Goal: Transaction & Acquisition: Subscribe to service/newsletter

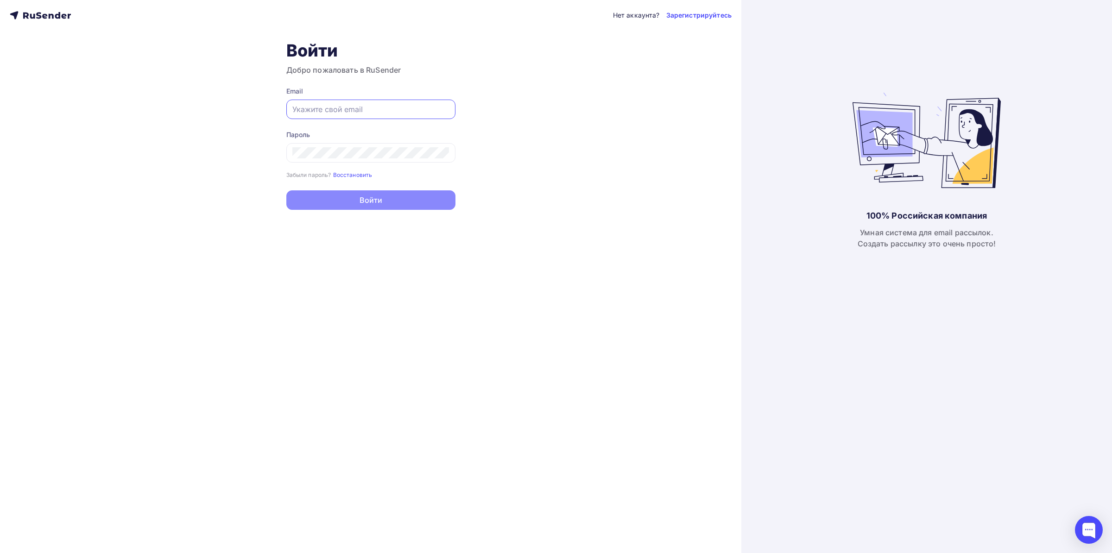
click at [347, 115] on input "text" at bounding box center [370, 109] width 157 height 11
type input "[EMAIL_ADDRESS][DOMAIN_NAME]"
click at [387, 194] on button "Войти" at bounding box center [370, 200] width 169 height 19
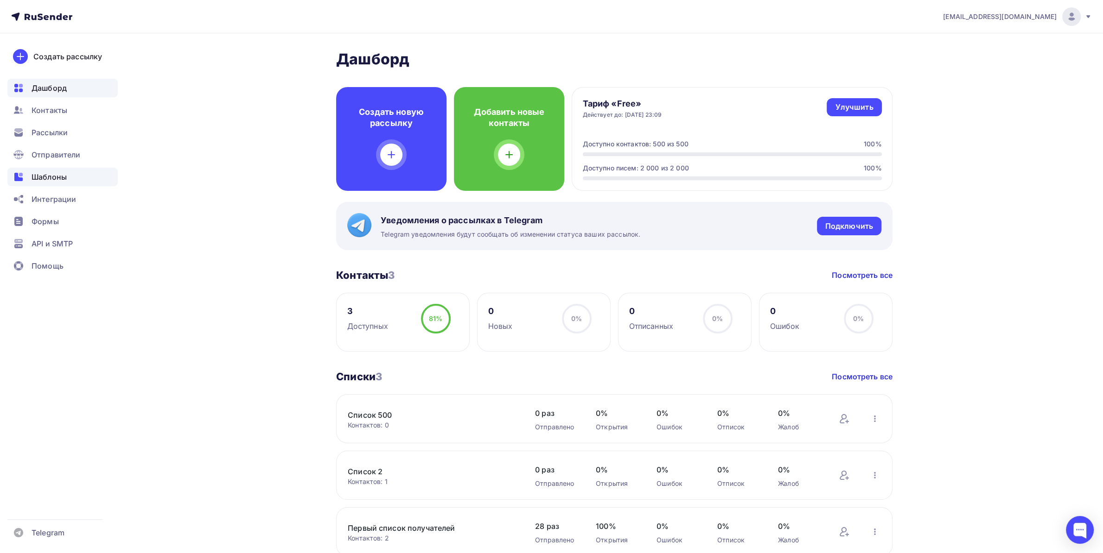
click at [49, 171] on span "Шаблоны" at bounding box center [49, 176] width 35 height 11
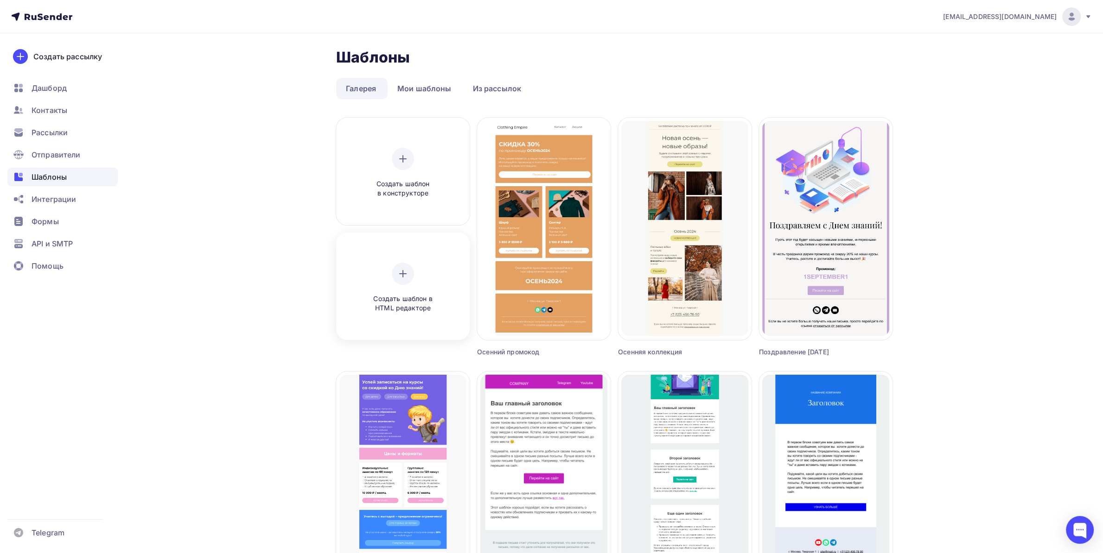
click at [398, 270] on icon at bounding box center [402, 273] width 11 height 11
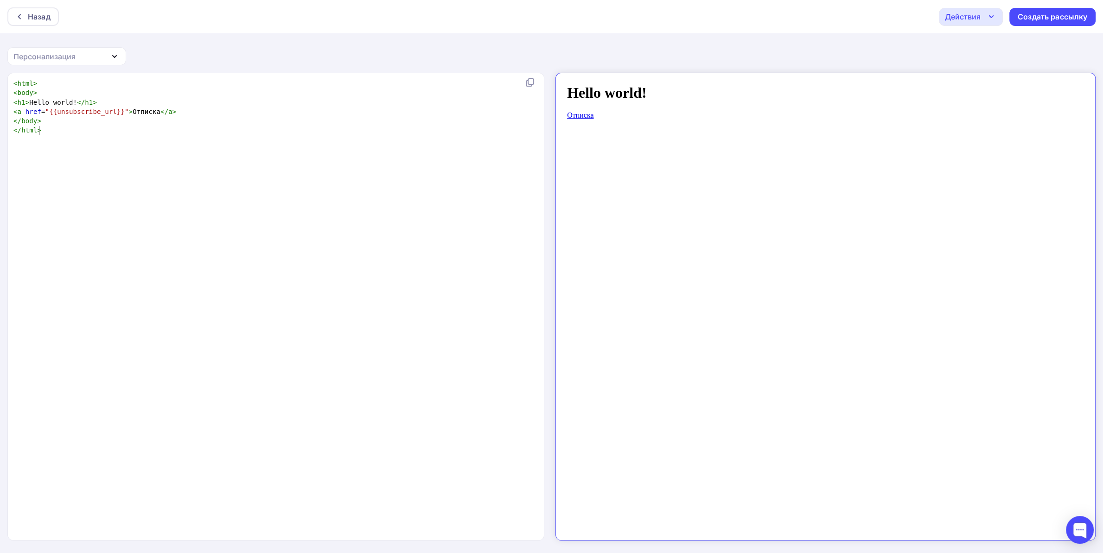
scroll to position [3, 0]
type textarea "<html> <body> <h1>Hello world!</h1> <a href="{{unsubscribe_url}}">Отписка</a> <…"
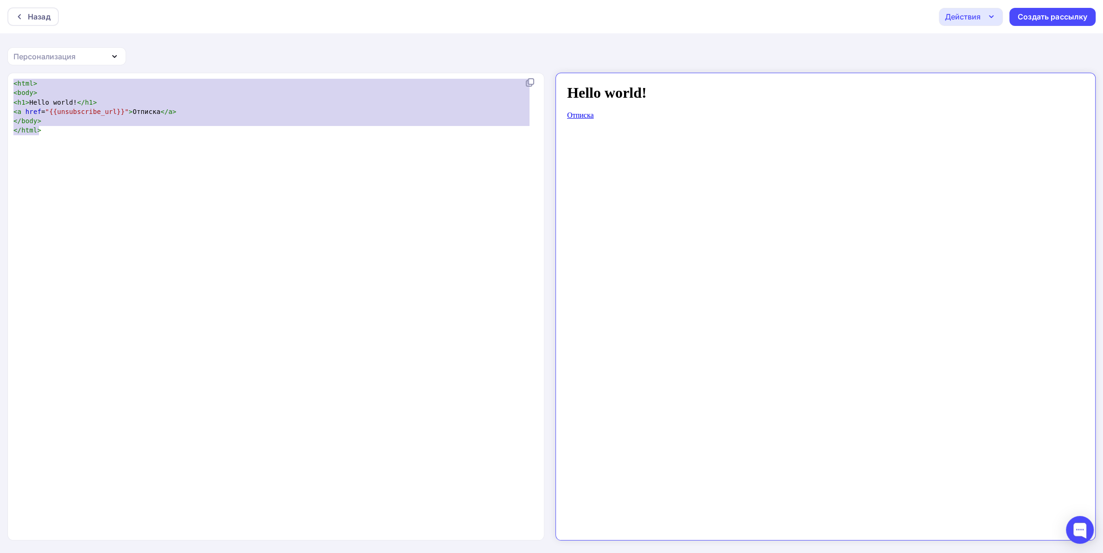
scroll to position [48, 25]
drag, startPoint x: 141, startPoint y: 143, endPoint x: 0, endPoint y: 46, distance: 171.1
click at [0, 43] on div "Назад Действия Отправить тестовое письмо Сохранить в Мои шаблоны Выйти без сохр…" at bounding box center [551, 277] width 1103 height 554
click at [100, 147] on div "x < html > < body > < h1 > Hello world! </ h1 > < a href = "{{unsubscribe_url}}…" at bounding box center [286, 318] width 548 height 483
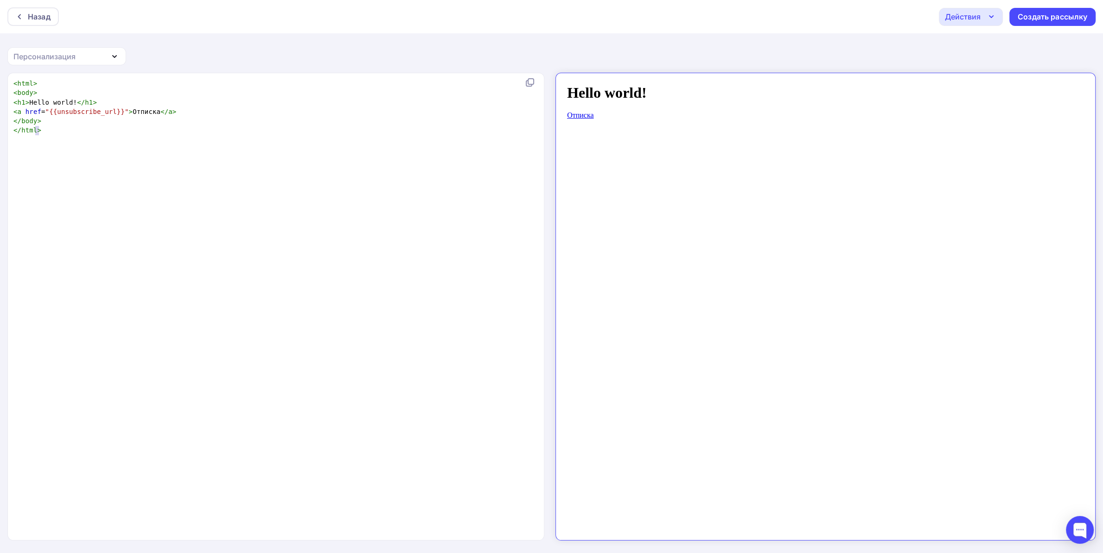
scroll to position [0, 3]
type textarea "<html> <body> <h1>Hello world!</h1> <a href="{{unsubscribe_url}}">Отписка</a> <…"
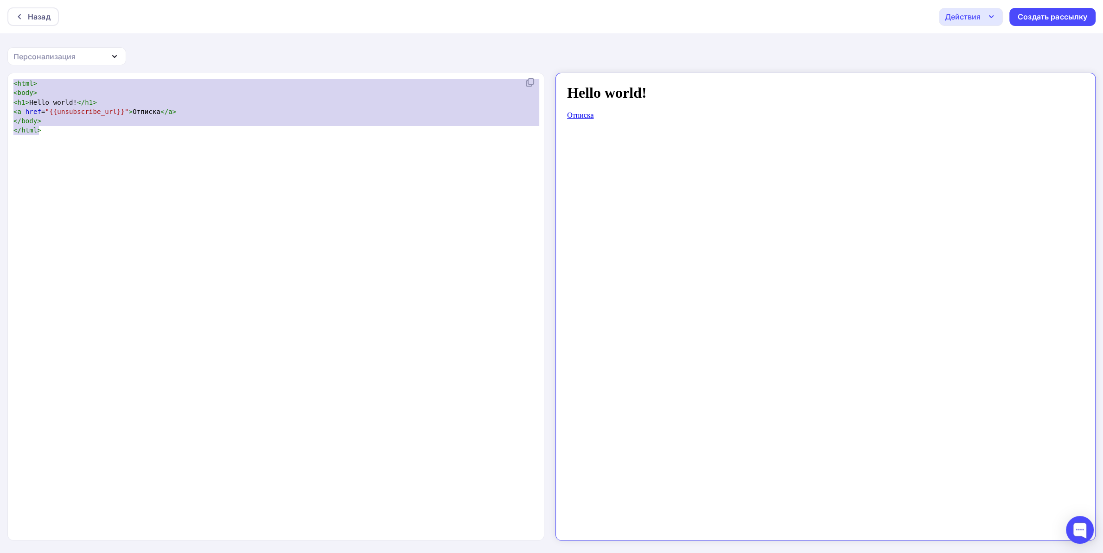
drag, startPoint x: 77, startPoint y: 128, endPoint x: 0, endPoint y: 30, distance: 124.4
click at [0, 30] on div "Назад Действия Отправить тестовое письмо Сохранить в Мои шаблоны Выйти без сохр…" at bounding box center [551, 277] width 1103 height 554
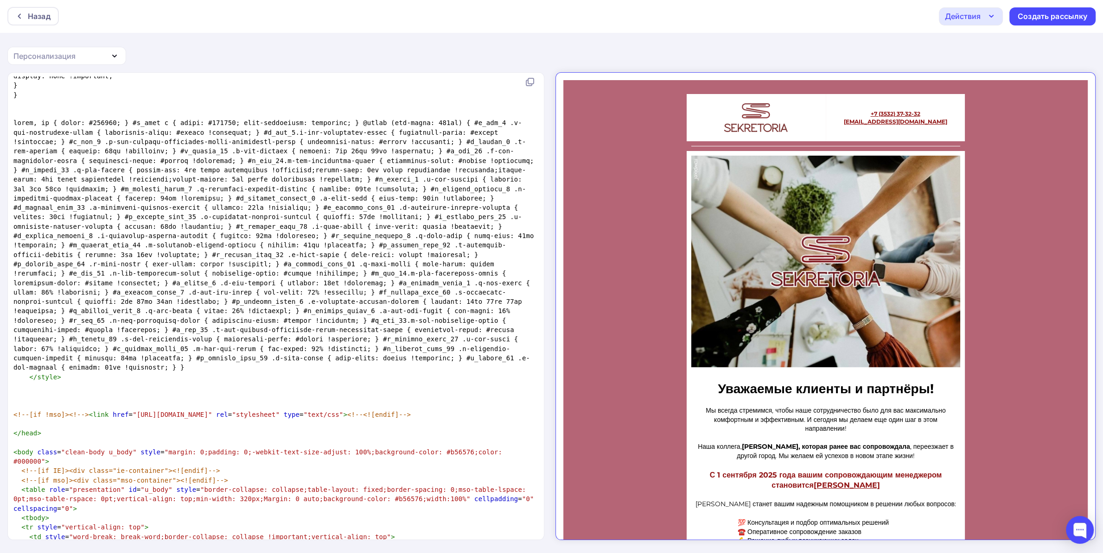
scroll to position [0, 0]
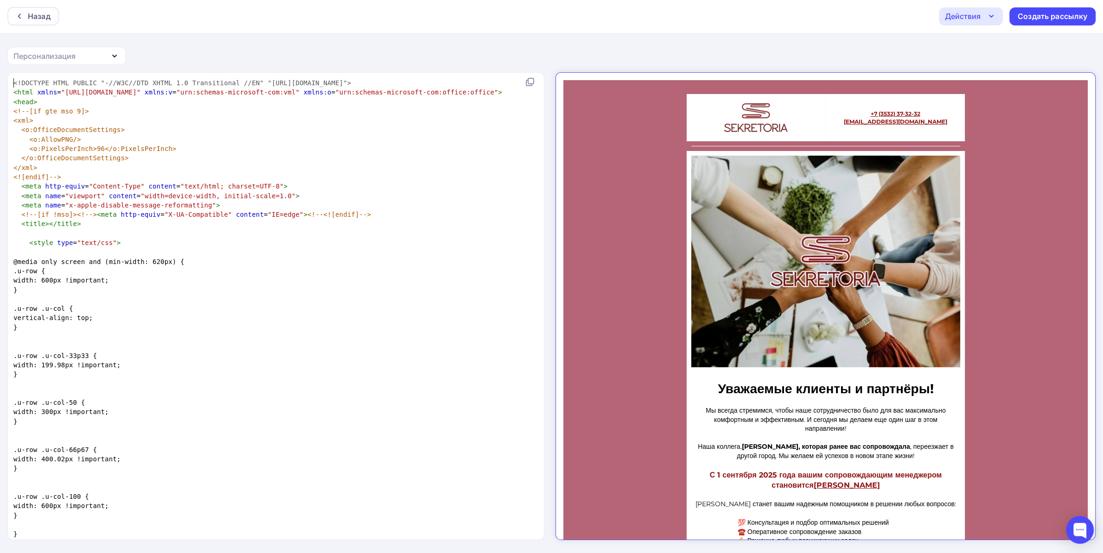
drag, startPoint x: 494, startPoint y: 77, endPoint x: 0, endPoint y: 57, distance: 494.5
click at [0, 57] on div "Назад Действия Отправить тестовое письмо Сохранить в Мои шаблоны Выйти без сохр…" at bounding box center [551, 277] width 1103 height 554
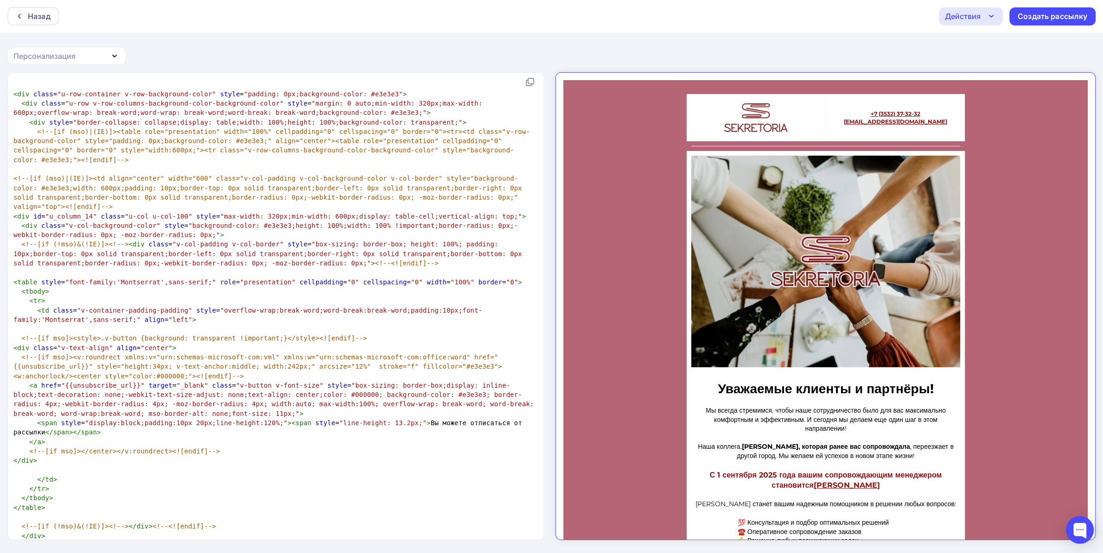
drag, startPoint x: 547, startPoint y: 117, endPoint x: 202, endPoint y: 337, distance: 409.7
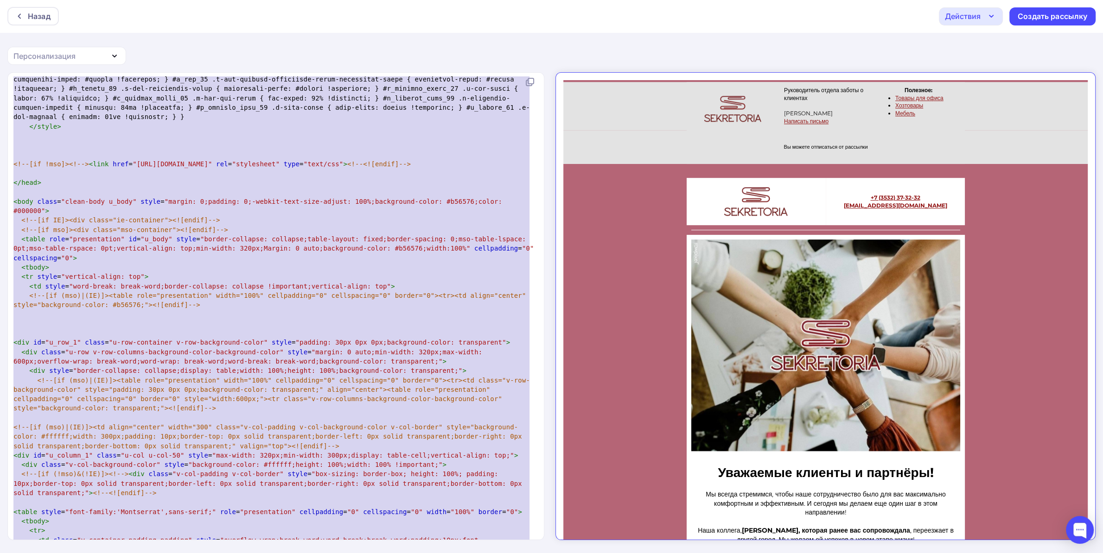
drag, startPoint x: 279, startPoint y: 527, endPoint x: 267, endPoint y: 22, distance: 504.4
click at [291, 23] on div "Назад Действия Отправить тестовое письмо Сохранить в Мои шаблоны Выйти без сохр…" at bounding box center [551, 277] width 1103 height 554
type textarea "; } #u_row_13 .v-row-background-color { background-color: #ffffff !important; }…"
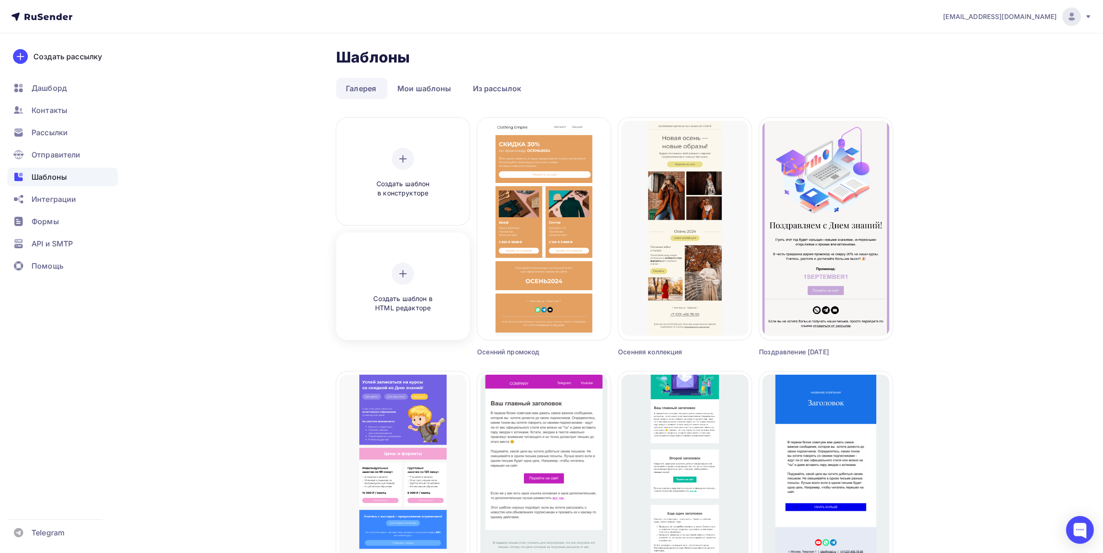
click at [421, 312] on span "Создать шаблон в HTML редакторе" at bounding box center [403, 303] width 88 height 19
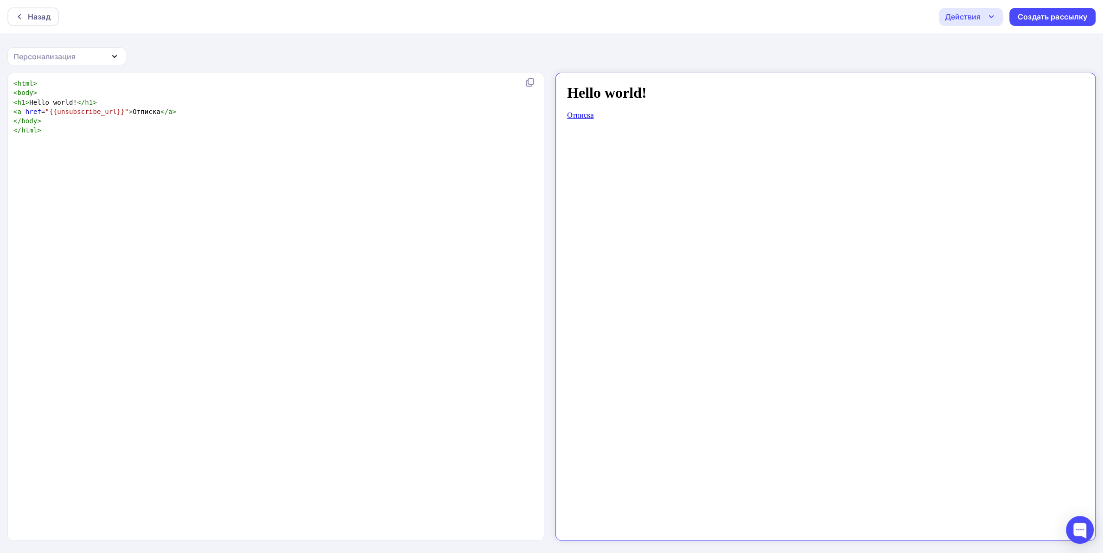
drag, startPoint x: 185, startPoint y: 137, endPoint x: 178, endPoint y: 137, distance: 7.4
click at [184, 137] on div "xxxxxxxxxx < html > < body > < h1 > Hello world! </ h1 > < a href = "{{unsubscr…" at bounding box center [274, 107] width 525 height 60
type textarea "<html> <body> <h1>Hello world!</h1> <a href="{{unsubscribe_url}}">Отписка</a> <…"
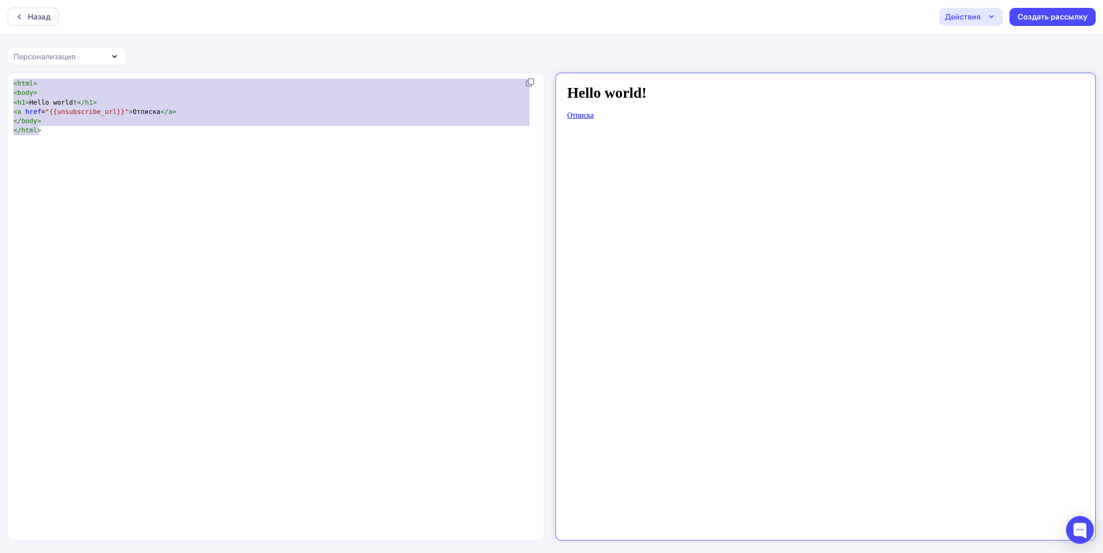
drag, startPoint x: 113, startPoint y: 123, endPoint x: 0, endPoint y: 17, distance: 154.8
click at [0, 17] on div "Назад Действия Отправить тестовое письмо Сохранить в Мои шаблоны Выйти без сохр…" at bounding box center [551, 277] width 1103 height 554
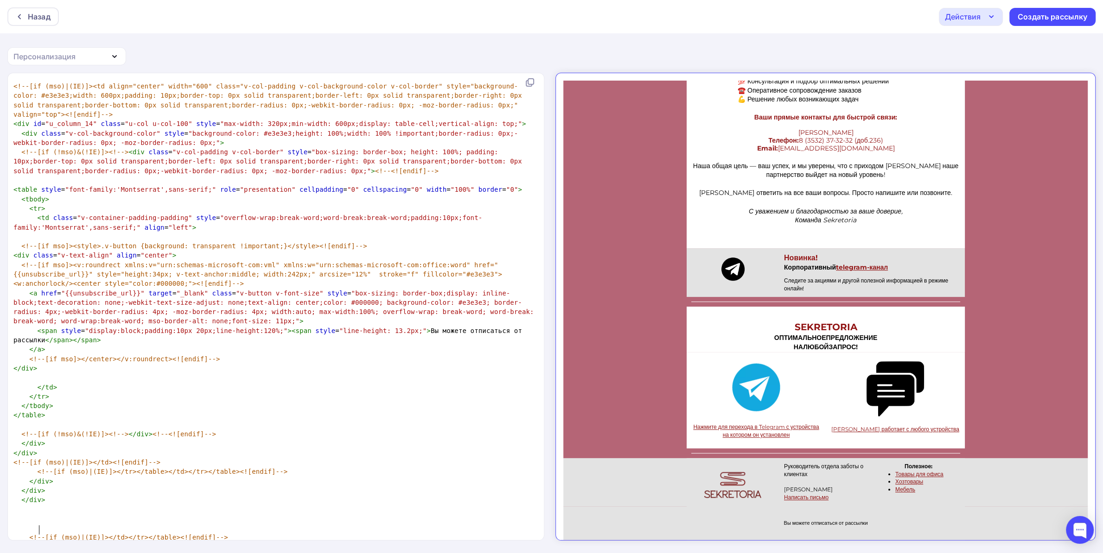
drag, startPoint x: 1083, startPoint y: 260, endPoint x: 1628, endPoint y: 597, distance: 640.4
click at [847, 515] on span "Вы можете отписаться от рассылки" at bounding box center [817, 515] width 84 height 6
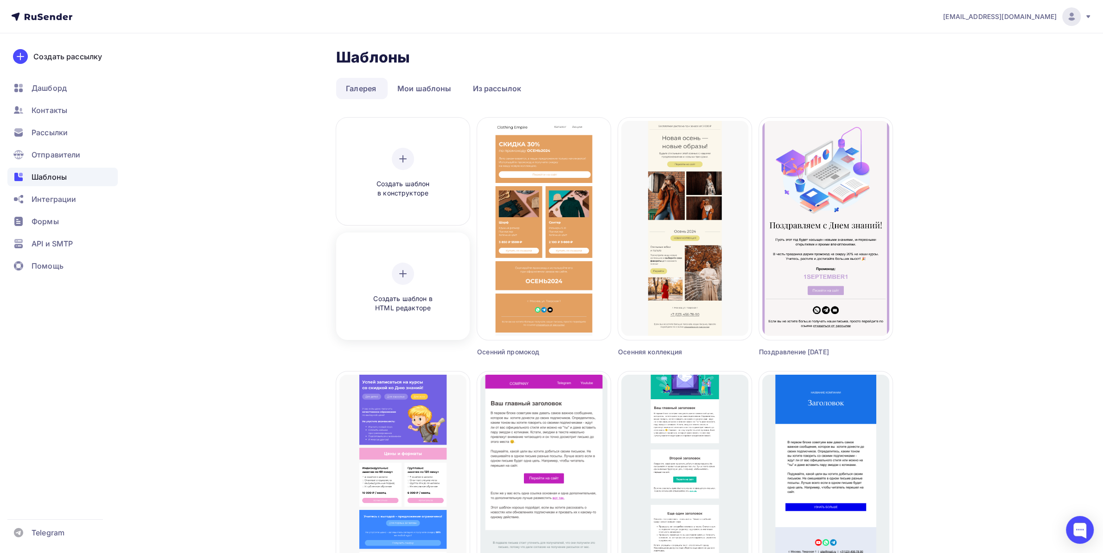
click at [399, 280] on div at bounding box center [403, 274] width 22 height 22
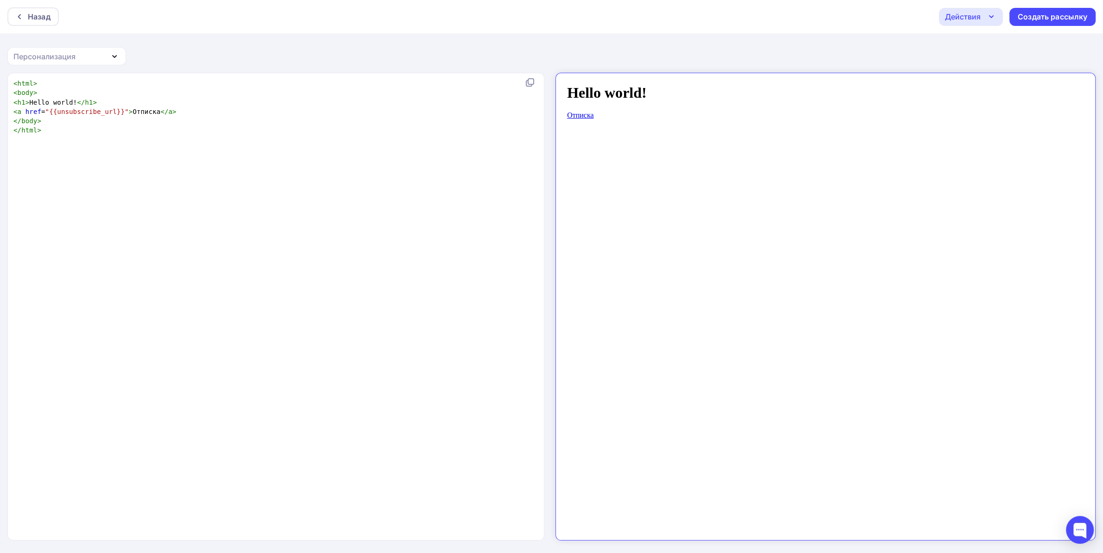
drag, startPoint x: 142, startPoint y: 140, endPoint x: 128, endPoint y: 137, distance: 14.3
click at [137, 139] on div "xxxxxxxxxx < html > < body > < h1 > Hello world! </ h1 > < a href = "{{unsubscr…" at bounding box center [286, 318] width 548 height 483
type textarea "<html> <body> <h1>Hello world!</h1> <a href="{{unsubscribe_url}}">Отписка</a> <…"
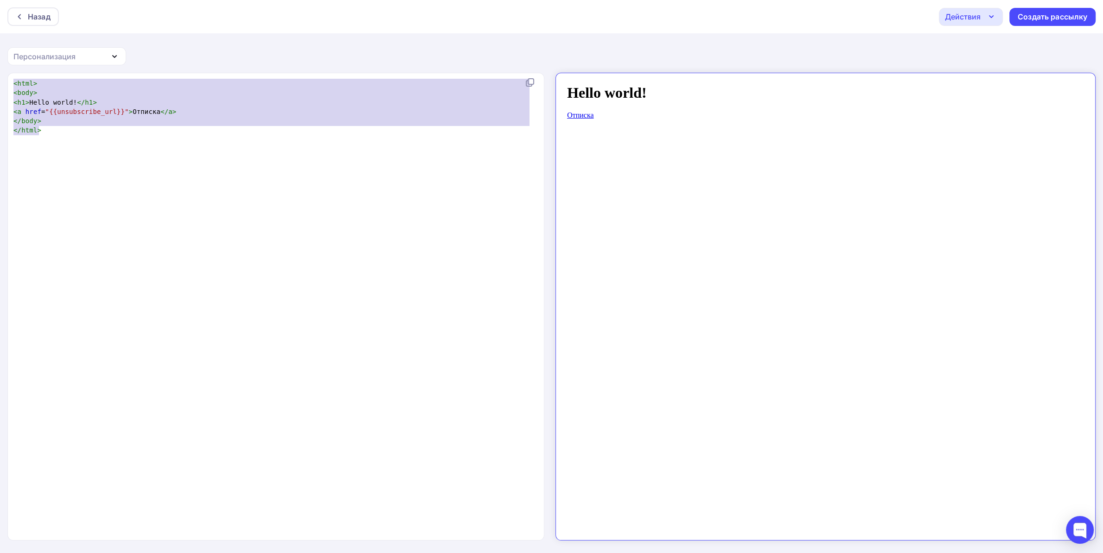
drag, startPoint x: 116, startPoint y: 134, endPoint x: 0, endPoint y: 46, distance: 146.2
click at [0, 46] on div "Назад Действия Отправить тестовое письмо Сохранить в Мои шаблоны Выйти без сохр…" at bounding box center [551, 277] width 1103 height 554
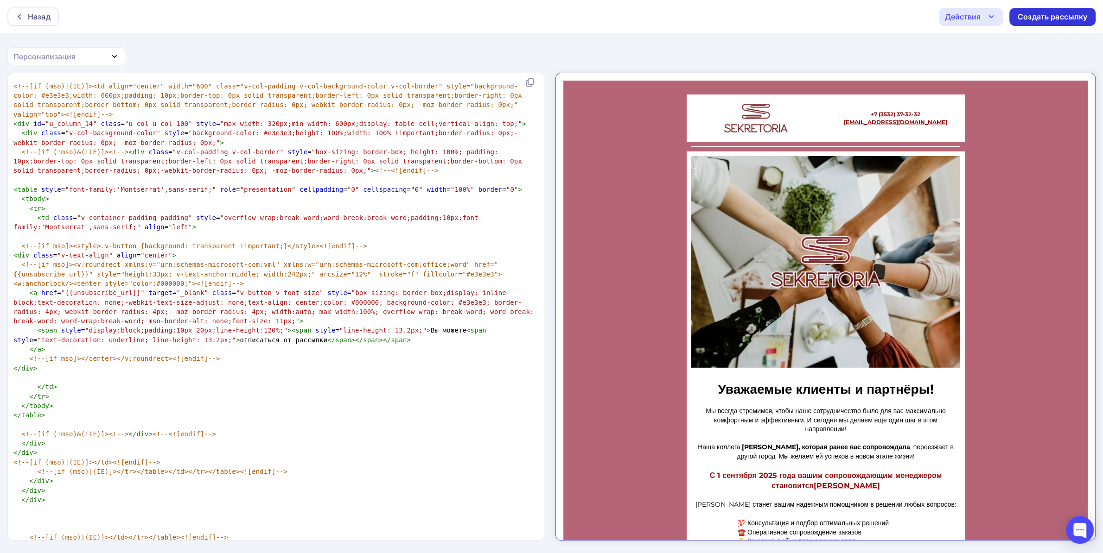
click at [1070, 21] on div "Создать рассылку" at bounding box center [1052, 17] width 70 height 11
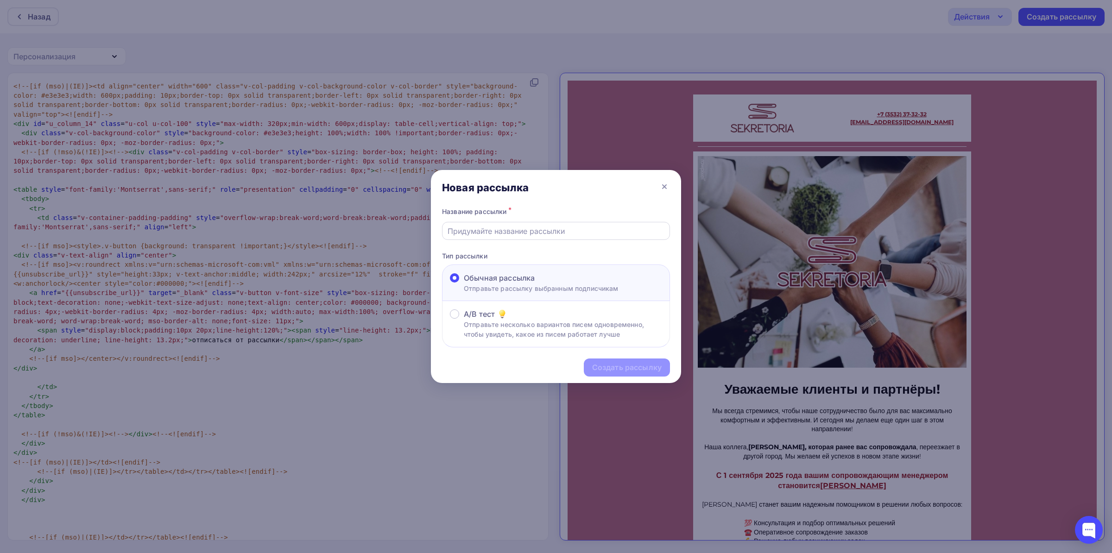
click at [533, 231] on input "text" at bounding box center [556, 231] width 217 height 11
type input "Тест"
click at [635, 359] on div "Создать рассылку" at bounding box center [627, 368] width 86 height 18
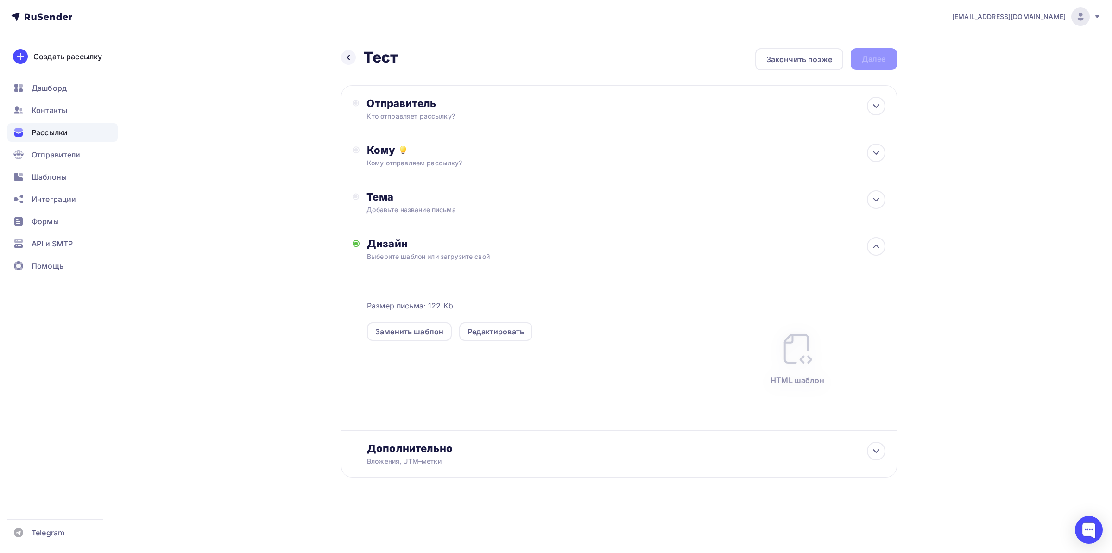
click at [490, 85] on div "Назад Тест Тест Закончить позже Далее Отправитель Кто отправляет рассылку? Emai…" at bounding box center [619, 274] width 556 height 452
click at [484, 95] on div "Отправитель Кто отправляет рассылку? Email * [EMAIL_ADDRESS][DOMAIN_NAME] [EMAI…" at bounding box center [619, 108] width 556 height 47
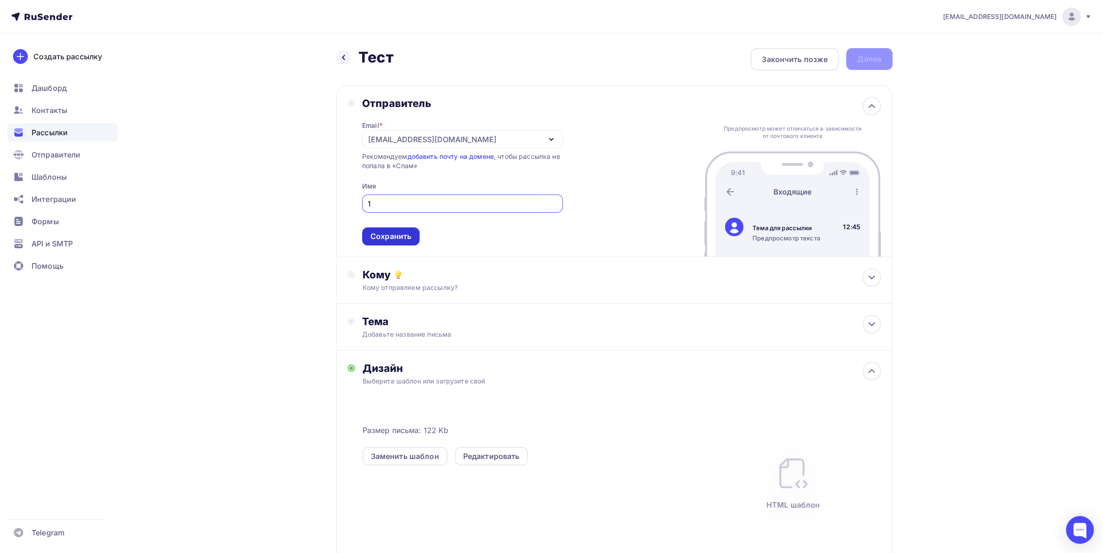
type input "1"
drag, startPoint x: 391, startPoint y: 232, endPoint x: 387, endPoint y: 239, distance: 7.9
click at [390, 232] on div "Сохранить" at bounding box center [390, 236] width 41 height 11
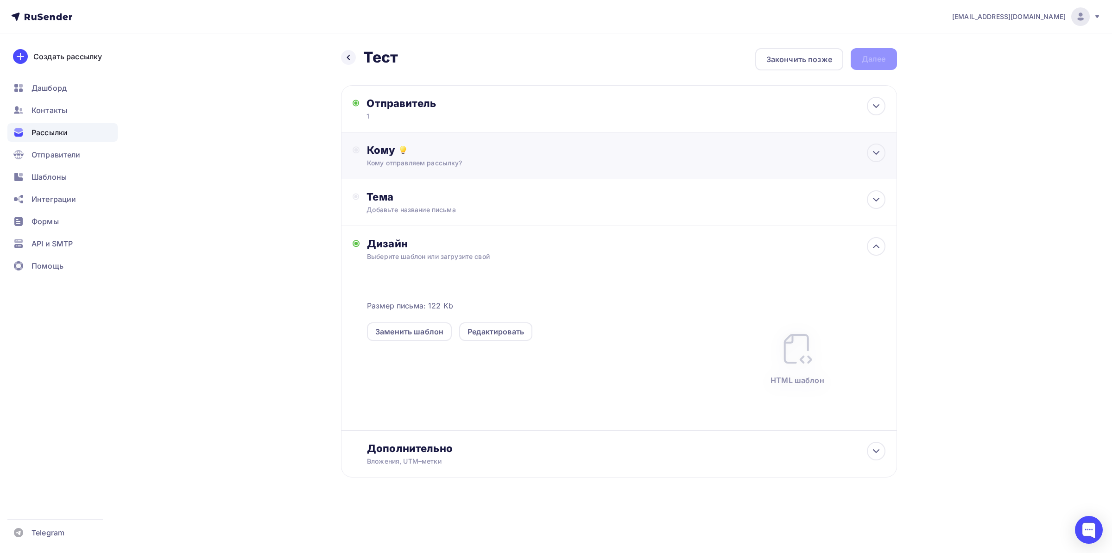
click at [438, 165] on div "Кому отправляем рассылку?" at bounding box center [600, 163] width 467 height 9
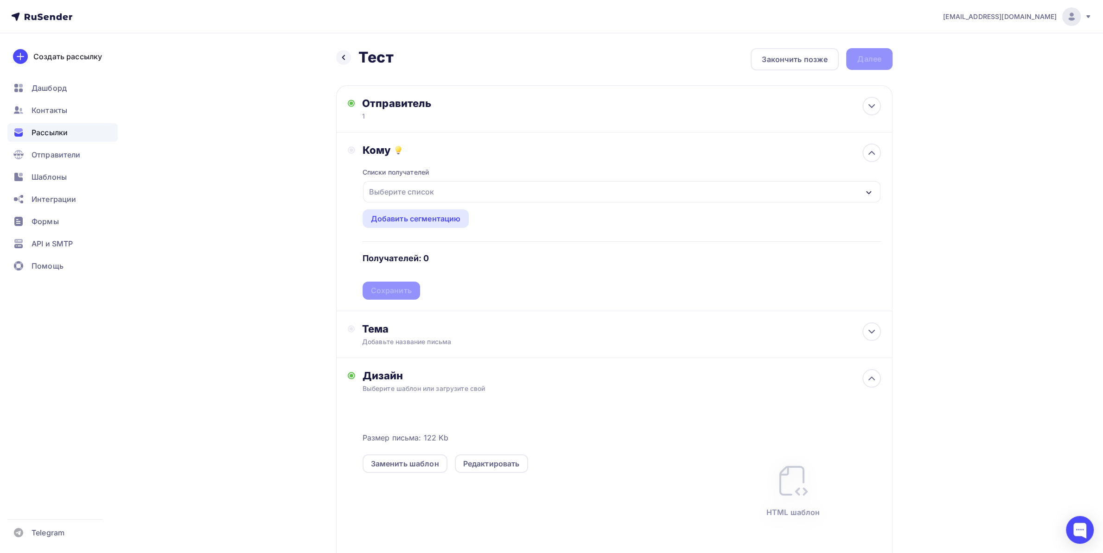
click at [416, 193] on div "Выберите список" at bounding box center [401, 192] width 72 height 17
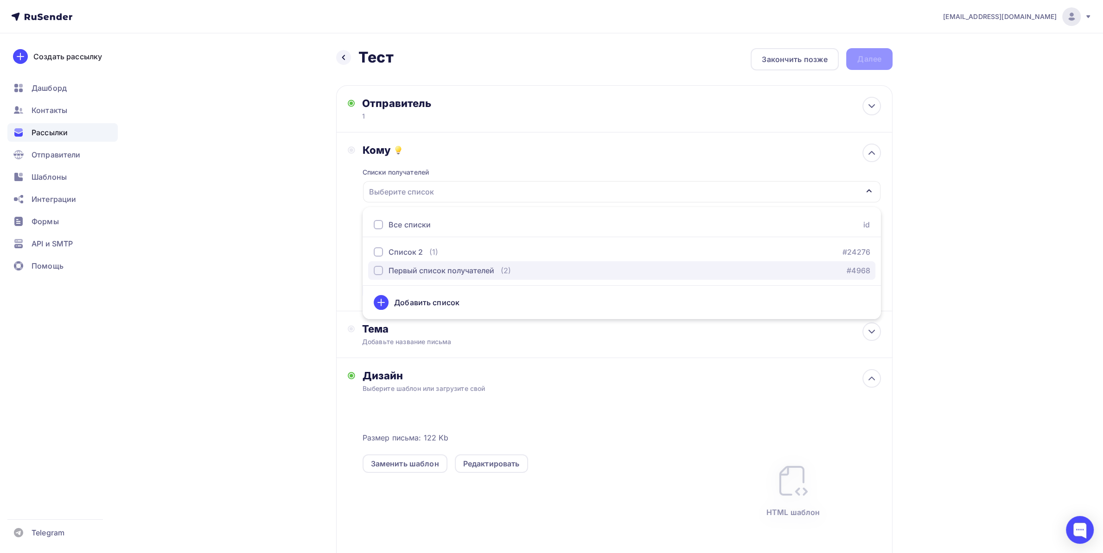
click at [414, 268] on div "Первый список получателей" at bounding box center [441, 270] width 106 height 11
click at [296, 238] on div "Назад Тест Тест Закончить позже Далее Отправитель 1 Email * [EMAIL_ADDRESS][DOM…" at bounding box center [551, 351] width 760 height 636
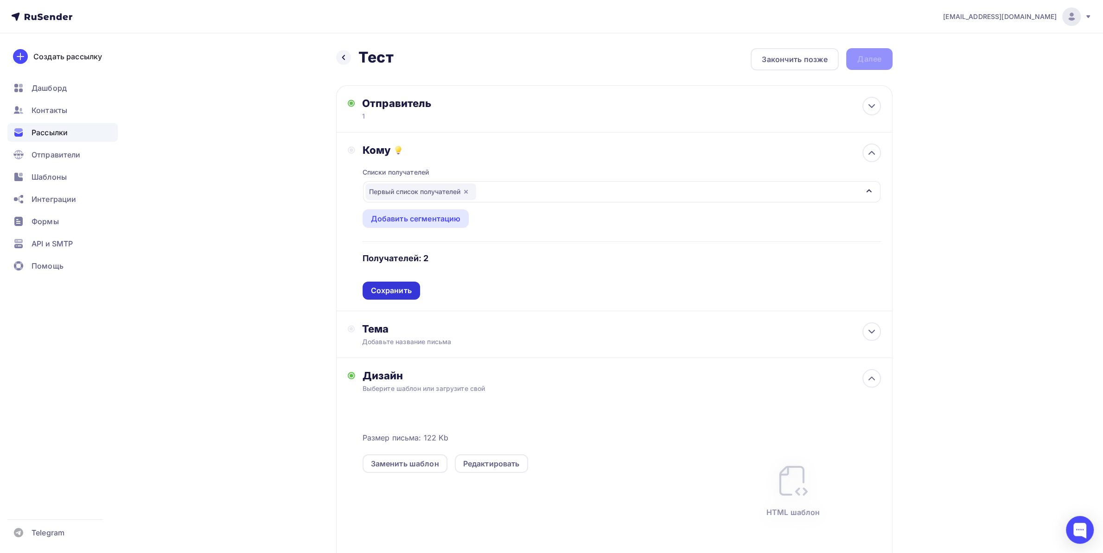
click at [400, 282] on div "Списки получателей Первый список получателей Все списки id Список 2 (1) #24276 …" at bounding box center [621, 228] width 518 height 143
click at [391, 287] on div "Сохранить" at bounding box center [391, 291] width 41 height 11
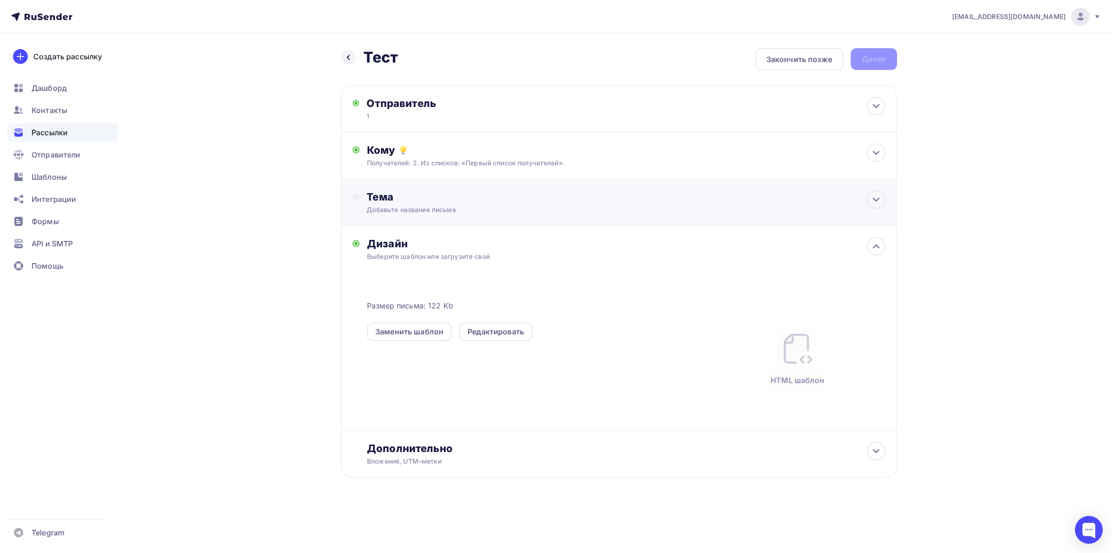
click at [412, 212] on div "Добавьте название письма" at bounding box center [449, 209] width 165 height 9
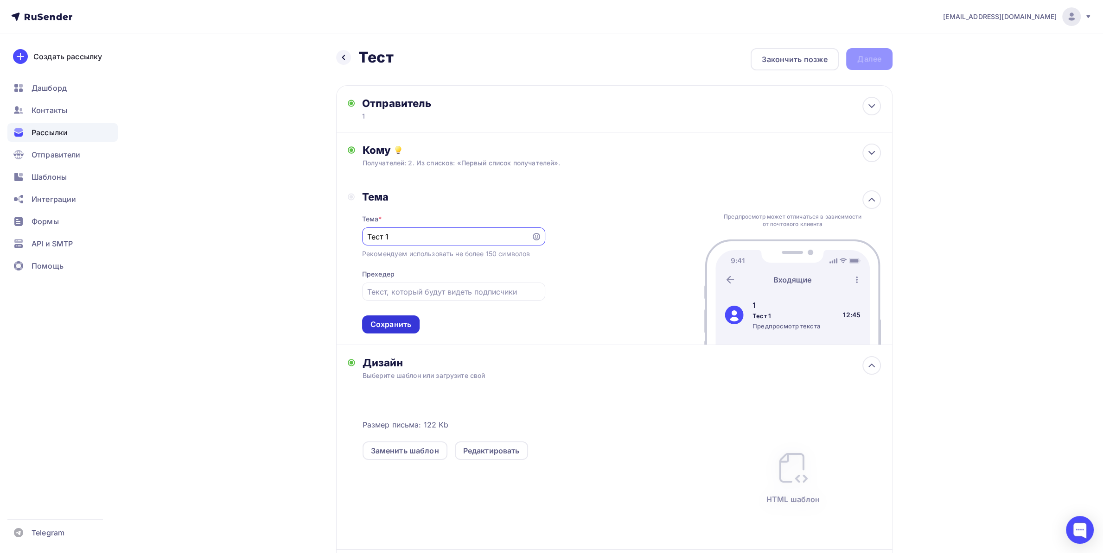
type input "Тест 1"
click at [414, 322] on div "Сохранить" at bounding box center [390, 325] width 57 height 18
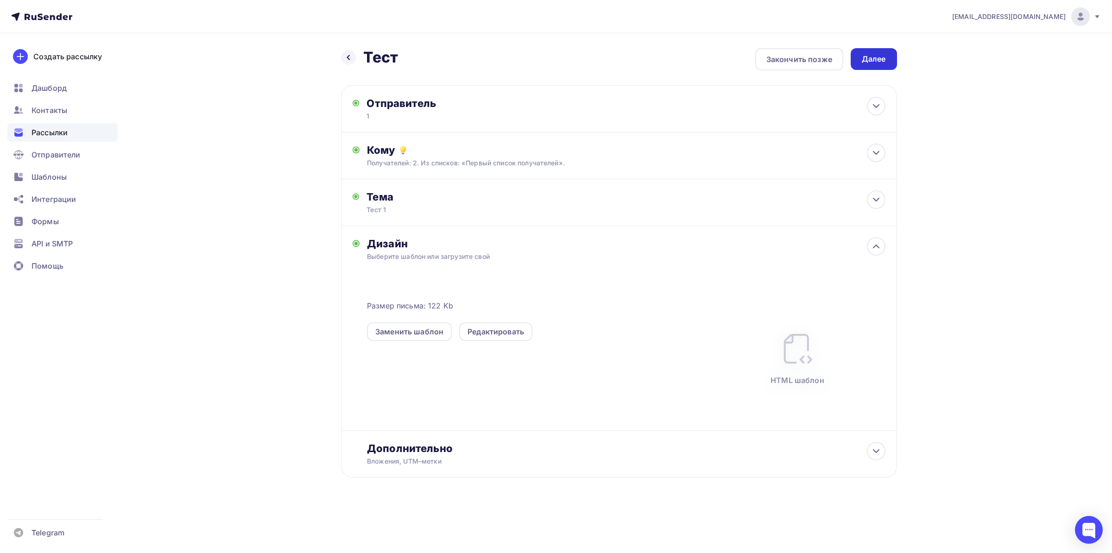
click at [879, 63] on div "Далее" at bounding box center [874, 59] width 24 height 11
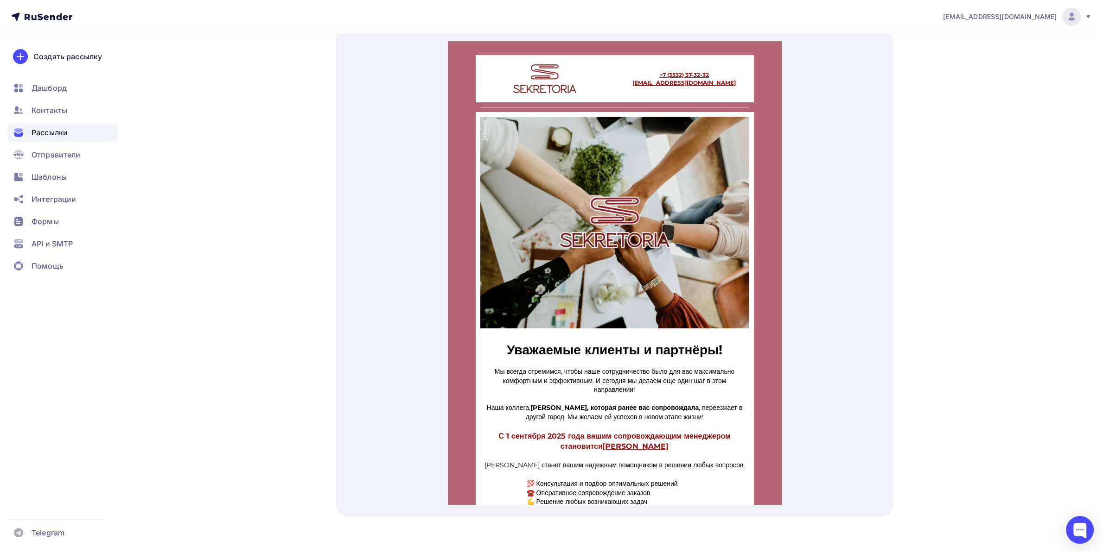
scroll to position [52, 0]
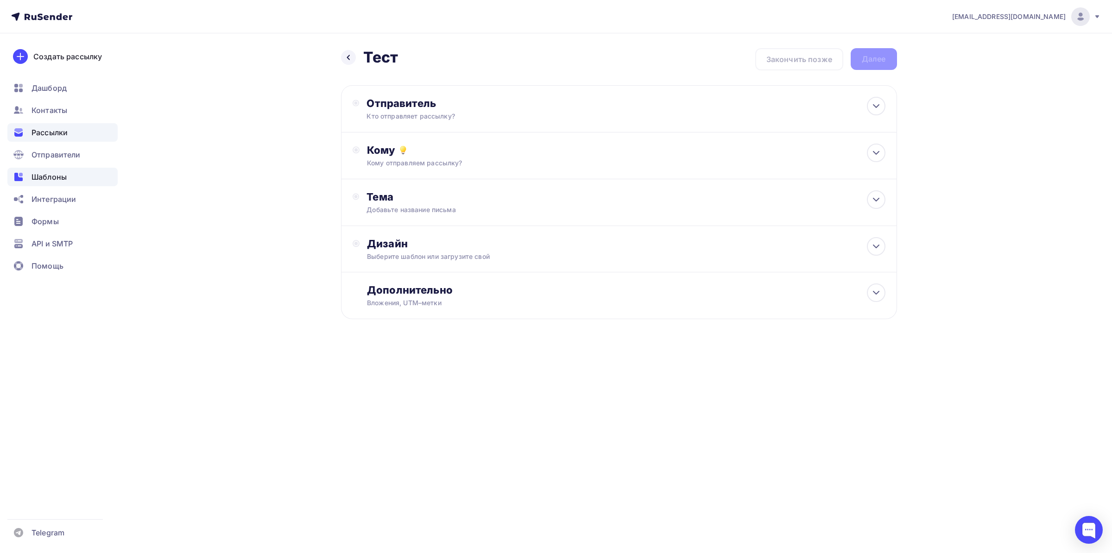
click at [49, 172] on span "Шаблоны" at bounding box center [49, 176] width 35 height 11
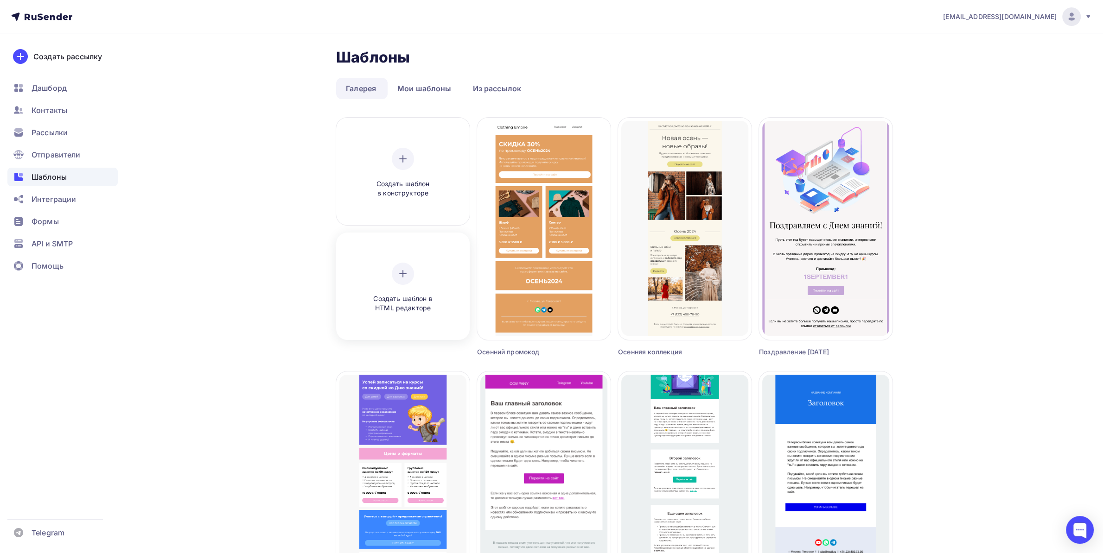
click at [391, 275] on div "Создать шаблон в HTML редакторе" at bounding box center [403, 288] width 88 height 51
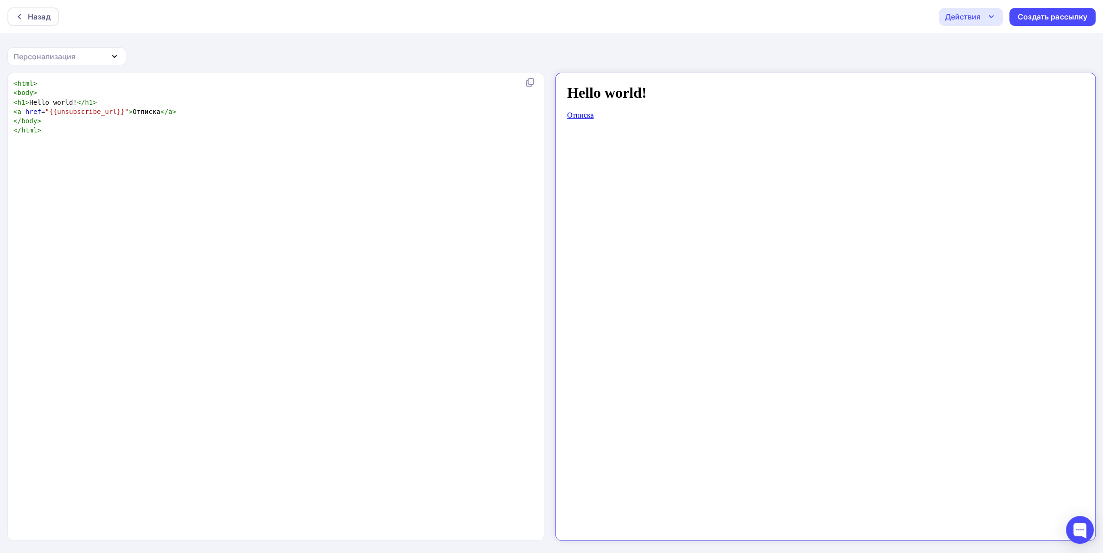
scroll to position [3, 0]
type textarea "<html> <body> <h1>Hello world!</h1> <a href="{{unsubscribe_url}}">Отписка</a> <…"
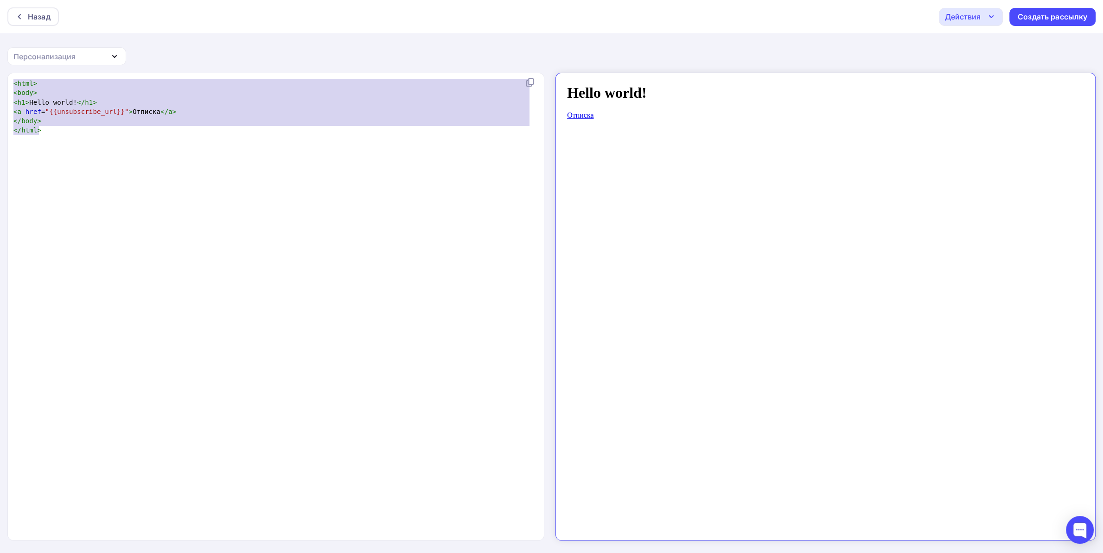
drag, startPoint x: 82, startPoint y: 127, endPoint x: 29, endPoint y: 51, distance: 91.9
click at [0, 42] on div "Назад Действия Отправить тестовое письмо Сохранить в Мои шаблоны Выйти без сохр…" at bounding box center [551, 277] width 1103 height 554
drag, startPoint x: 218, startPoint y: 130, endPoint x: 180, endPoint y: 134, distance: 38.7
click at [216, 130] on pre "</ html >" at bounding box center [279, 130] width 534 height 9
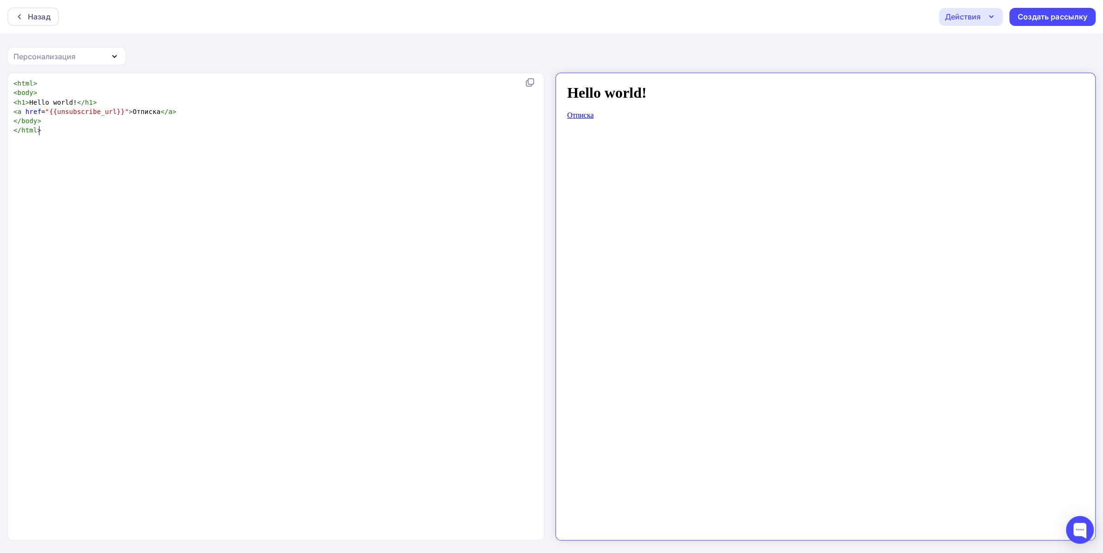
scroll to position [0, 3]
type textarea "<html> <body> <h1>Hello world!</h1> <a href="{{unsubscribe_url}}">Отписка</a> <…"
drag, startPoint x: 112, startPoint y: 129, endPoint x: 0, endPoint y: 42, distance: 141.7
click at [0, 42] on div "Назад Действия Отправить тестовое письмо Сохранить в Мои шаблоны Выйти без сохр…" at bounding box center [551, 277] width 1103 height 554
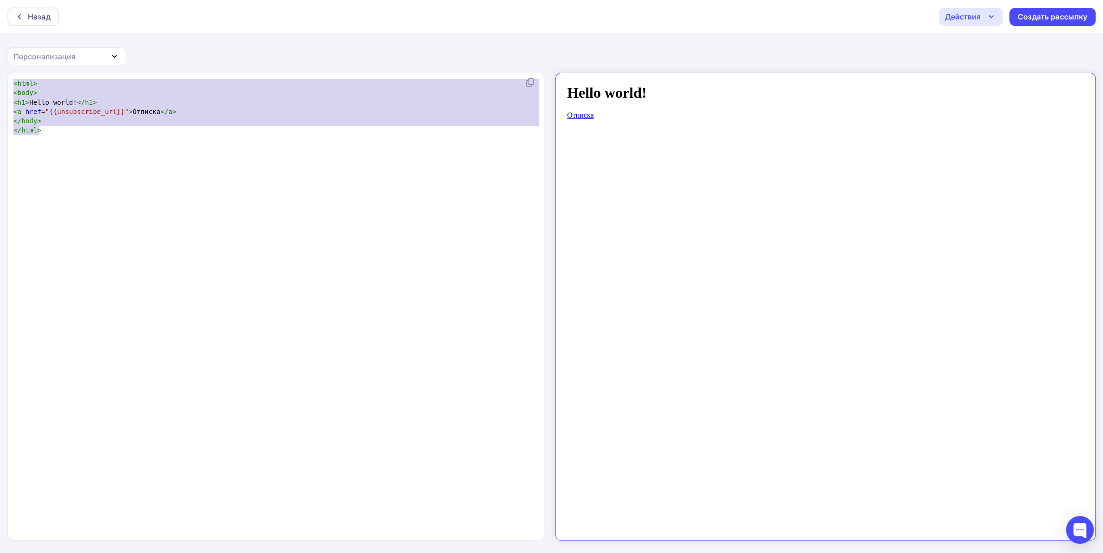
click at [155, 153] on div "x < html > < body > < h1 > Hello world! </ h1 > < a href = "{{unsubscribe_url}}…" at bounding box center [286, 318] width 548 height 483
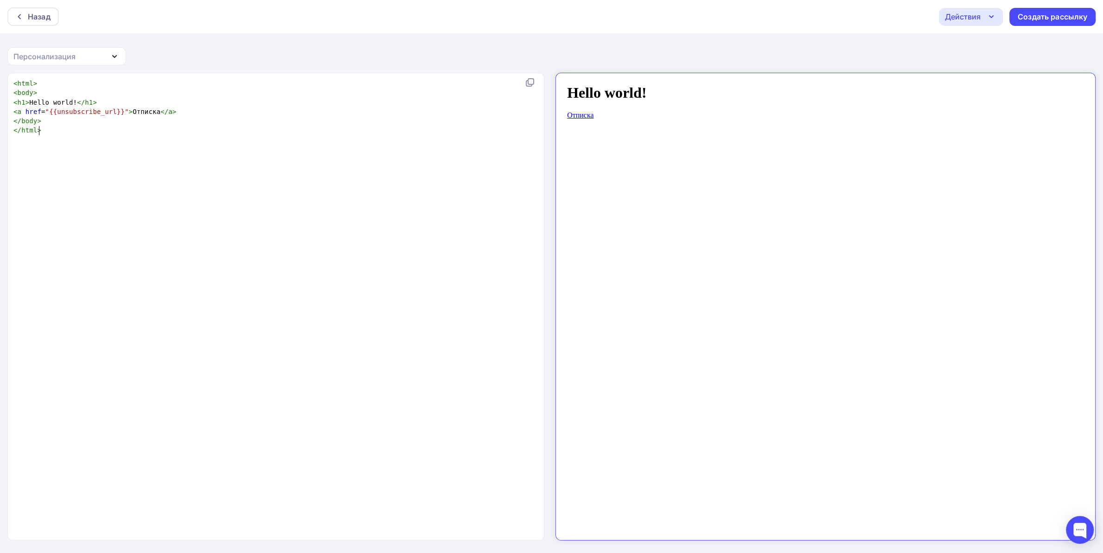
scroll to position [0, 3]
type textarea "<html> <body> <h1>Hello world!</h1> <a href="{{unsubscribe_url}}">Отписка</a> <…"
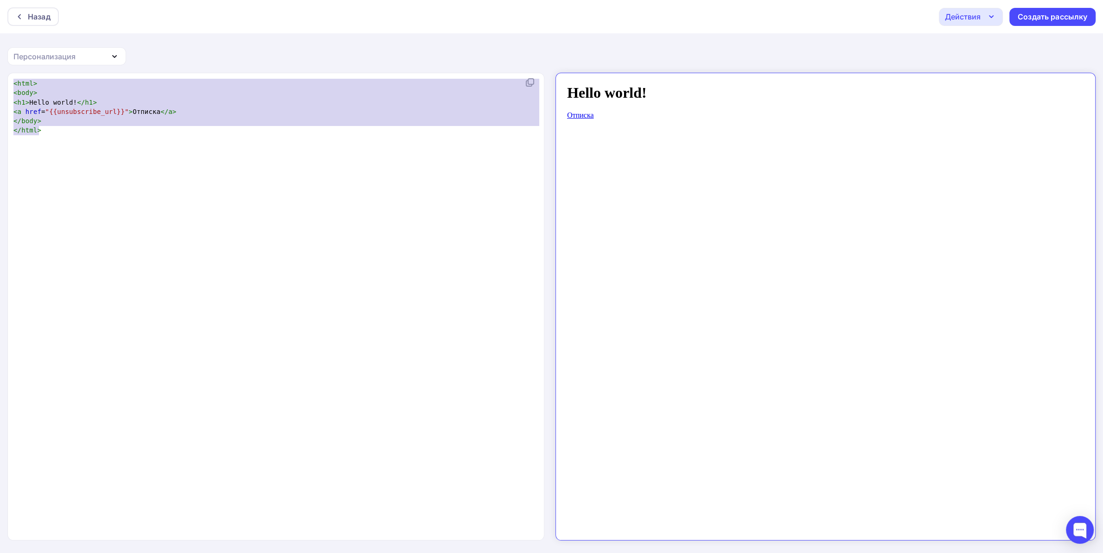
scroll to position [48, 25]
drag, startPoint x: 56, startPoint y: 104, endPoint x: 0, endPoint y: 40, distance: 84.8
click at [0, 40] on div "Назад Действия Отправить тестовое письмо Сохранить в Мои шаблоны Выйти без сохр…" at bounding box center [551, 277] width 1103 height 554
click at [201, 151] on div "x < html > < body > < h1 > Hello world! </ h1 > < a href = "{{unsubscribe_url}}…" at bounding box center [286, 318] width 548 height 483
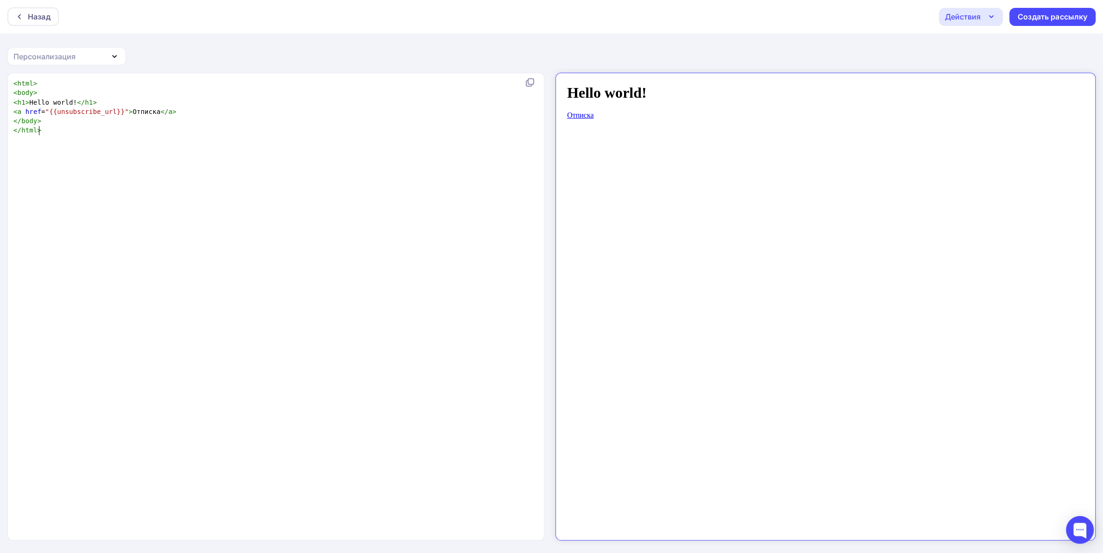
type textarea "<html> <body> <h1>Hello world!</h1> <a href="{{unsubscribe_url}}">Отписка</a> <…"
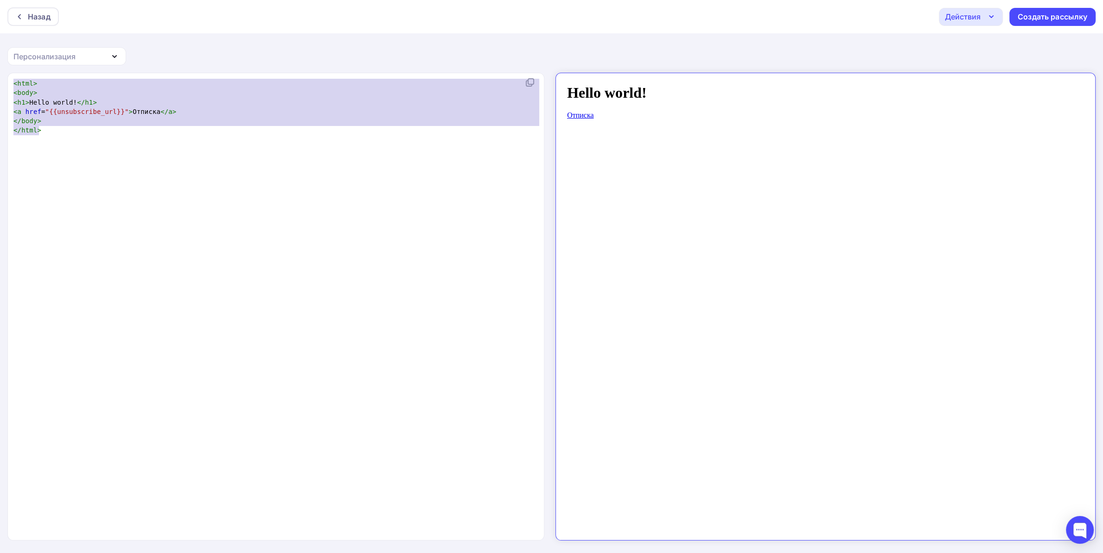
drag, startPoint x: 167, startPoint y: 131, endPoint x: 2, endPoint y: 56, distance: 181.5
click at [0, 55] on div "Назад Действия Отправить тестовое письмо Сохранить в Мои шаблоны Выйти без сохр…" at bounding box center [551, 277] width 1103 height 554
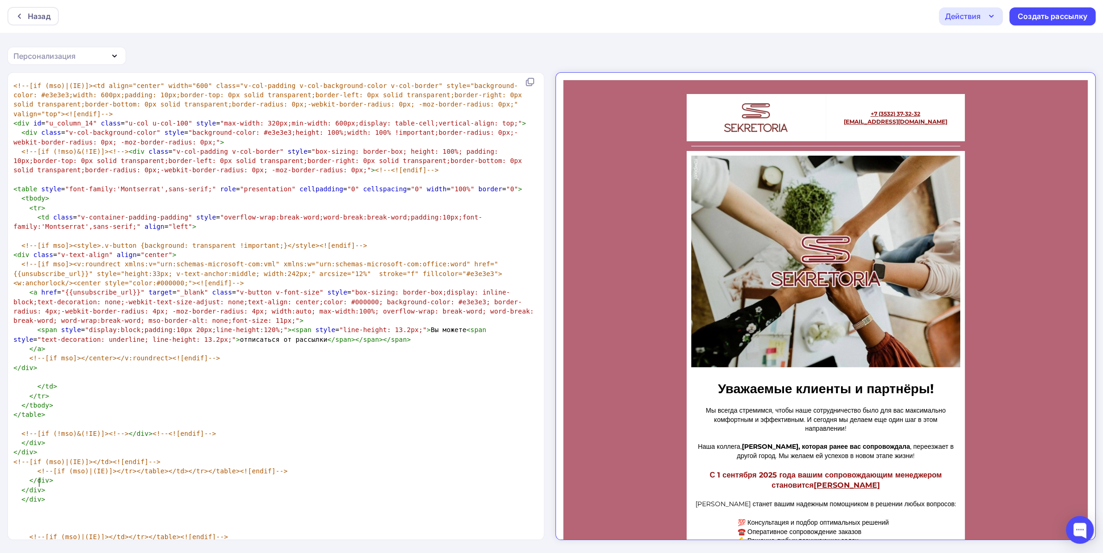
scroll to position [0, 0]
type textarea "<span style="display:block;padding:10px 20px;line-height:120%;"><span style="li…"
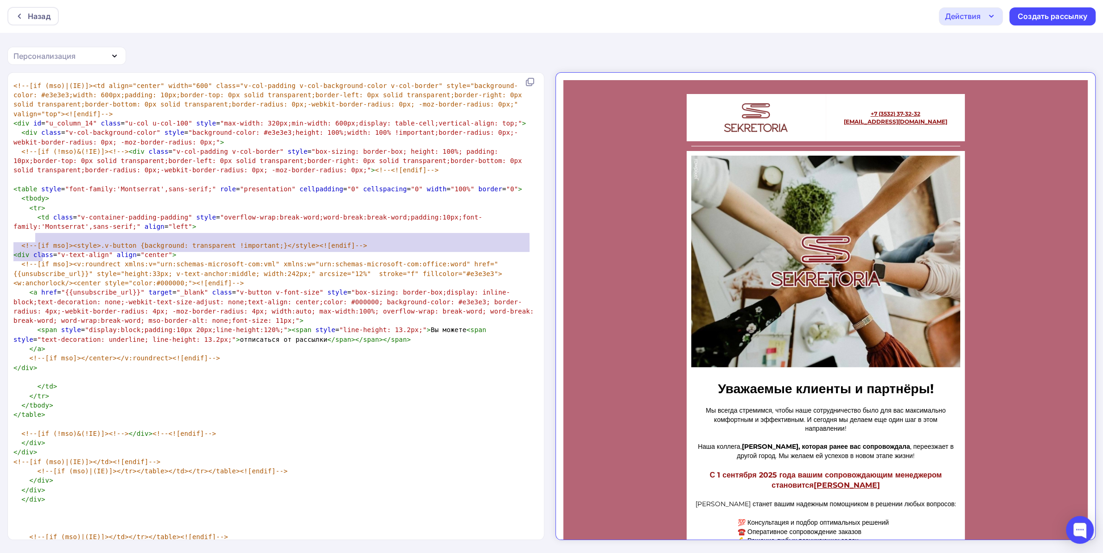
drag, startPoint x: 35, startPoint y: 235, endPoint x: 69, endPoint y: 252, distance: 37.7
click at [37, 289] on span ""box-sizing: border-box;display: inline-block;text-decoration: none;-webkit-tex…" at bounding box center [275, 307] width 524 height 36
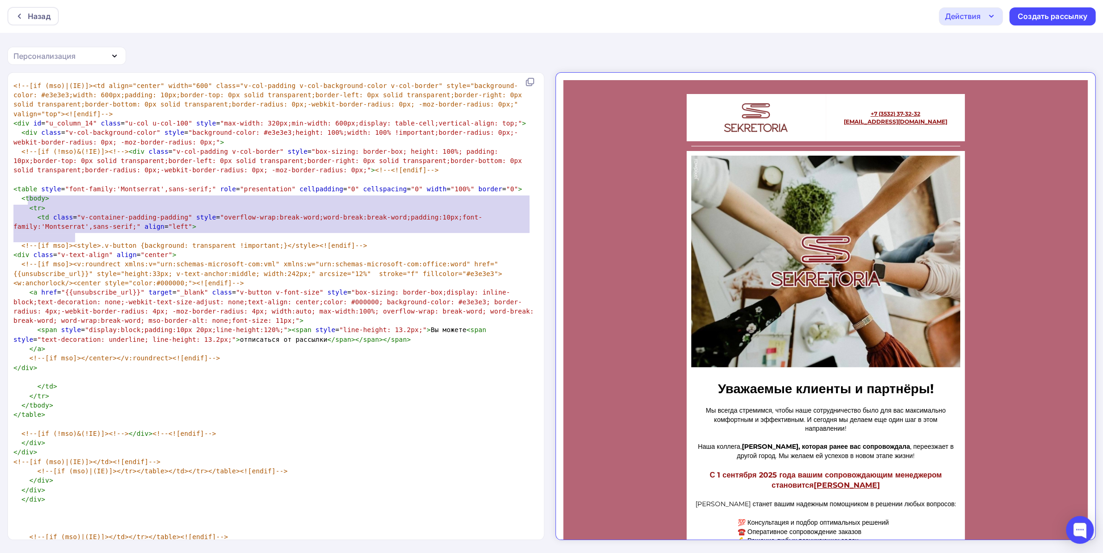
type textarea "<a href="{{unsubscribe_url}}" target="_blank" class="v-button v-font-size" styl…"
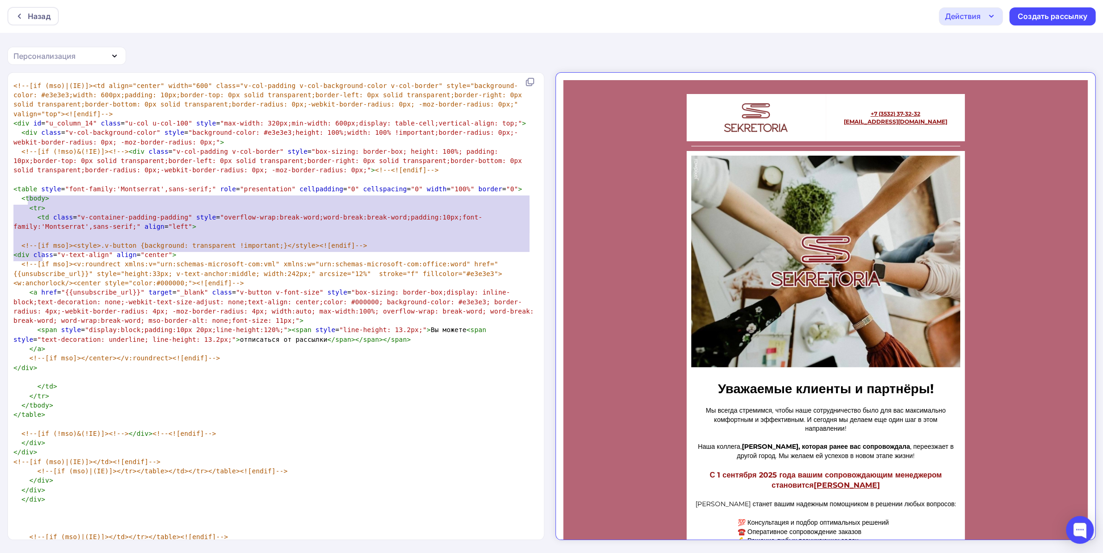
drag, startPoint x: 29, startPoint y: 197, endPoint x: 82, endPoint y: 255, distance: 78.4
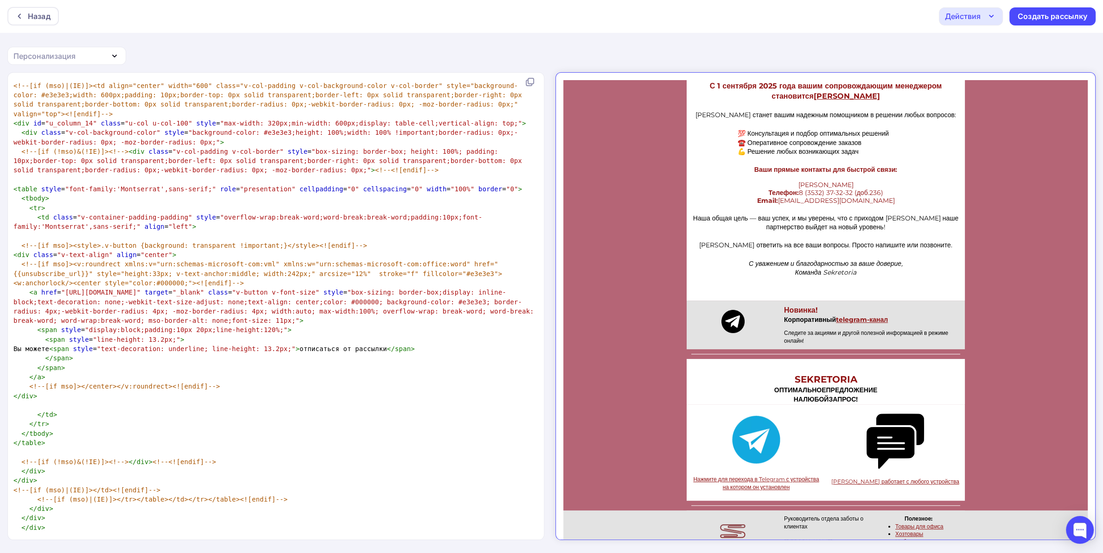
scroll to position [446, 0]
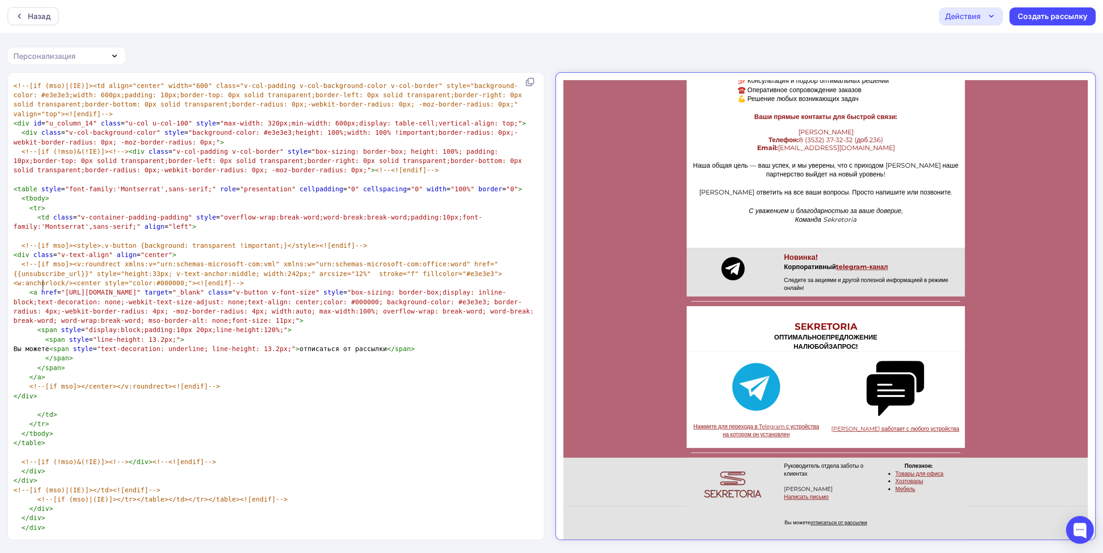
click at [308, 410] on pre "</ td >" at bounding box center [274, 414] width 525 height 9
type textarea "<a href="{{unsubscribe_url}}" target="_blank" class="v-button v-font-size" styl…"
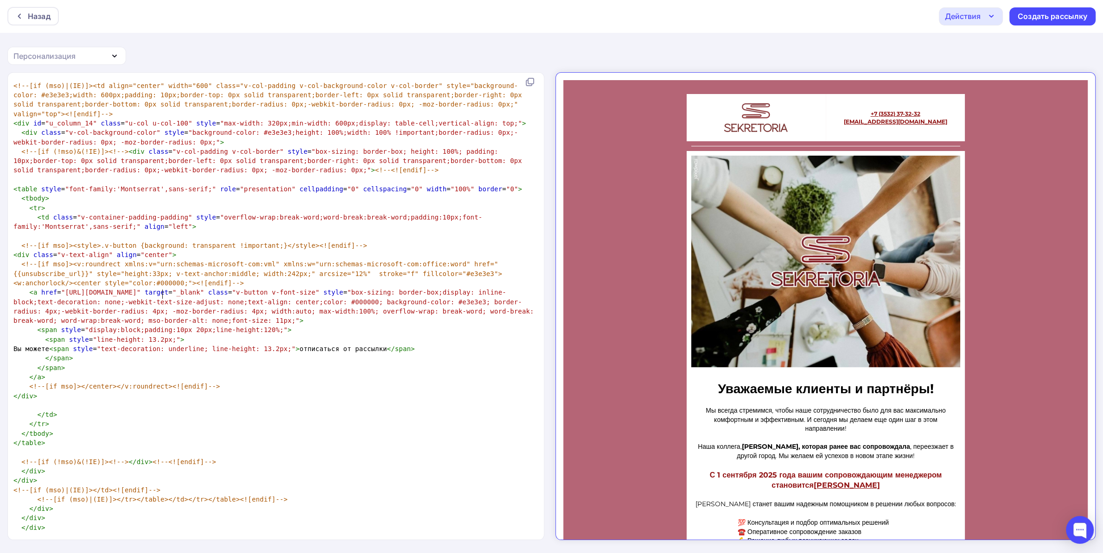
click at [164, 383] on span "<!--[if mso]></center></v:roundrect><![endif]-->" at bounding box center [124, 386] width 190 height 7
click at [213, 429] on pre "</ tbody >" at bounding box center [274, 433] width 525 height 9
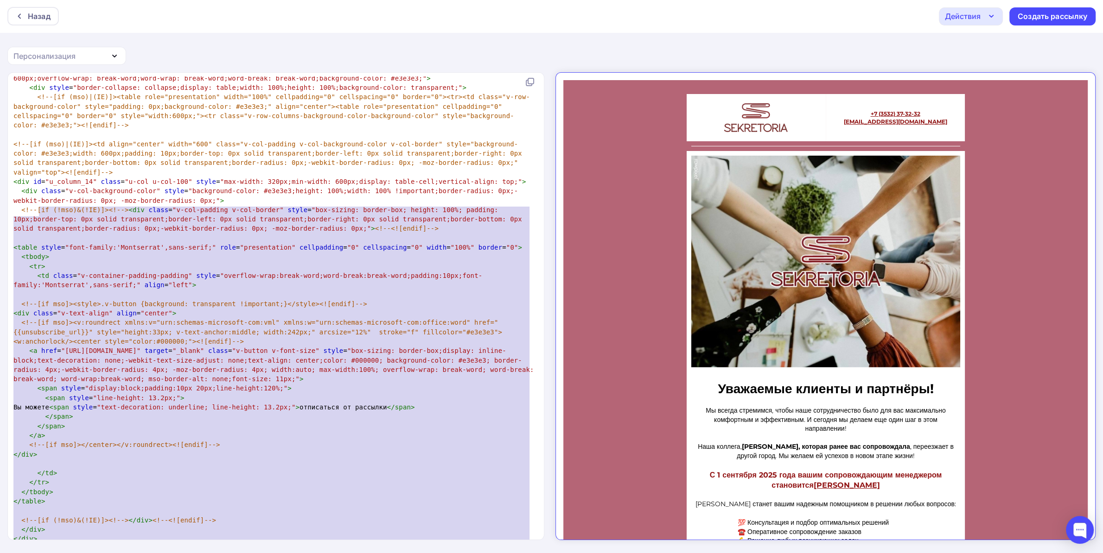
scroll to position [361, 25]
type textarea "<!--[if mso]><style>.v-button {background: transparent !important;}</style><![e…"
drag, startPoint x: 61, startPoint y: 527, endPoint x: 6, endPoint y: 209, distance: 322.1
click at [6, 209] on div "x < html xmlns = "[URL][DOMAIN_NAME]" xmlns:v = "urn:schemas-microsoft-com:vml"…" at bounding box center [551, 312] width 1103 height 481
paste textarea
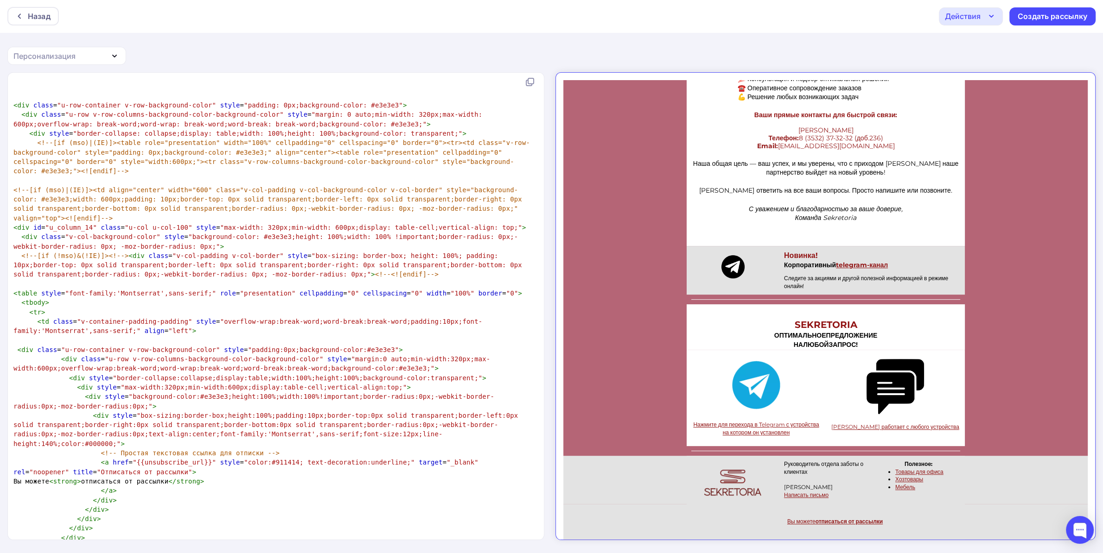
scroll to position [0, 0]
click at [297, 505] on pre "</ div >" at bounding box center [274, 509] width 525 height 9
type textarea "<!--[if mso]><style>.v-button {background: transparent !important;}</style><![e…"
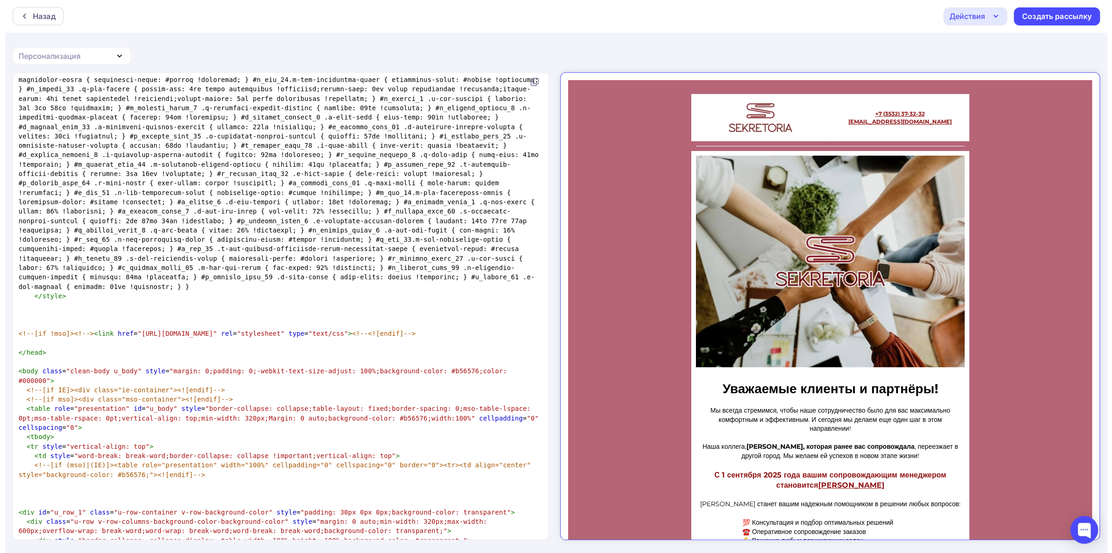
scroll to position [667, 0]
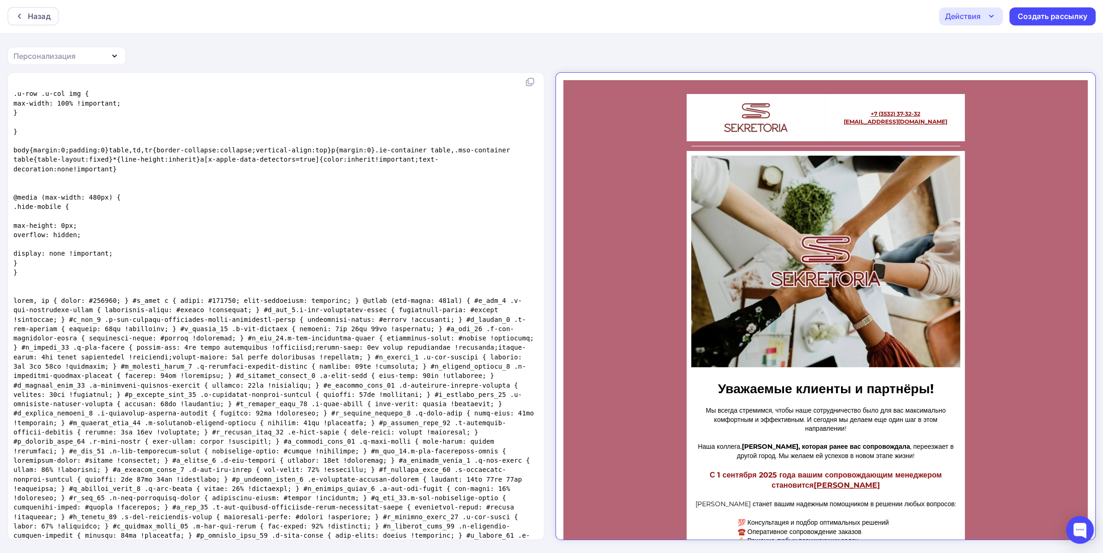
click at [535, 87] on icon at bounding box center [529, 81] width 11 height 11
click at [1036, 21] on div "Создать рассылку" at bounding box center [1052, 16] width 86 height 18
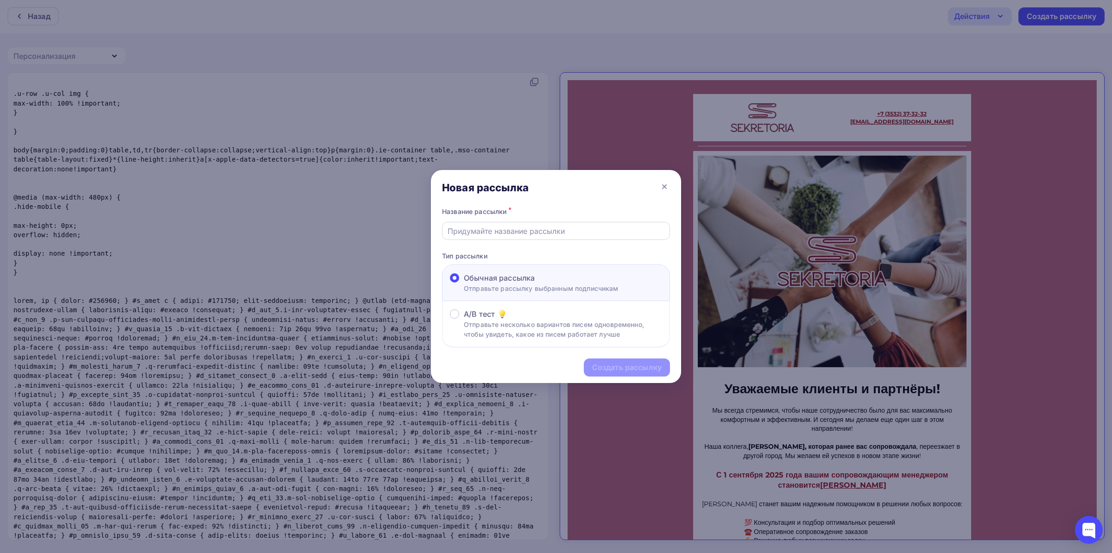
drag, startPoint x: 563, startPoint y: 218, endPoint x: 563, endPoint y: 231, distance: 13.4
click at [563, 218] on div "Название рассылки *" at bounding box center [556, 222] width 228 height 35
click at [561, 234] on input "text" at bounding box center [556, 231] width 217 height 11
type input "Тетсо"
click at [611, 363] on div "Создать рассылку" at bounding box center [627, 367] width 70 height 11
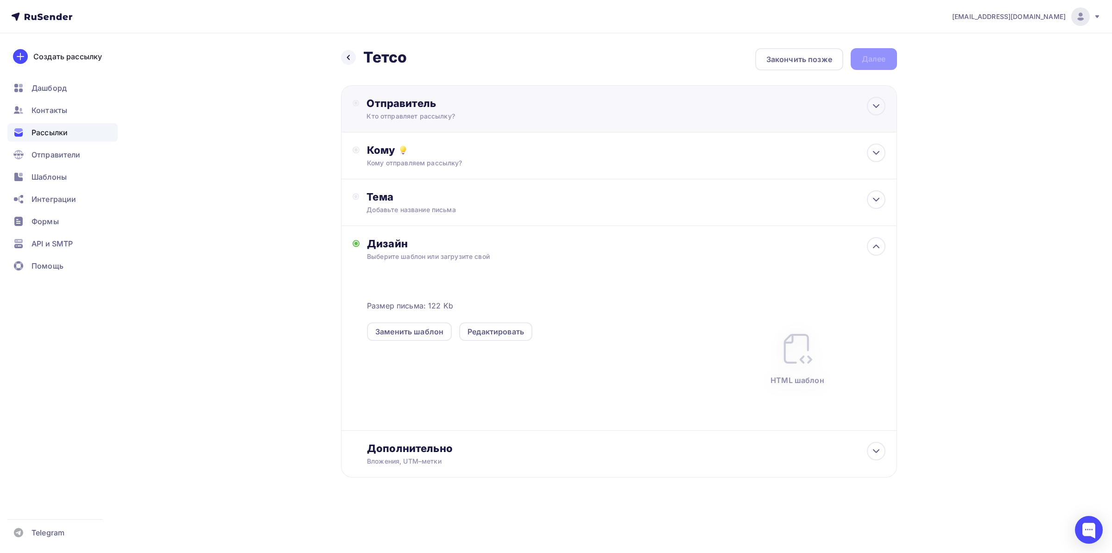
click at [505, 114] on div "Кто отправляет рассылку?" at bounding box center [457, 116] width 181 height 9
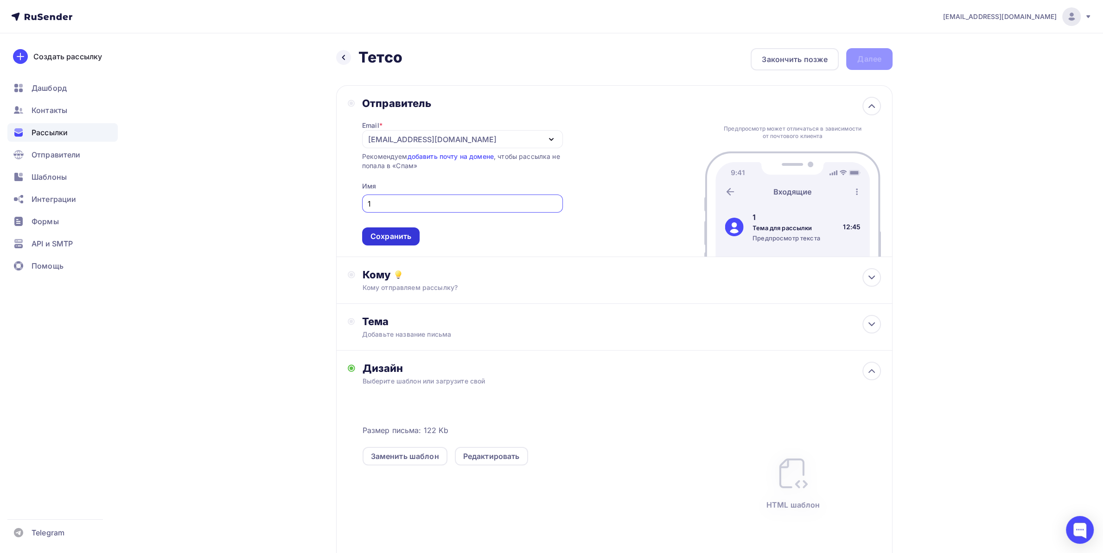
type input "1"
click at [392, 234] on div "Сохранить" at bounding box center [390, 236] width 41 height 11
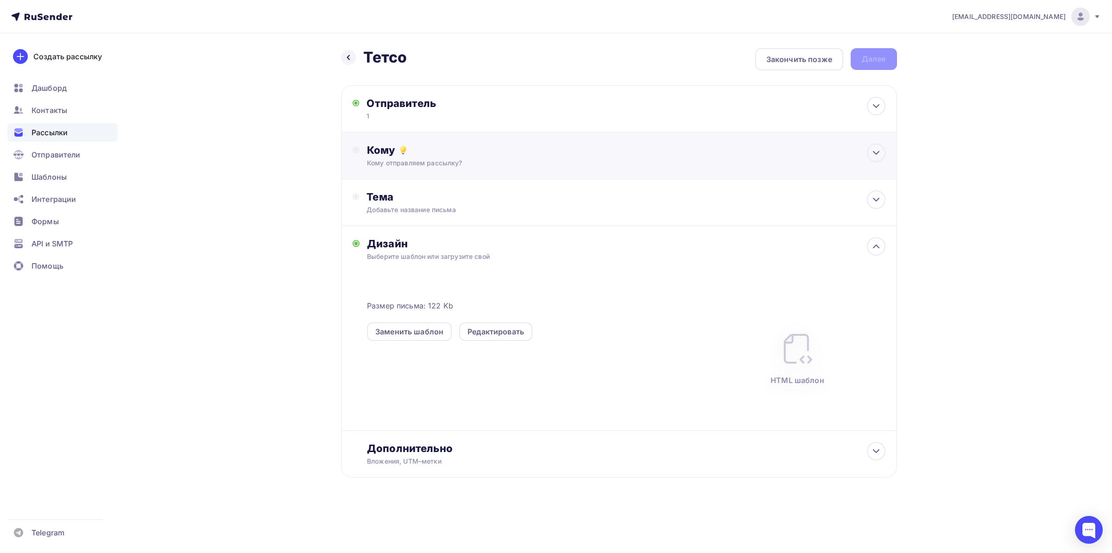
click at [432, 176] on div "Кому Кому отправляем рассылку? Списки получателей Выберите список Все списки id…" at bounding box center [619, 156] width 556 height 47
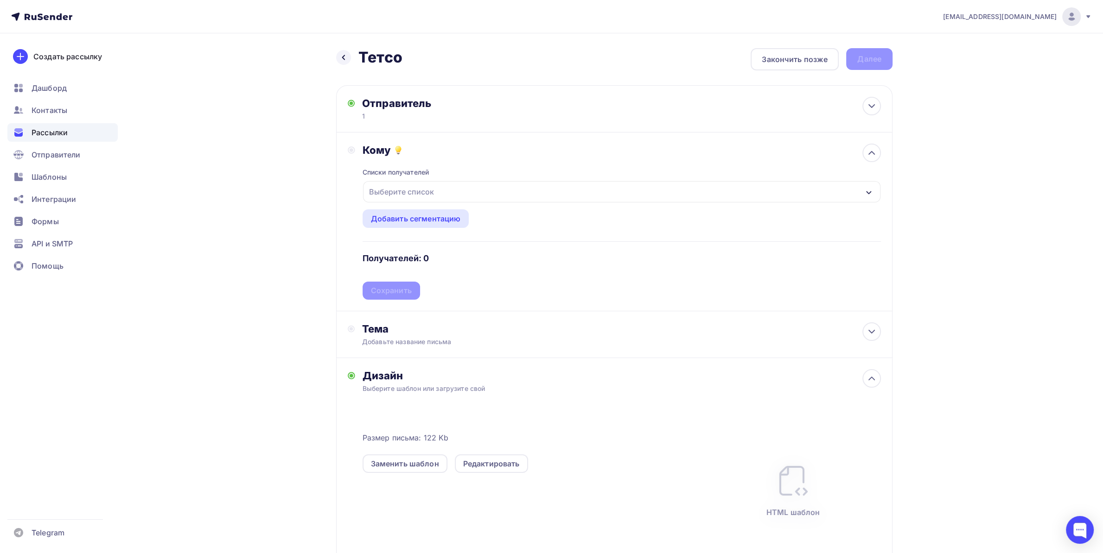
click at [443, 190] on div "Выберите список" at bounding box center [621, 191] width 517 height 21
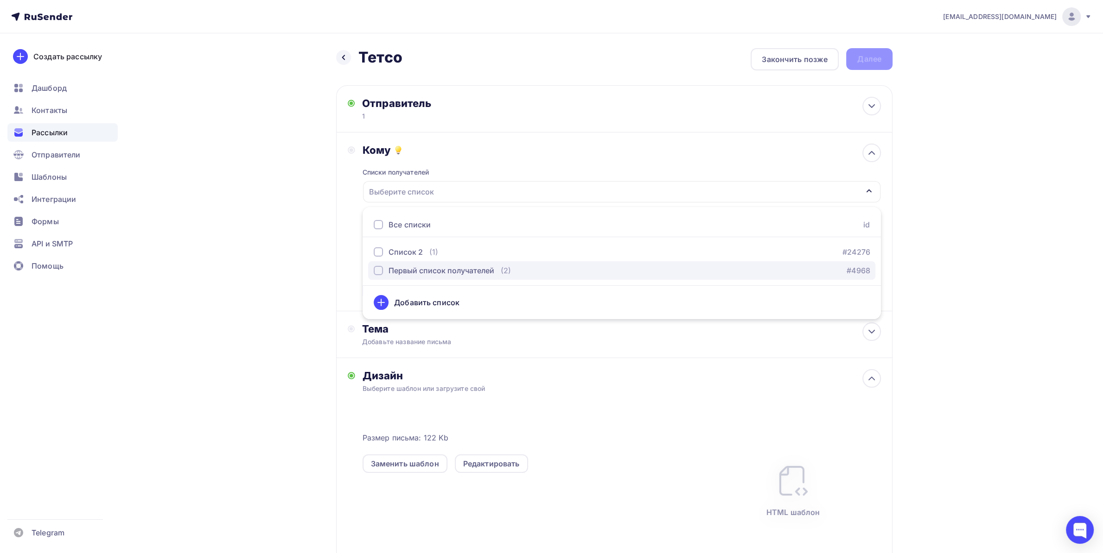
click at [414, 264] on button "Первый список получателей (2) #4968" at bounding box center [621, 270] width 507 height 19
click at [320, 255] on div "Назад Тетсо Тетсо Закончить позже Далее Отправитель 1 Email * [EMAIL_ADDRESS][D…" at bounding box center [551, 351] width 760 height 636
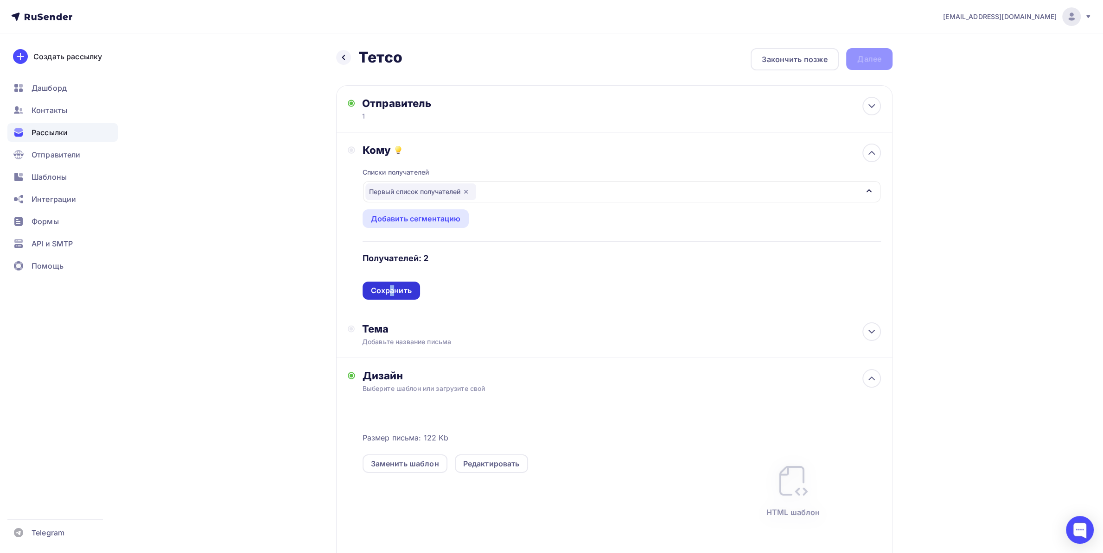
click at [392, 281] on div "Списки получателей Первый список получателей Все списки id Список 2 (1) #24276 …" at bounding box center [621, 228] width 518 height 143
click at [389, 282] on div "Списки получателей Первый список получателей Все списки id Список 2 (1) #24276 …" at bounding box center [621, 228] width 518 height 143
click at [389, 284] on div "Сохранить" at bounding box center [390, 291] width 57 height 18
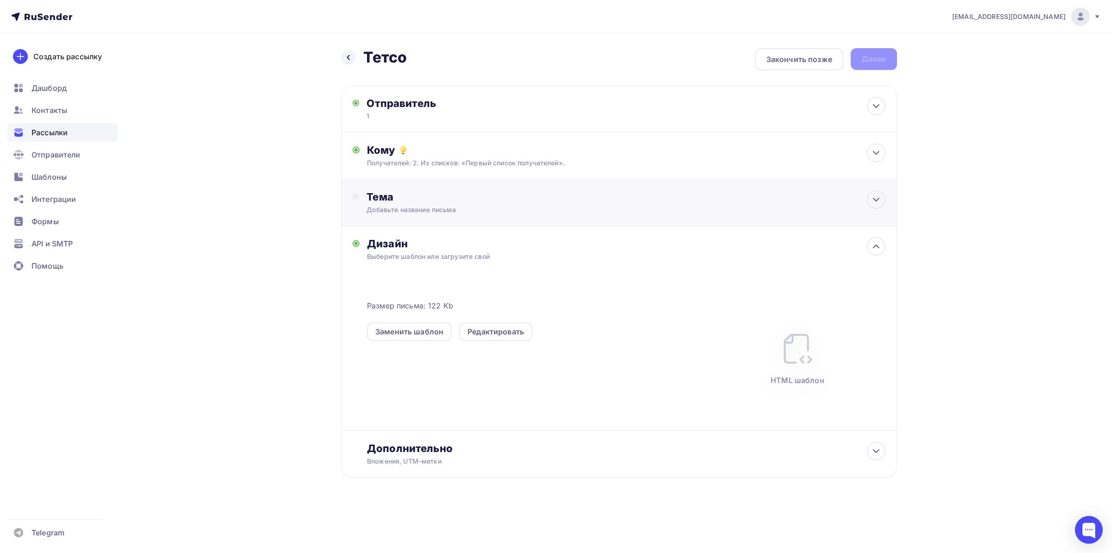
click at [425, 208] on div "Добавьте название письма" at bounding box center [449, 209] width 165 height 9
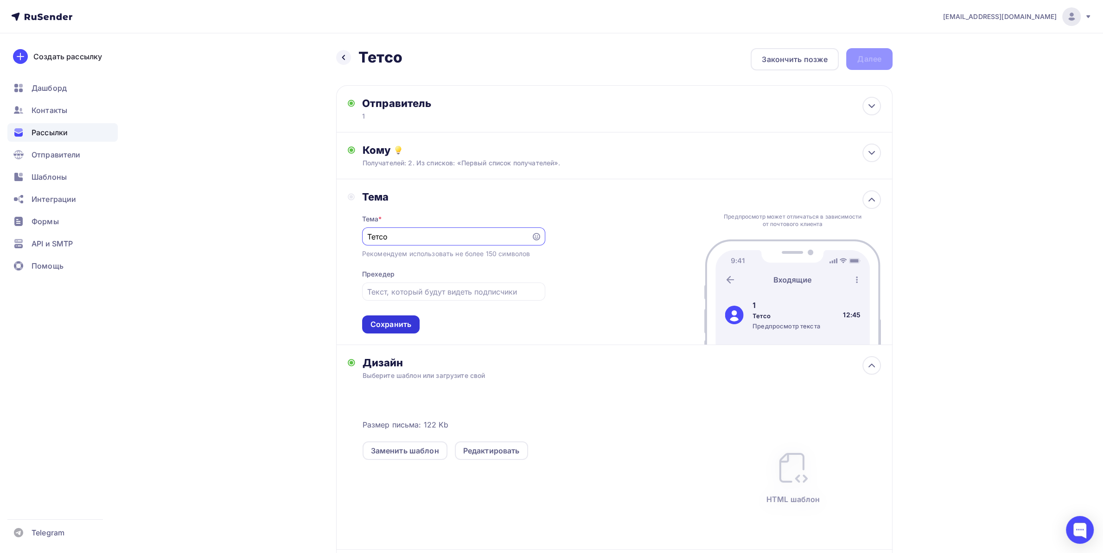
type input "Тетсо"
click at [394, 323] on div "Сохранить" at bounding box center [390, 324] width 41 height 11
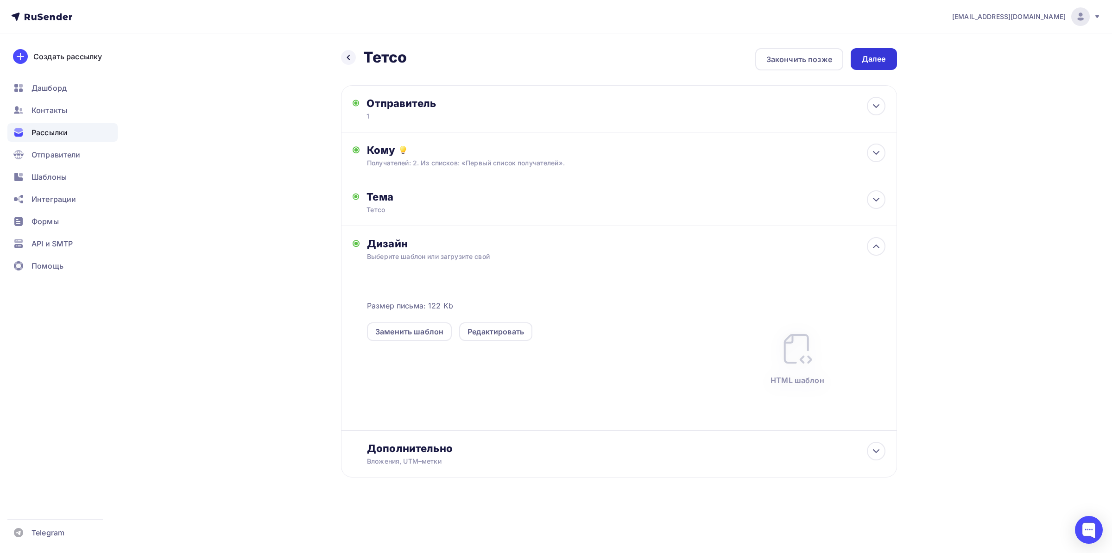
click at [872, 60] on div "Далее" at bounding box center [874, 59] width 24 height 11
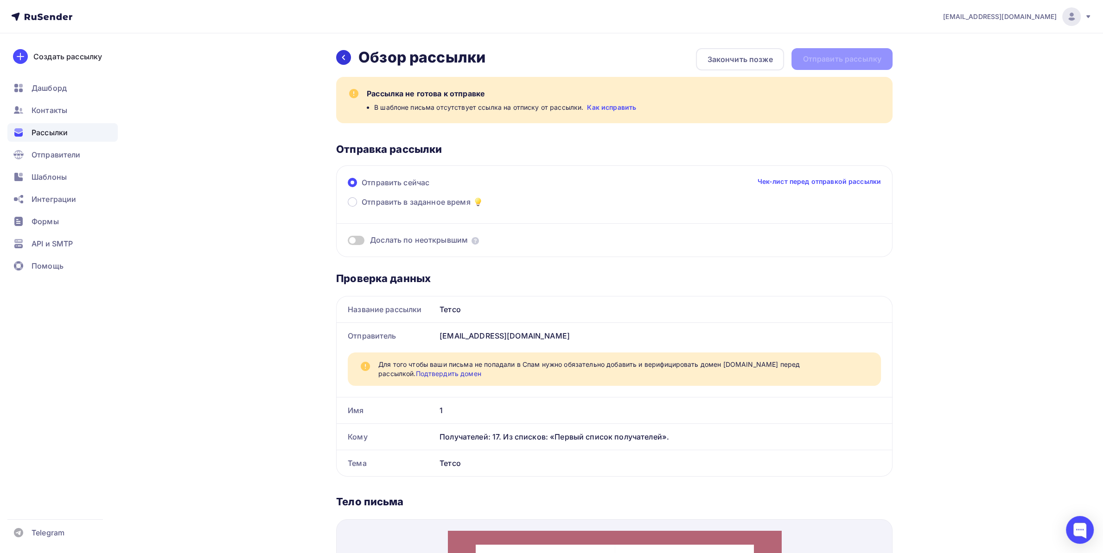
click at [336, 59] on div at bounding box center [343, 57] width 15 height 15
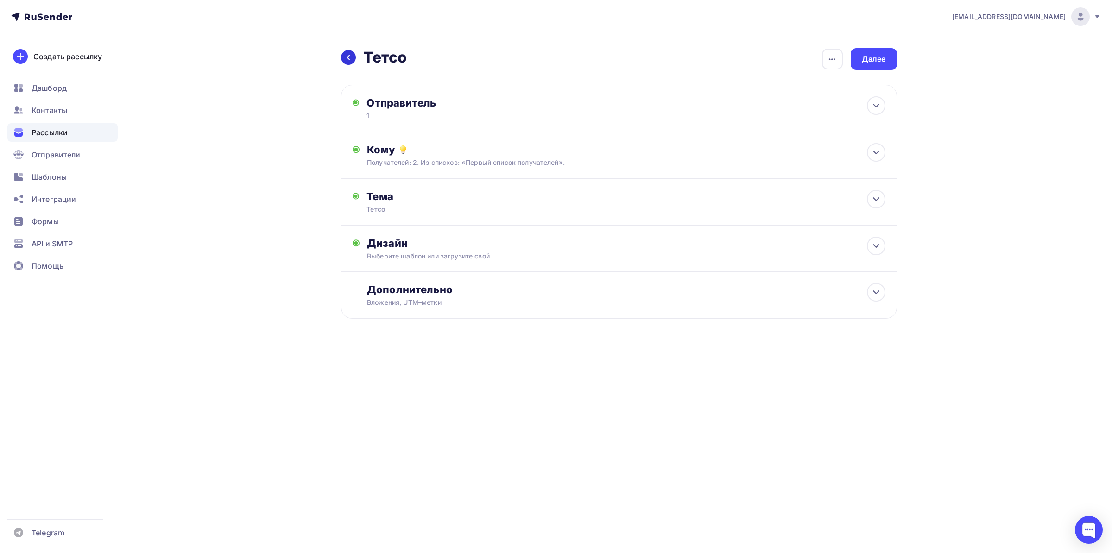
click at [347, 57] on icon at bounding box center [348, 57] width 7 height 7
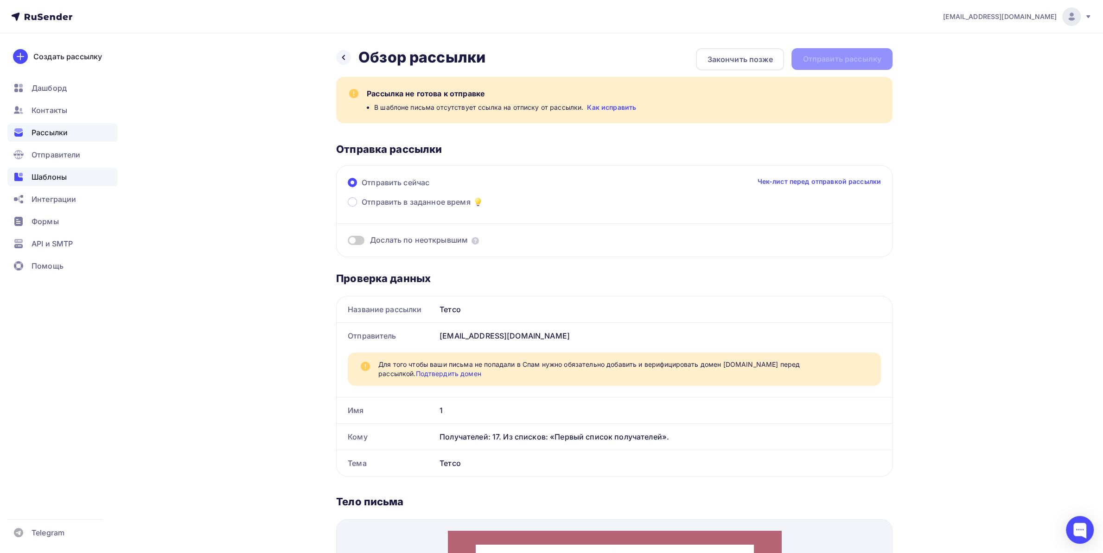
click at [46, 183] on span "Шаблоны" at bounding box center [49, 176] width 35 height 11
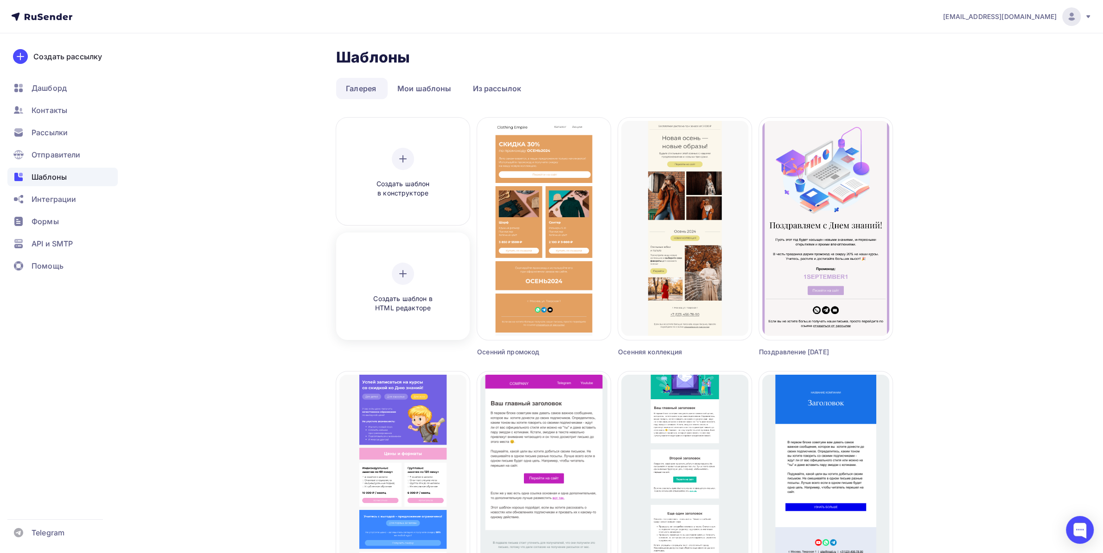
click at [394, 267] on div "Создать шаблон в HTML редакторе" at bounding box center [403, 288] width 88 height 51
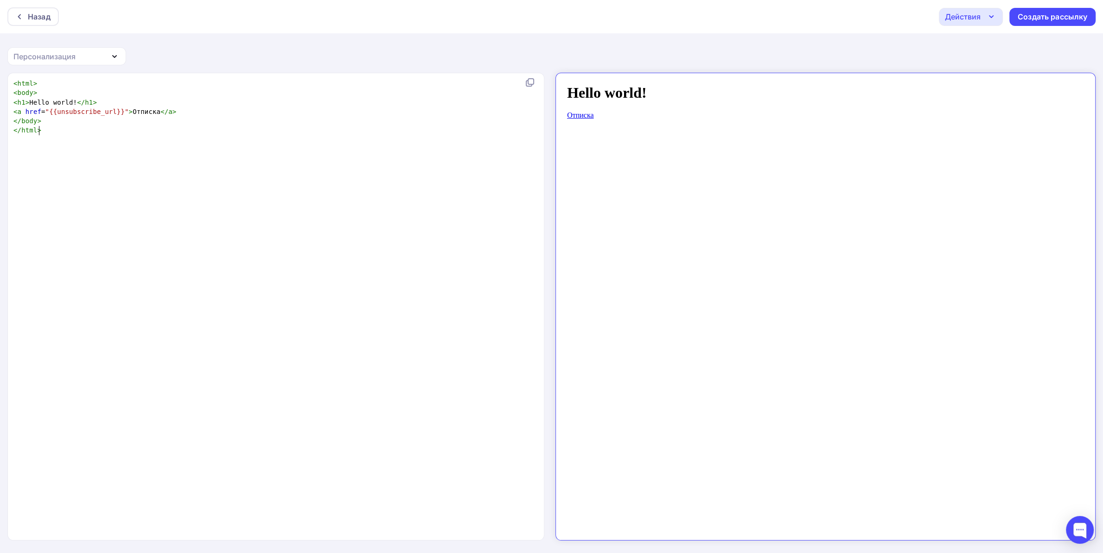
scroll to position [3, 0]
type textarea "<html> <body> <h1>Hello world!</h1> <a href="{{unsubscribe_url}}">Отписка</a> <…"
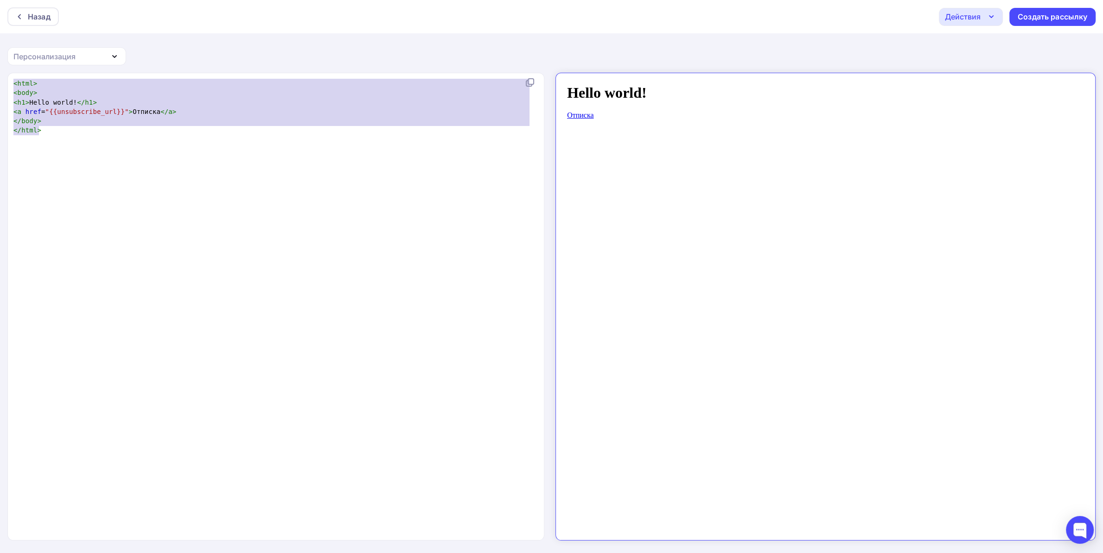
scroll to position [48, 25]
drag, startPoint x: 61, startPoint y: 132, endPoint x: 0, endPoint y: 69, distance: 87.2
click at [0, 69] on div "Назад Действия Отправить тестовое письмо Сохранить в Мои шаблоны Выйти без сохр…" at bounding box center [551, 277] width 1103 height 554
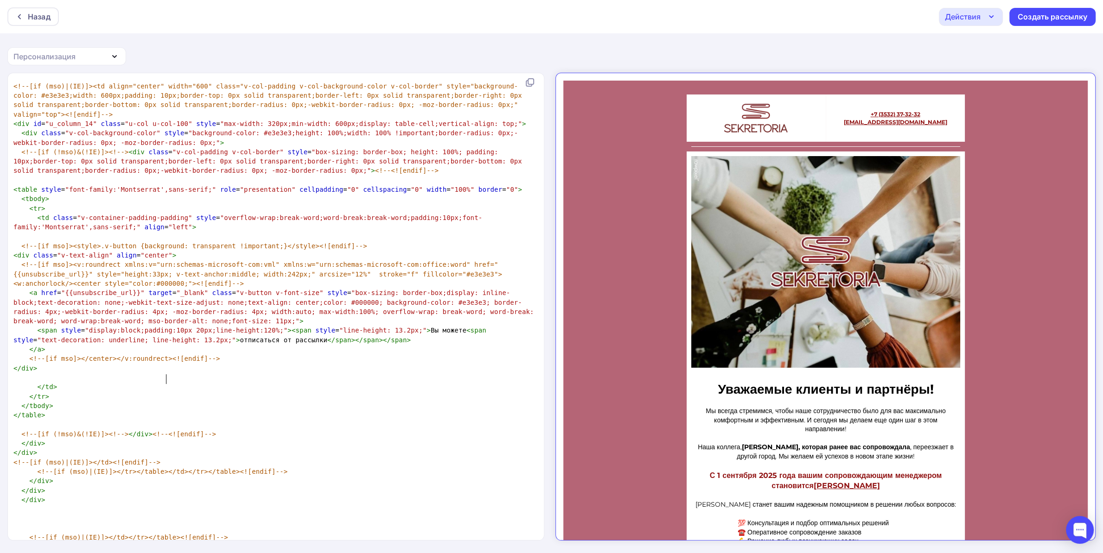
scroll to position [0, 0]
click at [165, 468] on span "<!--[if (mso)|(IE)]></tr></table></td></tr></table><![endif]-->" at bounding box center [162, 471] width 250 height 7
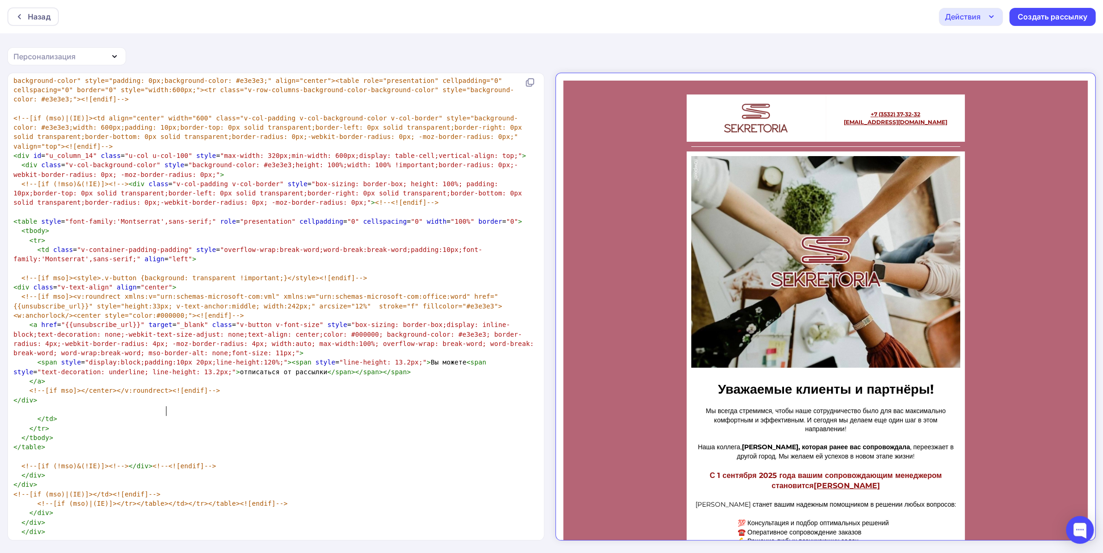
scroll to position [9945, 0]
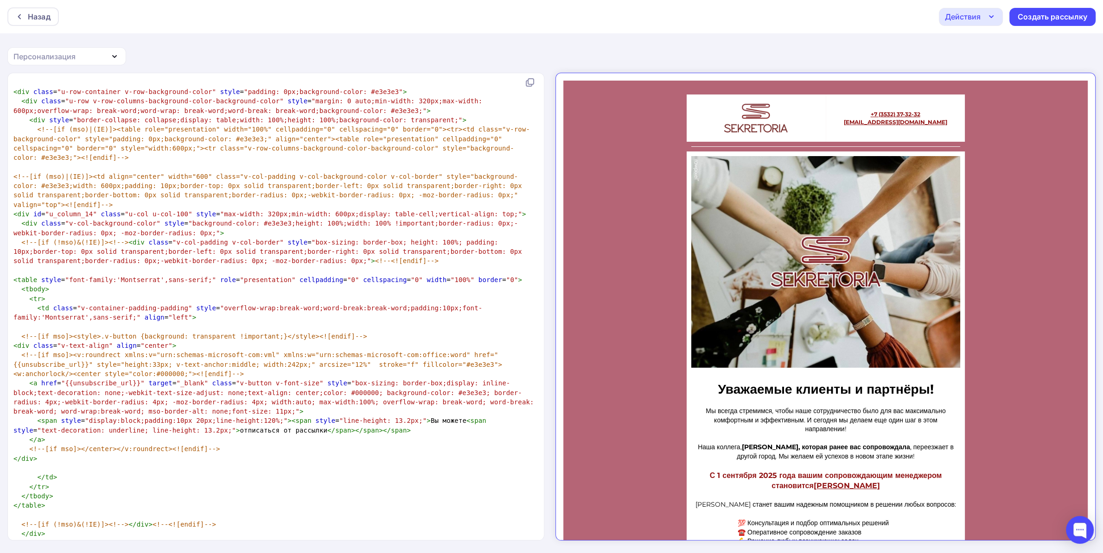
drag, startPoint x: 12, startPoint y: 121, endPoint x: 78, endPoint y: 237, distance: 133.7
click at [78, 237] on div "x < html xmlns = "[URL][DOMAIN_NAME]" xmlns:v = "urn:schemas-microsoft-com:vml"…" at bounding box center [276, 306] width 537 height 467
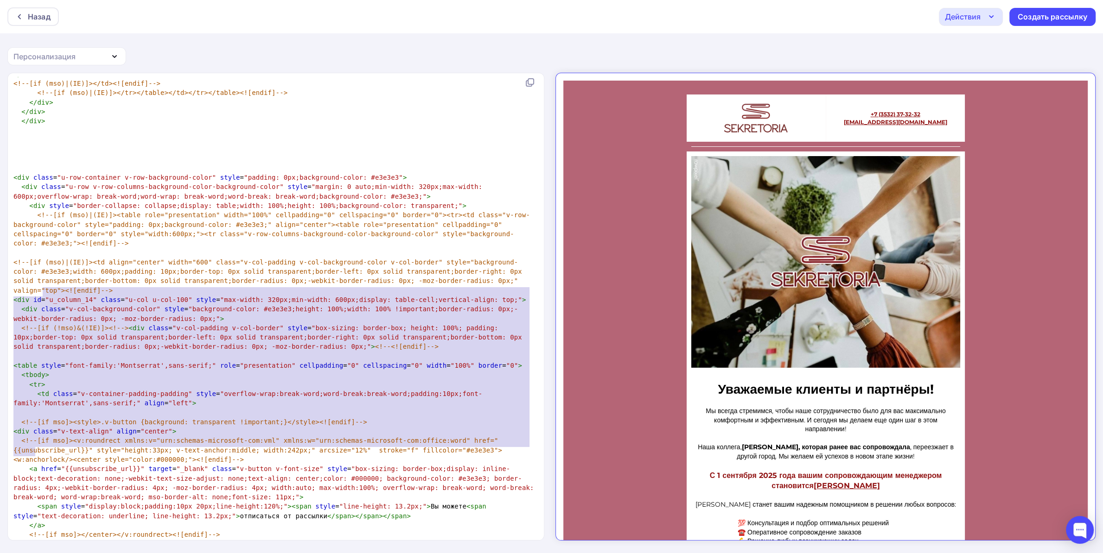
scroll to position [97, 21]
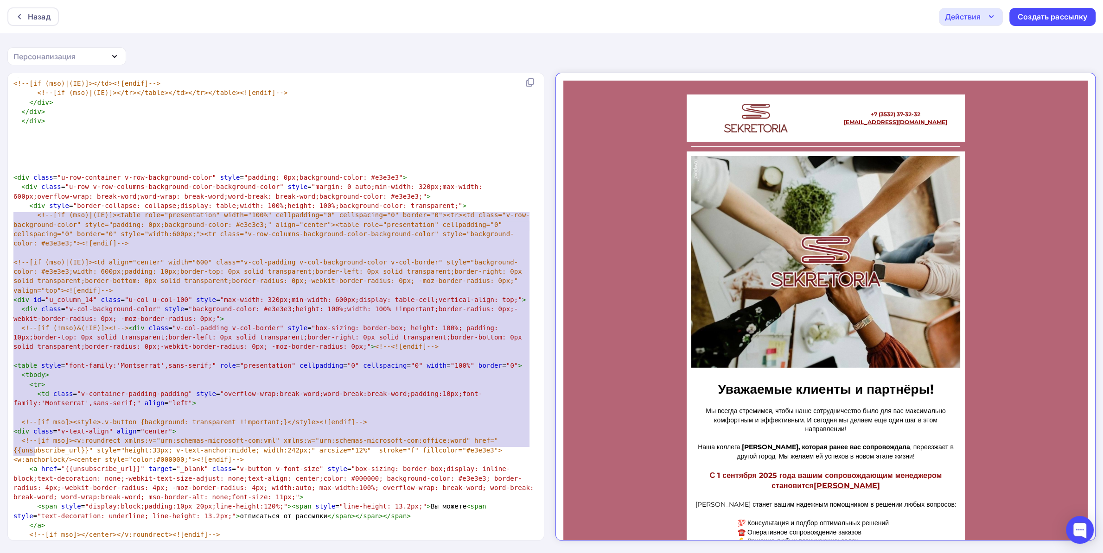
type textarea "<div id="u_column_14" class="u-col u-col-100" style="max-width: 320px;min-width…"
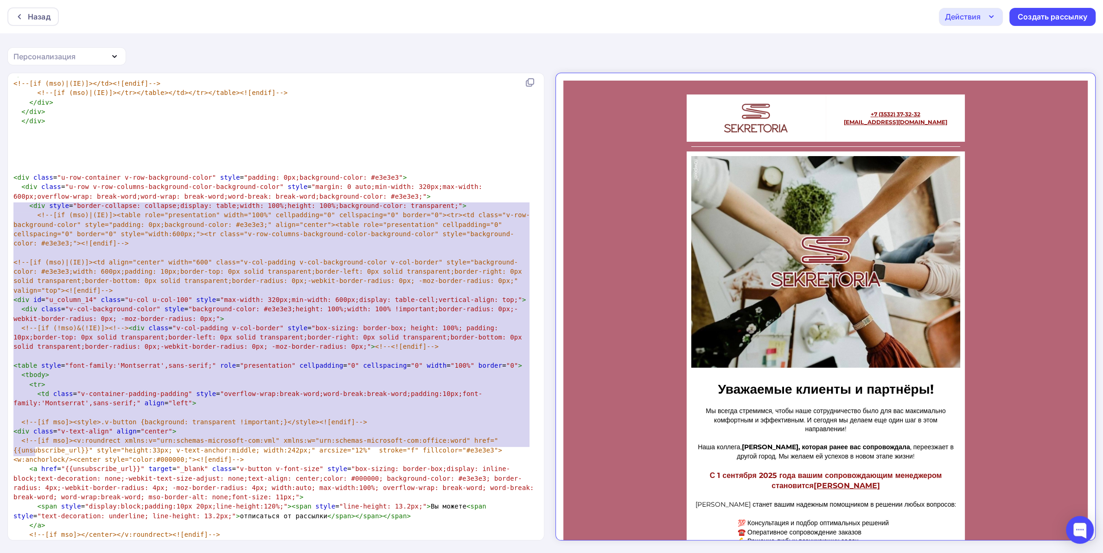
drag, startPoint x: 54, startPoint y: 368, endPoint x: 9, endPoint y: 210, distance: 163.7
click at [9, 210] on div "x < html xmlns = "[URL][DOMAIN_NAME]" xmlns:v = "urn:schemas-microsoft-com:vml"…" at bounding box center [276, 306] width 537 height 467
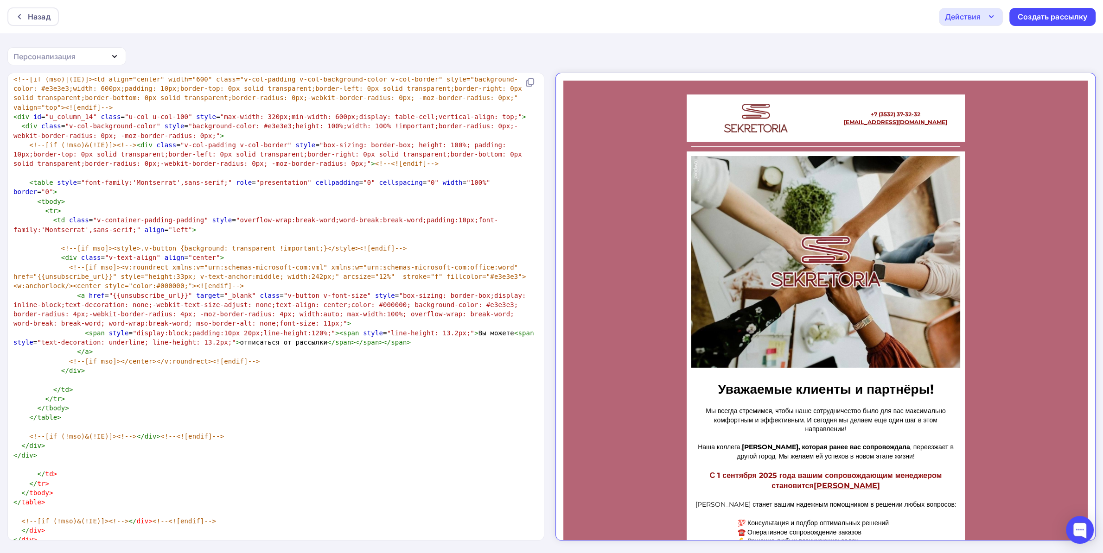
scroll to position [10044, 0]
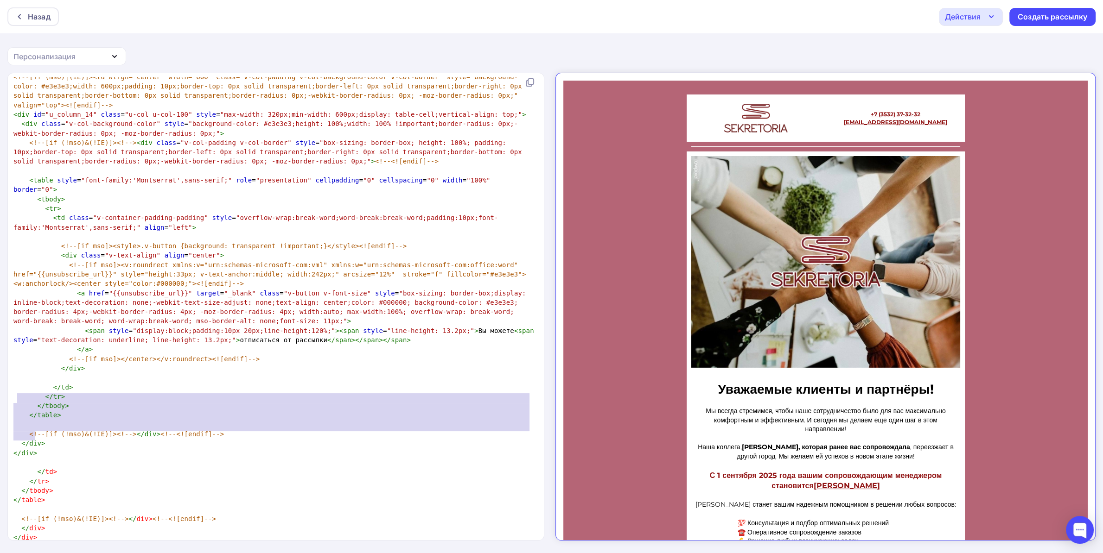
type textarea "</td> </tr> </tbody> </table> <!--[if (!mso)&(!IE)]><!--></div><!--<![endif]-->…"
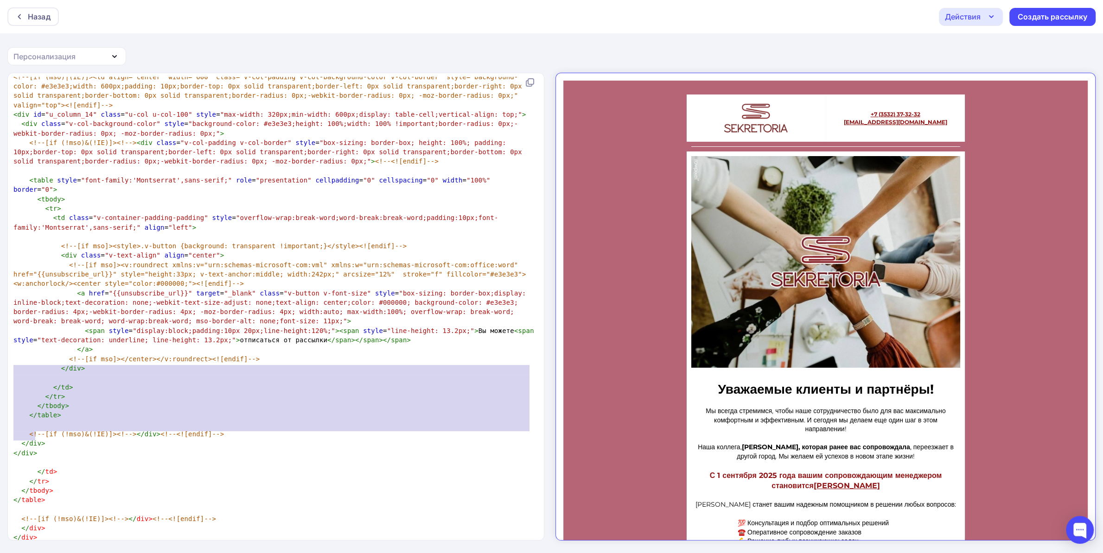
drag, startPoint x: 52, startPoint y: 433, endPoint x: 0, endPoint y: 369, distance: 82.7
click at [0, 369] on div "</td> </tr> </tbody> </table> <!--[if (!mso)&(!IE)]><!--></div><!--<![endif]-->…" at bounding box center [551, 313] width 1103 height 481
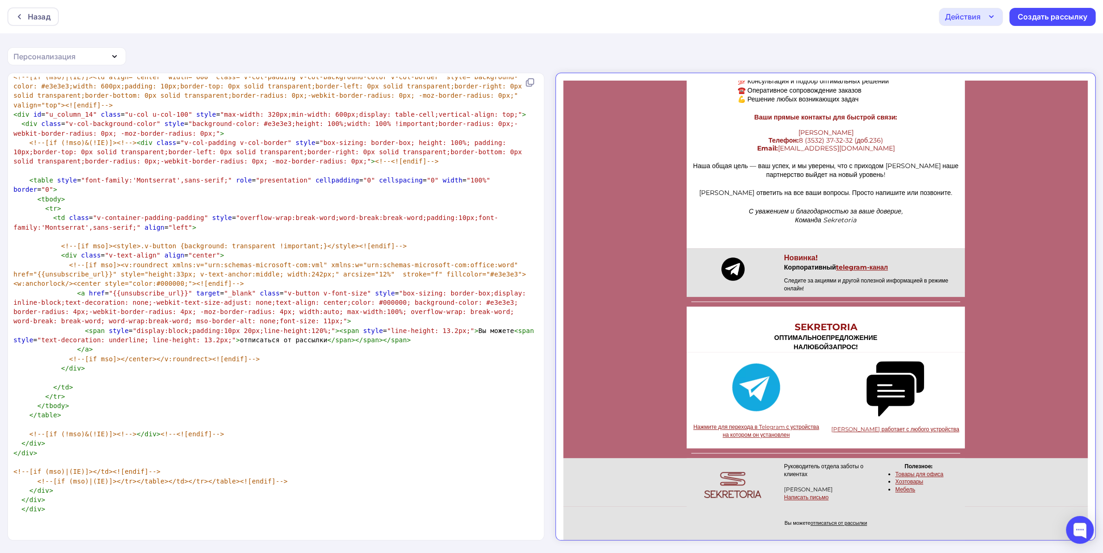
scroll to position [1, 0]
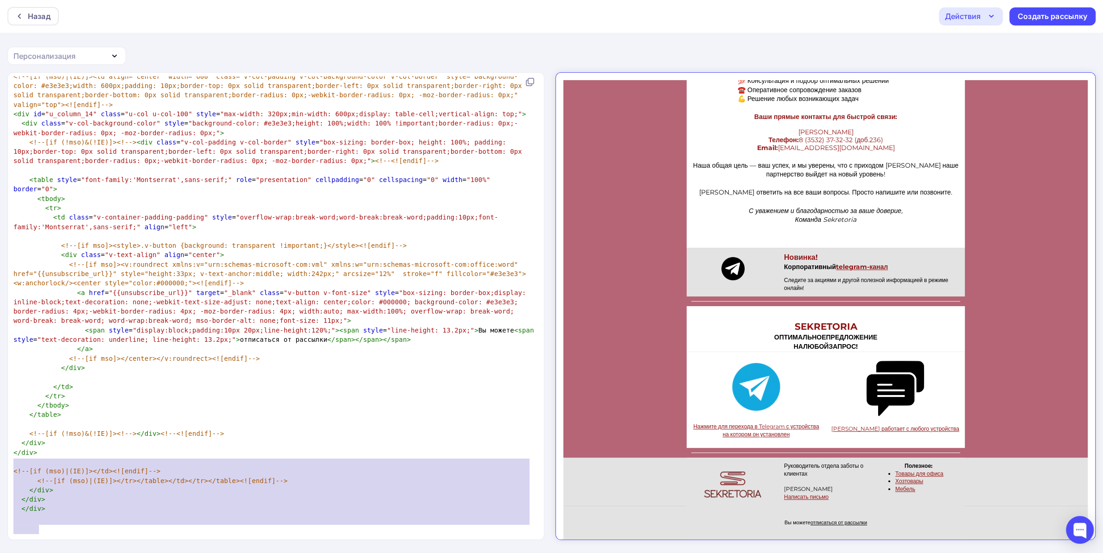
type textarea "</td> </tr> </tbody> </table> <!--[if mso]></div><![endif]--> <!--[if IE]></div…"
drag, startPoint x: 54, startPoint y: 528, endPoint x: 2, endPoint y: 454, distance: 90.1
click at [2, 454] on div "</td> </tr> </tbody> </table> <!--[if mso]></div><![endif]--> <!--[if IE]></div…" at bounding box center [551, 312] width 1103 height 481
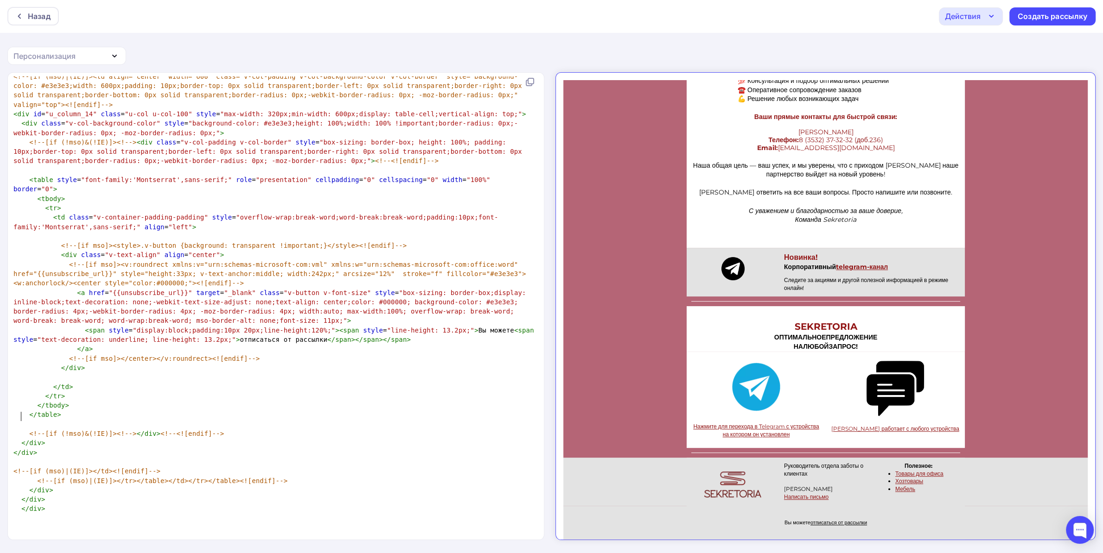
click at [115, 514] on pre at bounding box center [274, 518] width 525 height 9
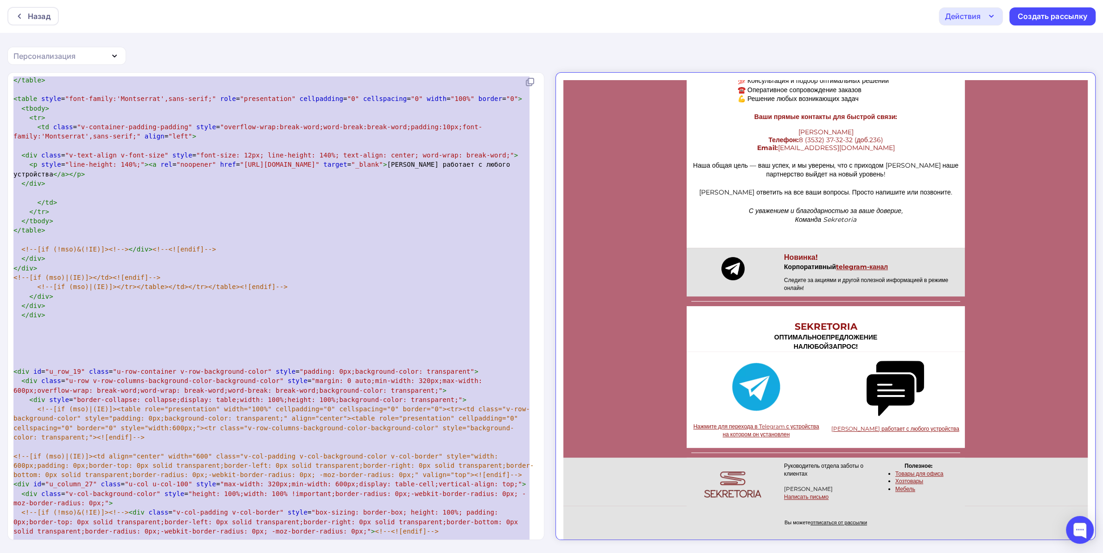
scroll to position [7501, 0]
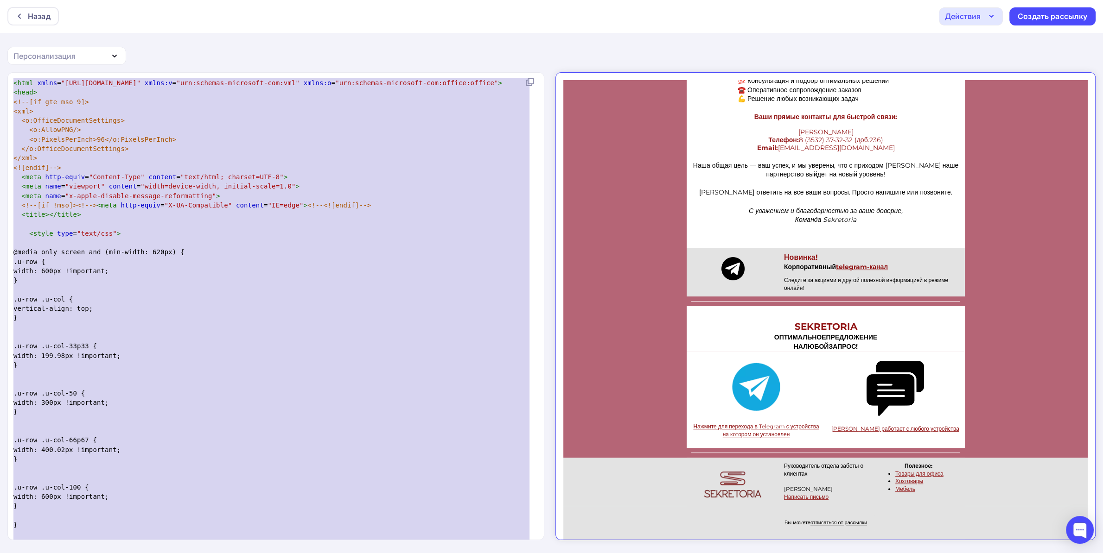
drag, startPoint x: 60, startPoint y: 530, endPoint x: 0, endPoint y: -49, distance: 582.0
type textarea "​<lore ipsum="dolo://sit.a0.con/0725/adipi" elits:d="eiu:tempori-utlaboree-dol:…"
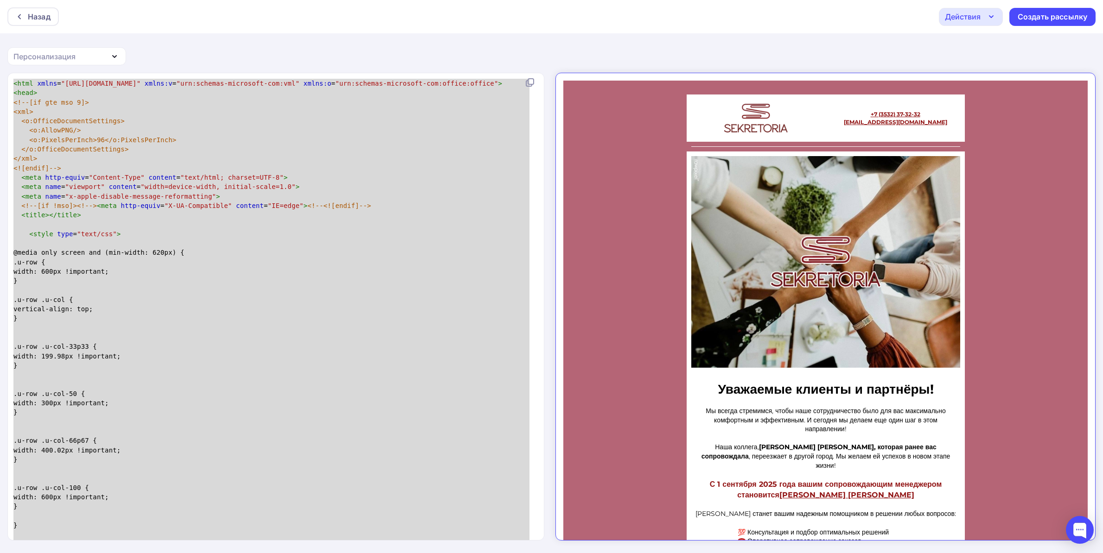
type textarea "<html xmlns="[URL][DOMAIN_NAME]" xmlns:v="urn:schemas-microsoft-com:vml" xmlns:…"
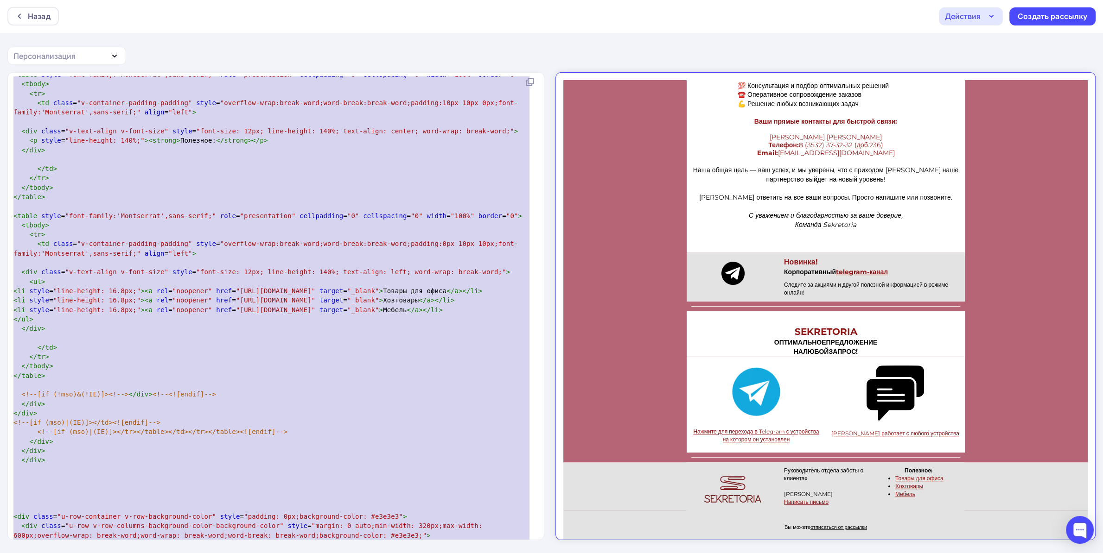
scroll to position [10044, 0]
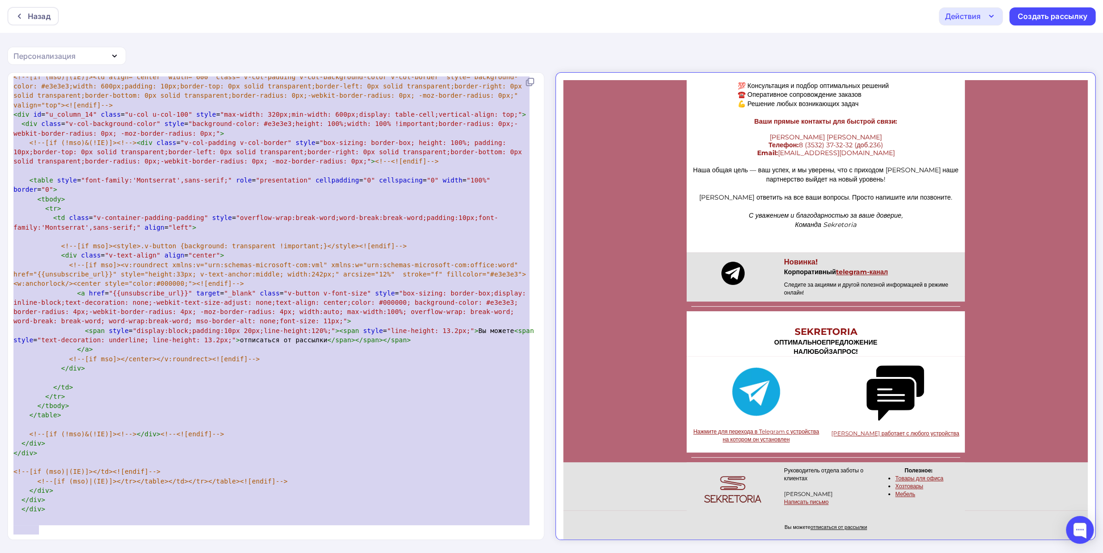
drag, startPoint x: 540, startPoint y: 125, endPoint x: 542, endPoint y: 540, distance: 414.8
click at [545, 540] on div at bounding box center [544, 306] width 0 height 467
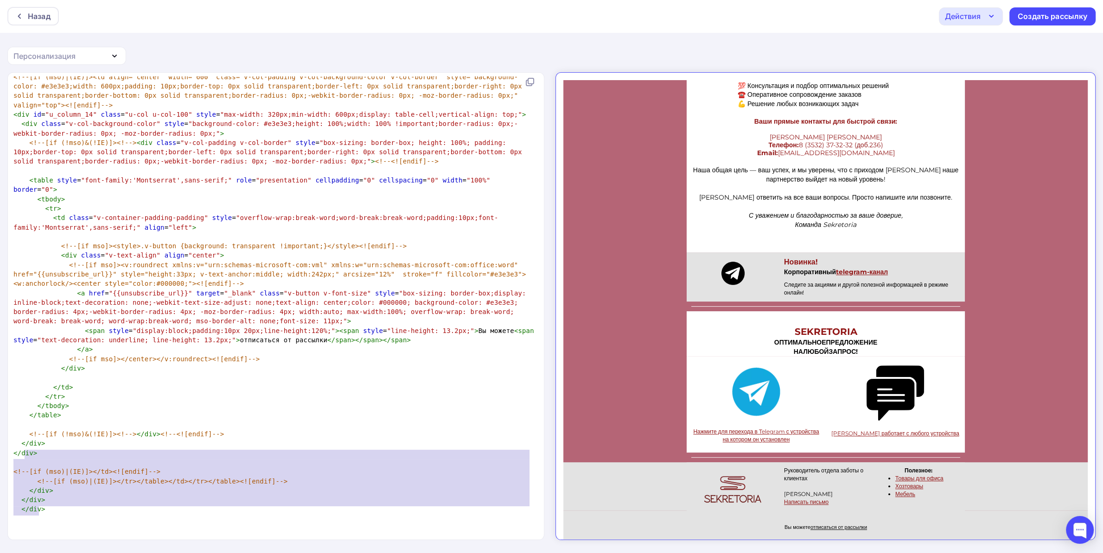
scroll to position [76, 25]
type textarea "</td> </tr> </tbody> </table> <!--[if mso]></div><![endif]--> <!--[if IE]></div…"
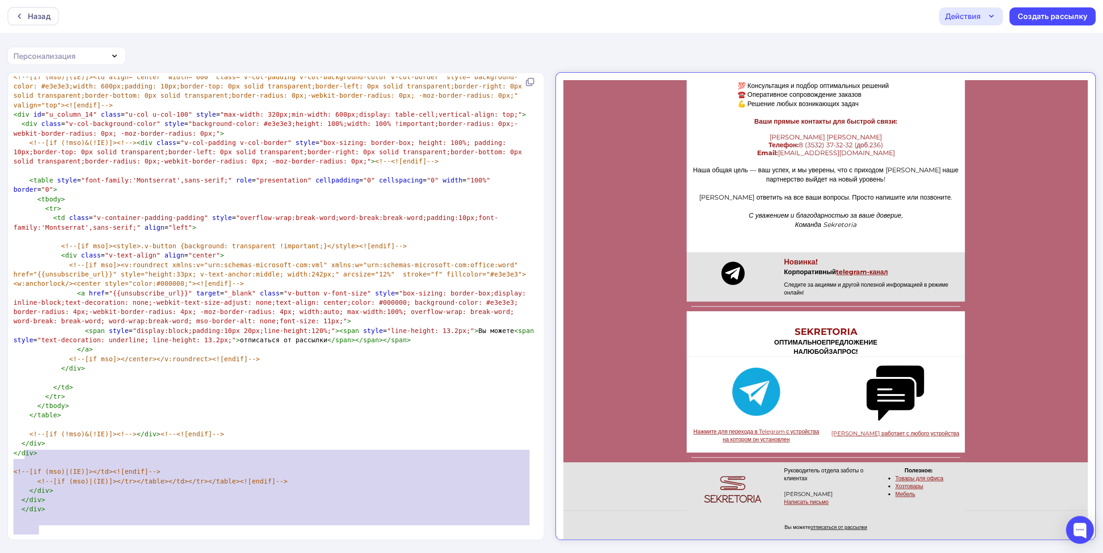
drag, startPoint x: 26, startPoint y: 456, endPoint x: 76, endPoint y: 523, distance: 84.2
click at [535, 81] on icon at bounding box center [529, 81] width 11 height 11
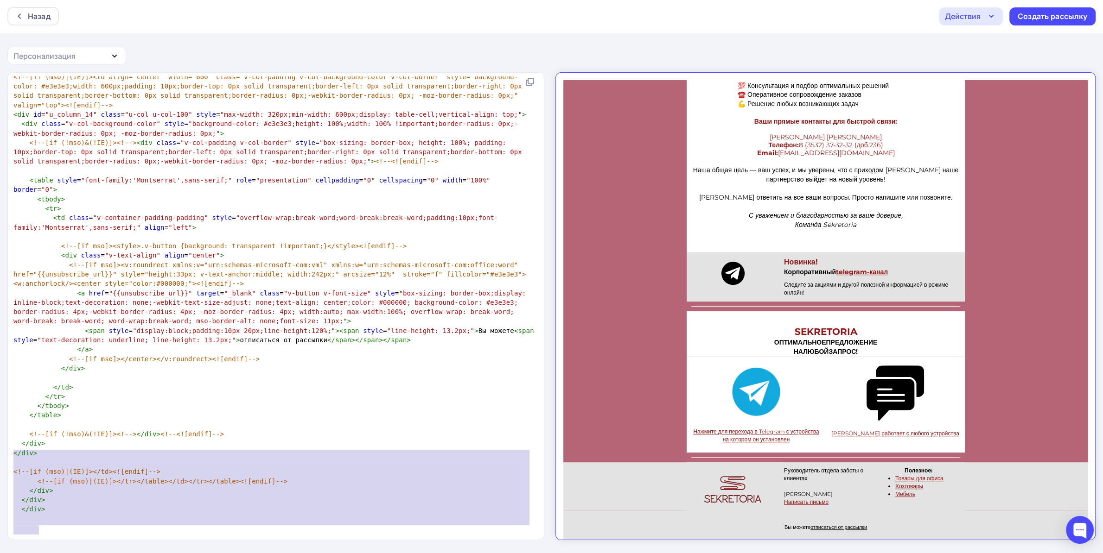
type textarea "<!--[if (mso)|(IE)]></td></tr></table><![endif]--> </td> </tr> </tbody> </table…"
drag, startPoint x: 58, startPoint y: 528, endPoint x: 0, endPoint y: 445, distance: 101.2
click at [0, 445] on div "<!--[if (mso)|(IE)]></td></tr></table><![endif]--> </td> </tr> </tbody> </table…" at bounding box center [551, 312] width 1103 height 481
paste textarea
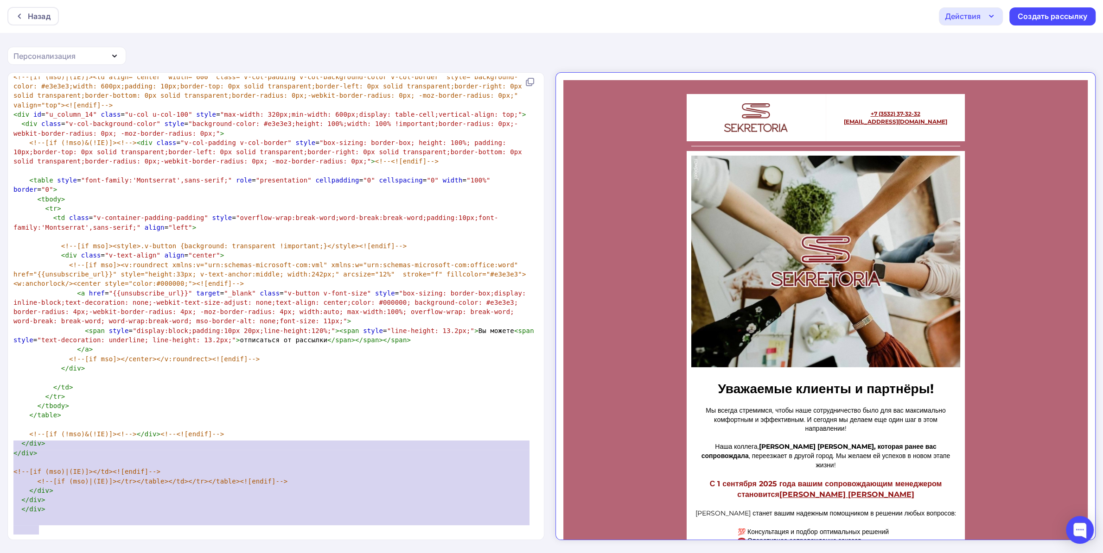
scroll to position [0, 0]
click at [127, 524] on pre "​" at bounding box center [274, 528] width 525 height 9
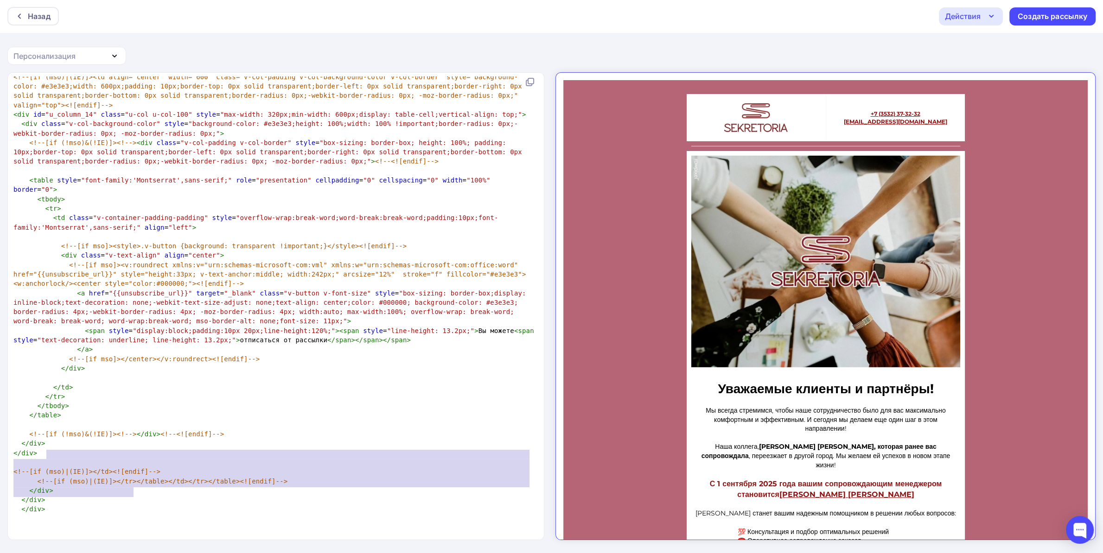
scroll to position [67, 118]
type textarea "<!--[if (mso)|(IE)]></td></tr></table><![endif]--> </td> </tr> </tbody> </table…"
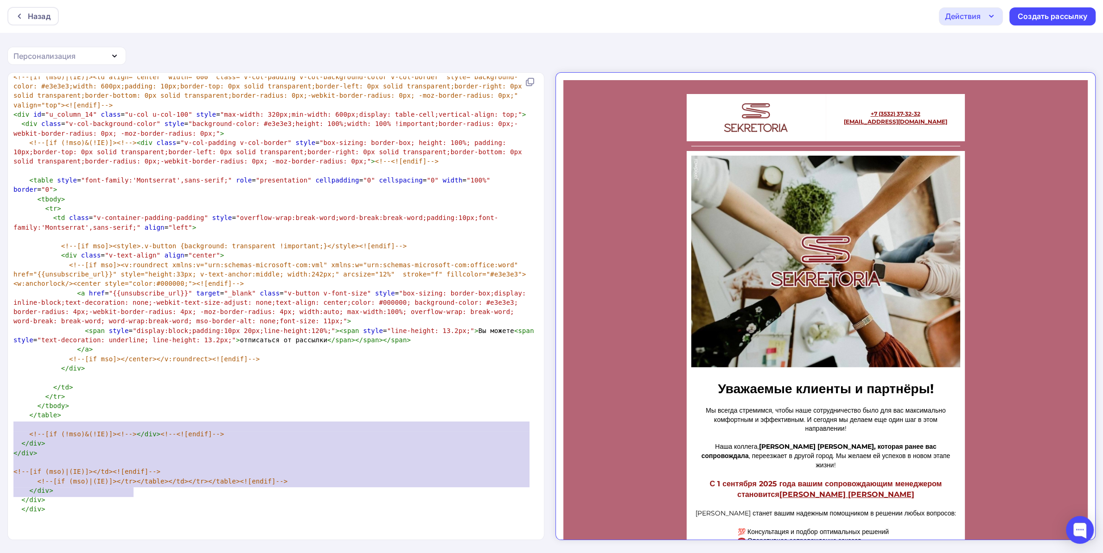
drag, startPoint x: 150, startPoint y: 488, endPoint x: 0, endPoint y: 428, distance: 161.8
click at [0, 428] on div "<!--[if (mso)|(IE)]></td></tr></table><![endif]--> </td> </tr> </tbody> </table…" at bounding box center [551, 312] width 1103 height 481
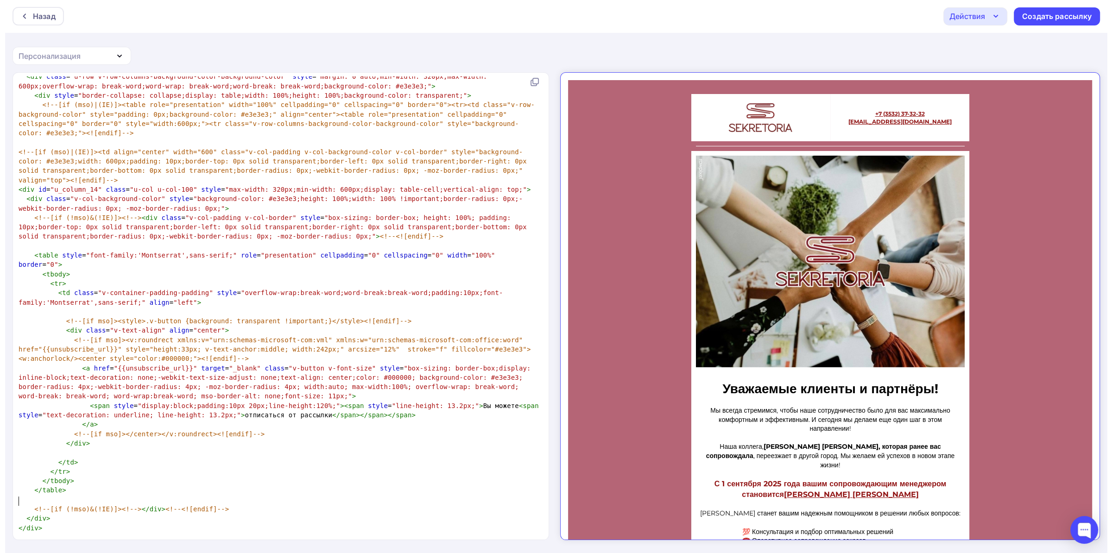
scroll to position [9968, 0]
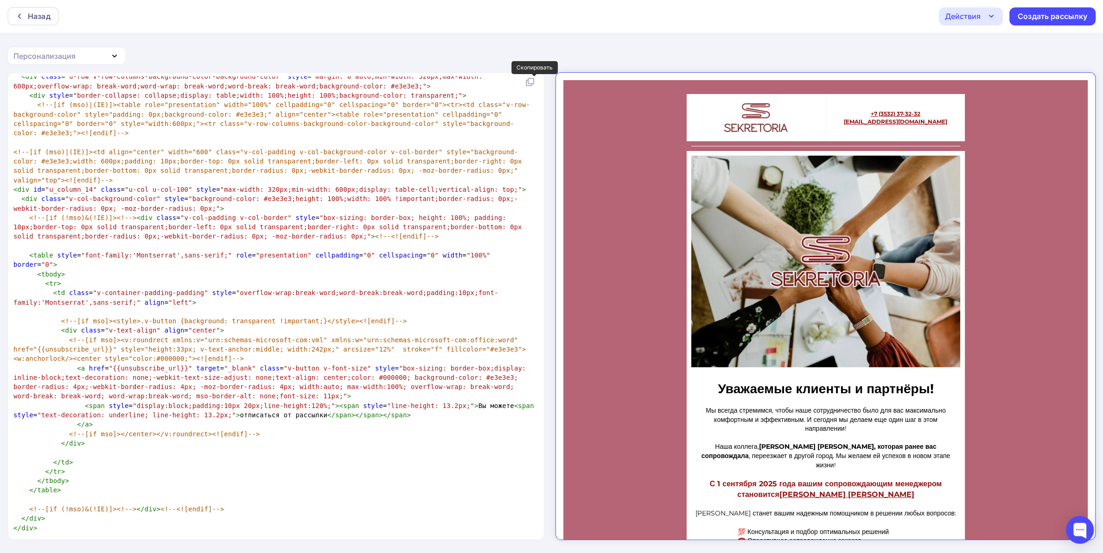
click at [533, 85] on icon at bounding box center [529, 81] width 11 height 11
click at [1059, 16] on div "Создать рассылку" at bounding box center [1052, 16] width 70 height 11
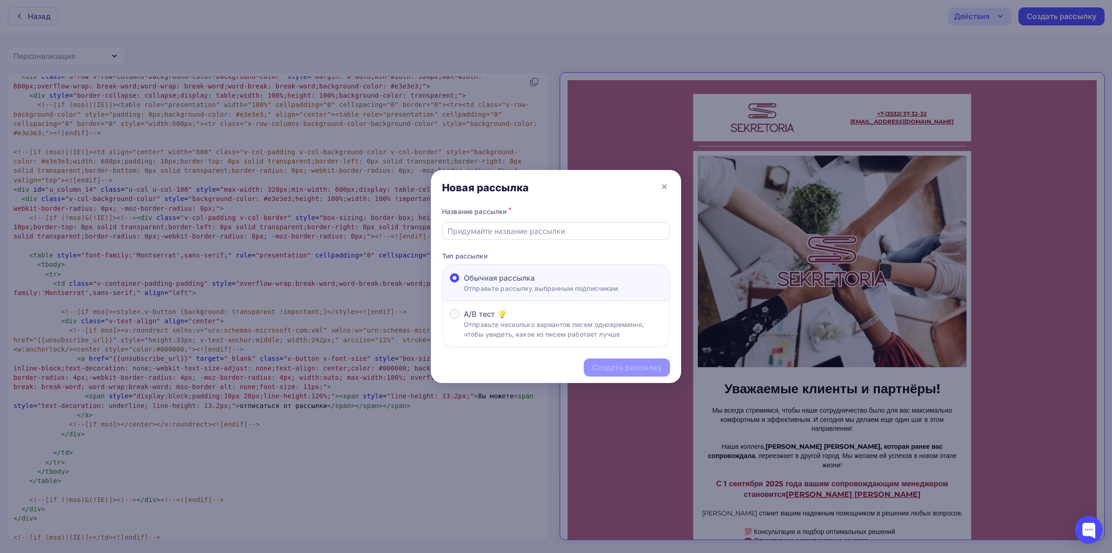
click at [558, 234] on input "text" at bounding box center [556, 231] width 217 height 11
type input "Тесто 123"
click at [628, 363] on div "Создать рассылку" at bounding box center [627, 367] width 70 height 11
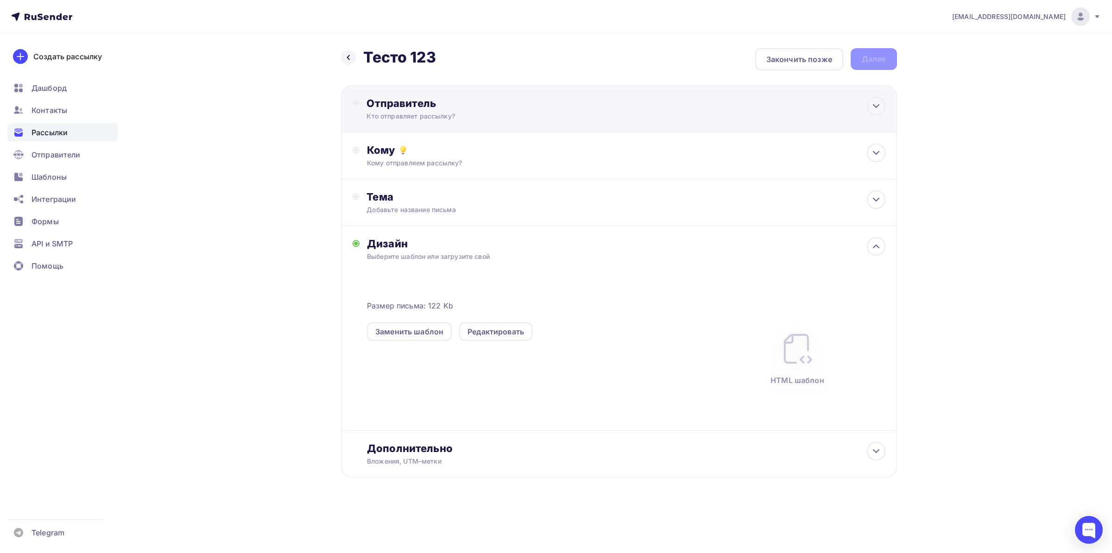
click at [454, 113] on div "Кто отправляет рассылку?" at bounding box center [457, 116] width 181 height 9
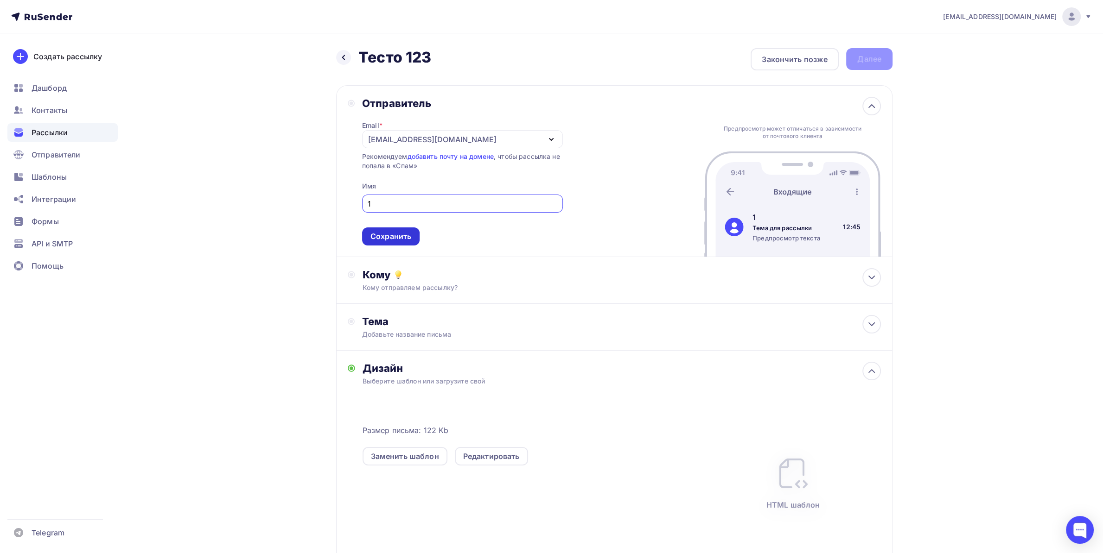
type input "1"
click at [385, 241] on div "Сохранить" at bounding box center [390, 236] width 41 height 11
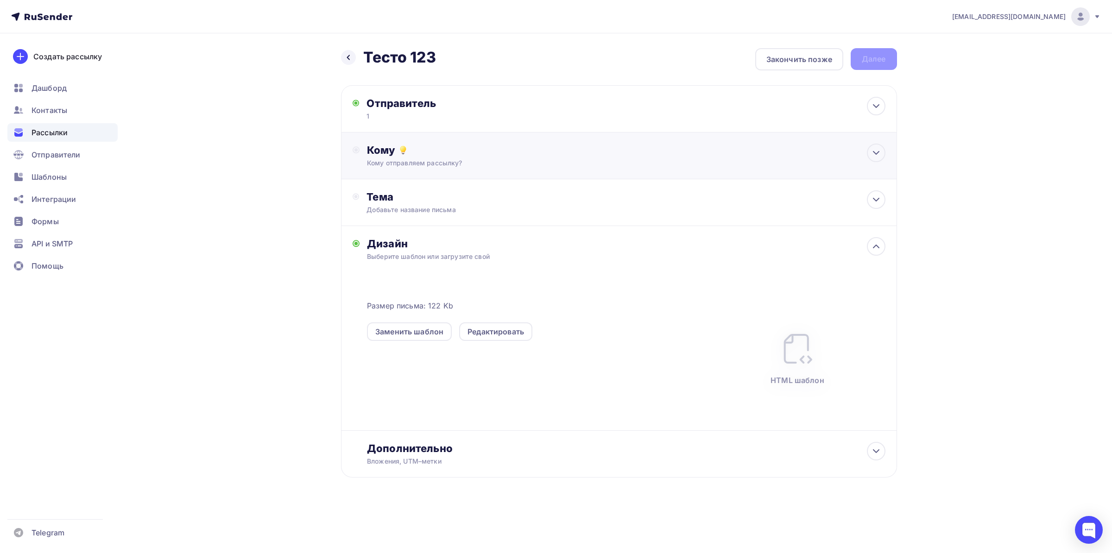
click at [419, 169] on div "Кому Кому отправляем рассылку? Списки получателей Выберите список Все списки id…" at bounding box center [619, 156] width 556 height 47
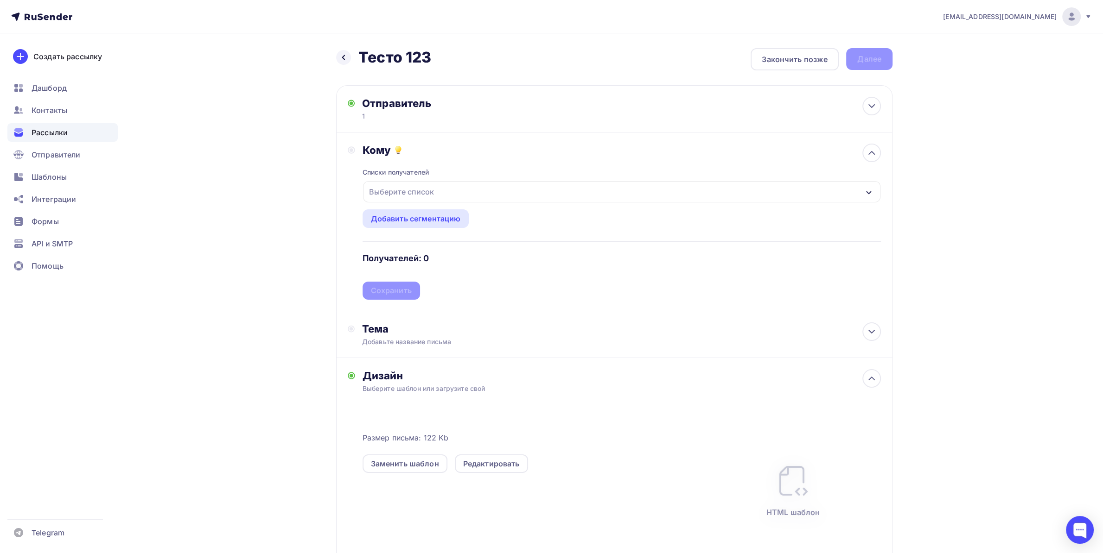
click at [423, 192] on div "Выберите список" at bounding box center [401, 192] width 72 height 17
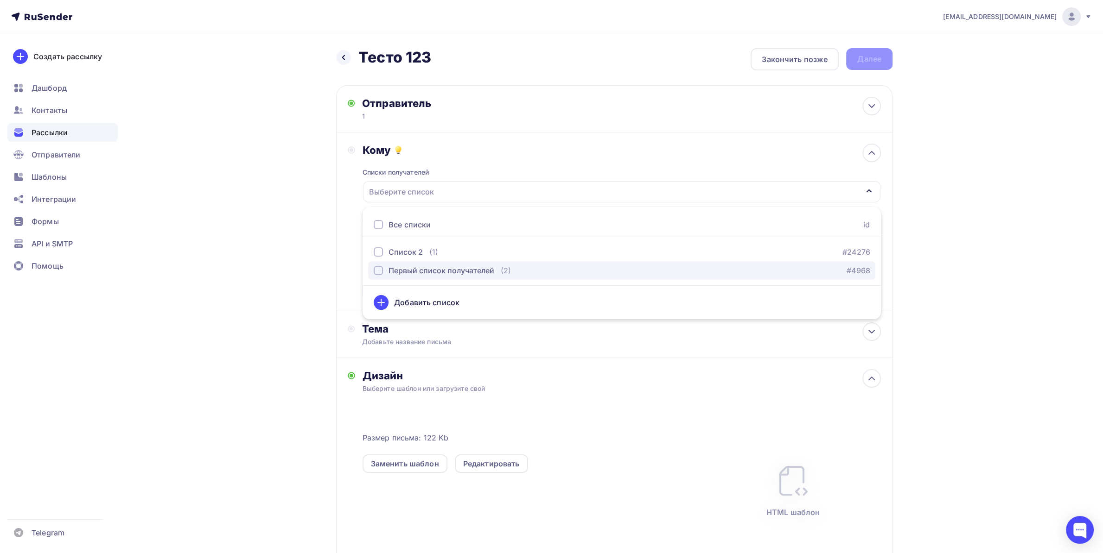
click at [394, 278] on button "Первый список получателей (2) #4968" at bounding box center [621, 270] width 507 height 19
drag, startPoint x: 272, startPoint y: 264, endPoint x: 390, endPoint y: 271, distance: 118.4
click at [271, 264] on div "Назад Тесто 123 Тесто 123 Закончить позже Далее Отправитель 1 Email * a.patsuke…" at bounding box center [551, 351] width 760 height 636
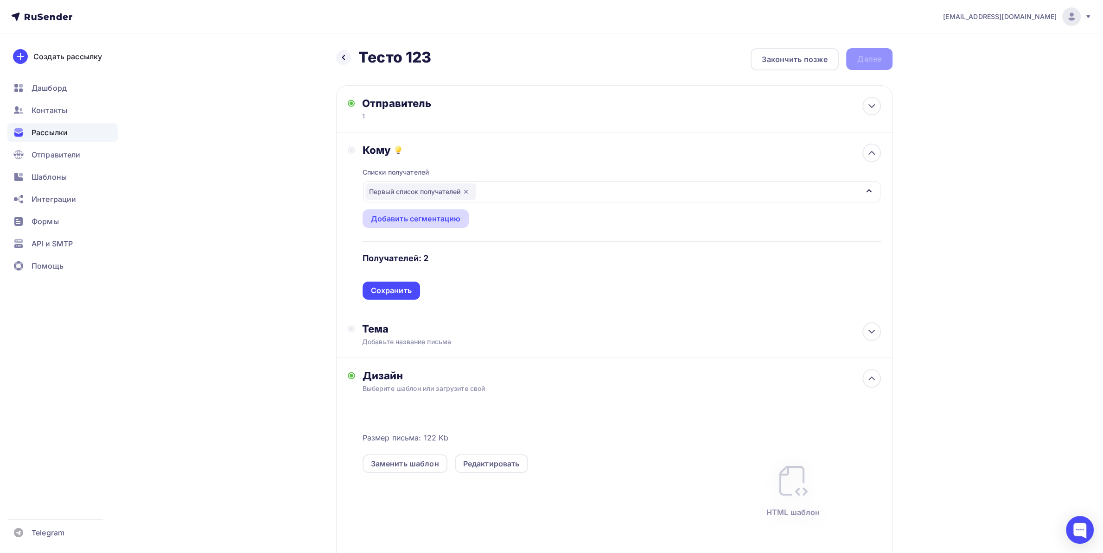
click at [399, 209] on div "Списки получателей Первый список получателей Все списки id Список 2 (1) #24276 …" at bounding box center [621, 228] width 518 height 143
click at [384, 288] on div "Сохранить" at bounding box center [391, 291] width 41 height 11
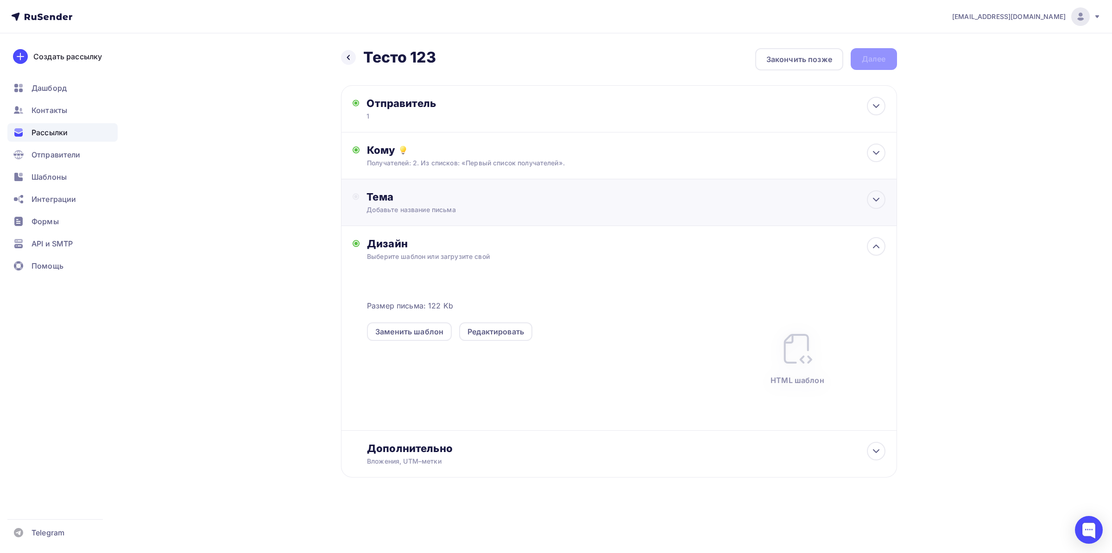
click at [406, 215] on div "Добавьте название письма" at bounding box center [449, 209] width 165 height 9
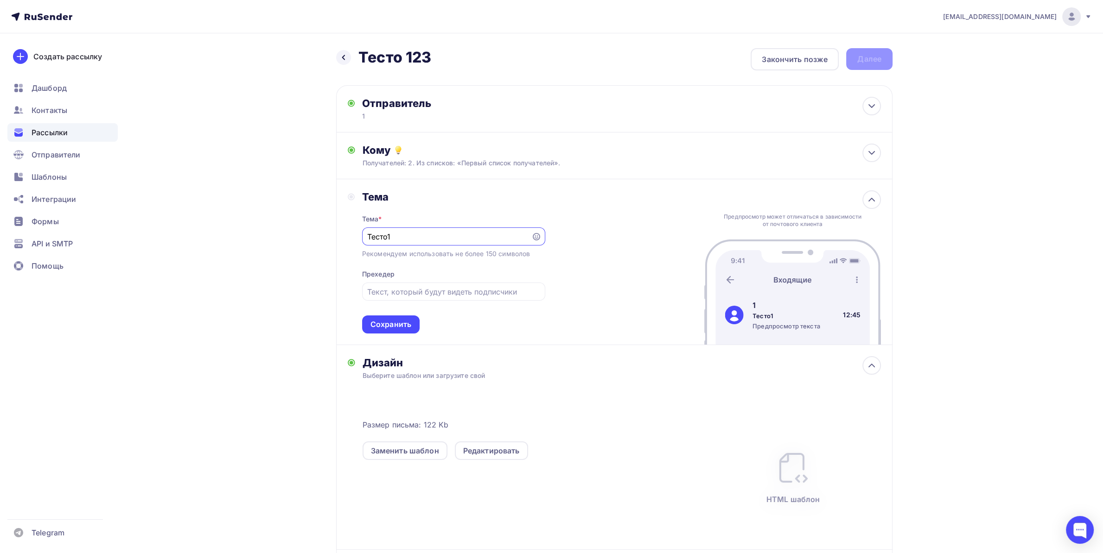
type input "Тесто1"
click at [397, 314] on div "Тема * Тесто1 Рекомендуем использовать не более 150 символов Прехедер Сохранить" at bounding box center [453, 268] width 183 height 130
click at [397, 320] on div "Сохранить" at bounding box center [390, 324] width 41 height 11
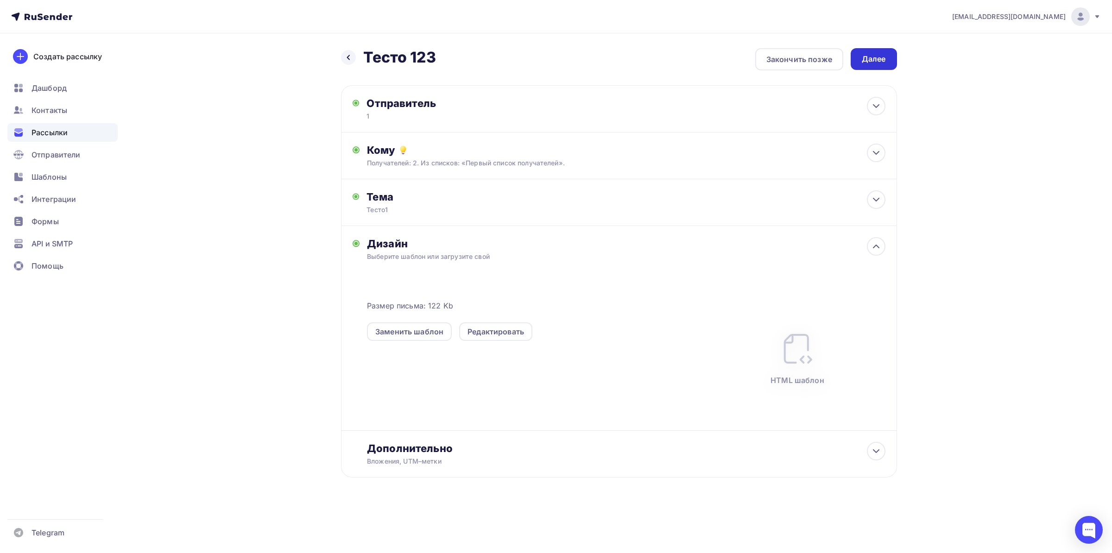
click at [889, 54] on div "Далее" at bounding box center [874, 59] width 46 height 22
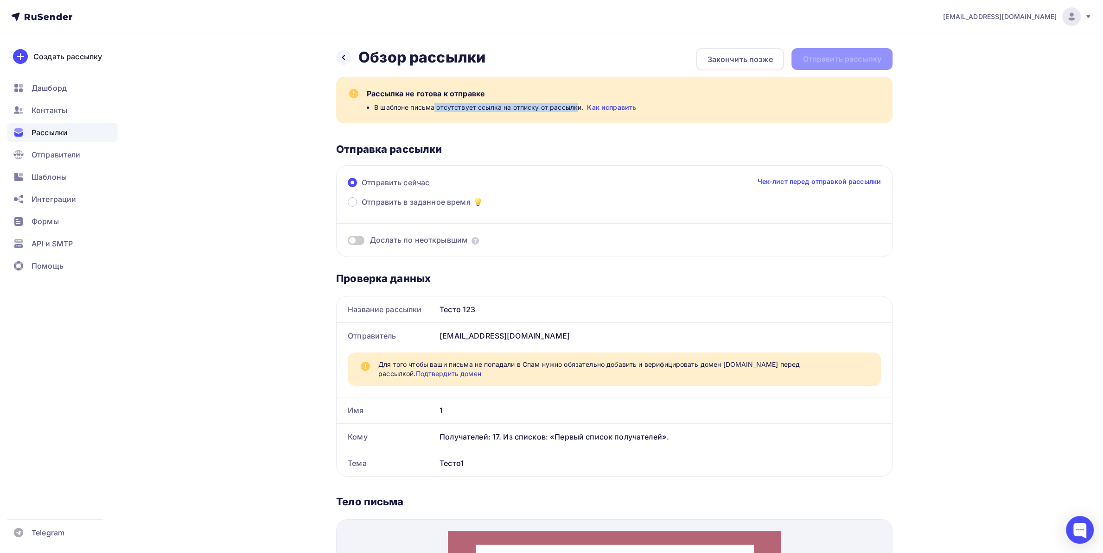
drag, startPoint x: 433, startPoint y: 107, endPoint x: 578, endPoint y: 106, distance: 144.1
click at [578, 106] on span "В шаблоне письма отсутствует ссылка на отписку от рассылки." at bounding box center [478, 107] width 209 height 9
click at [471, 98] on div "Рассылка не готова к отправке" at bounding box center [624, 93] width 514 height 11
click at [346, 60] on icon at bounding box center [343, 57] width 7 height 7
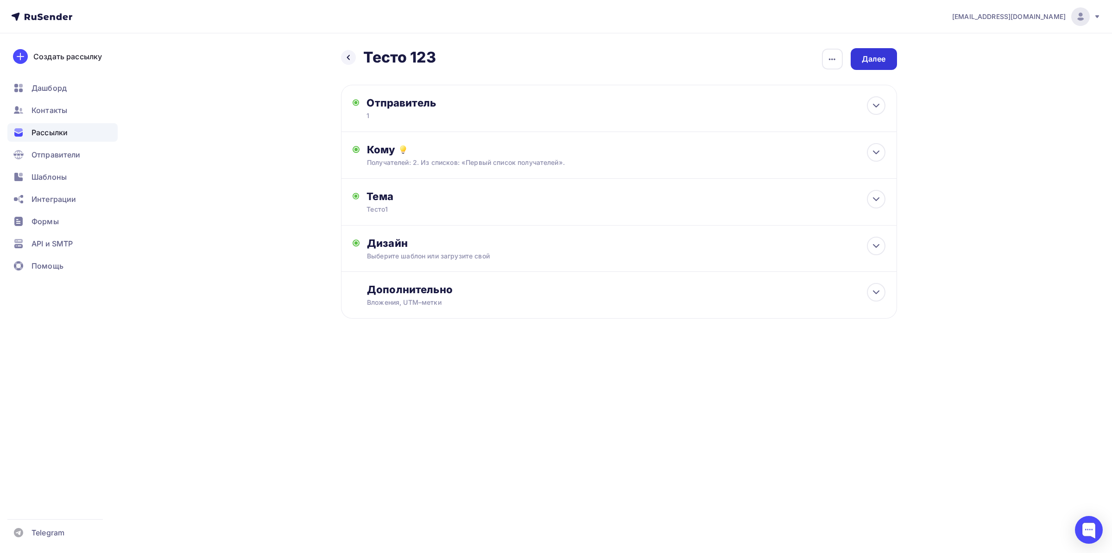
click at [869, 60] on div "Далее" at bounding box center [874, 59] width 24 height 11
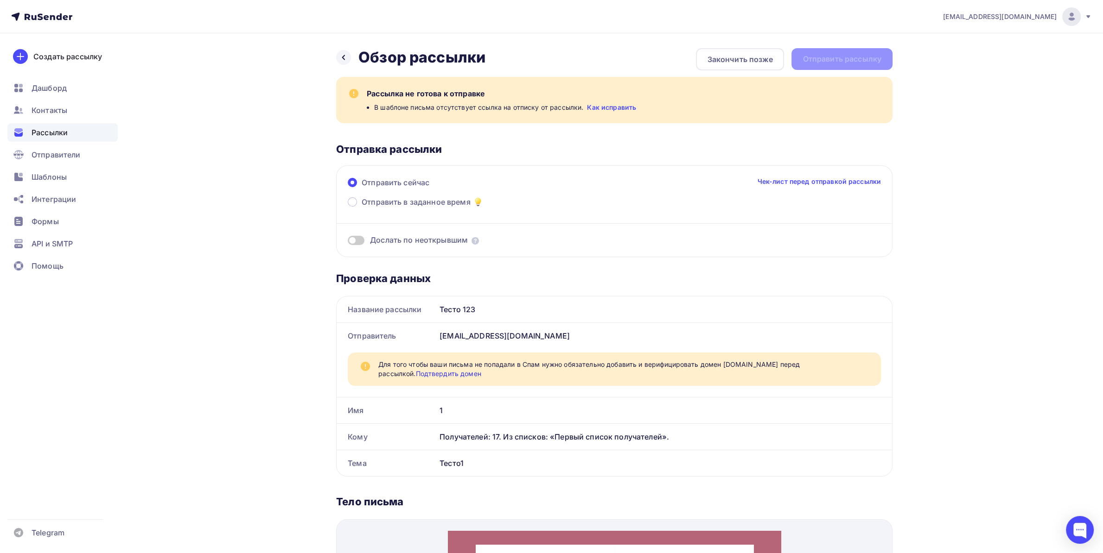
click at [520, 109] on span "В шаблоне письма отсутствует ссылка на отписку от рассылки." at bounding box center [478, 107] width 209 height 9
click at [341, 59] on icon at bounding box center [343, 57] width 7 height 7
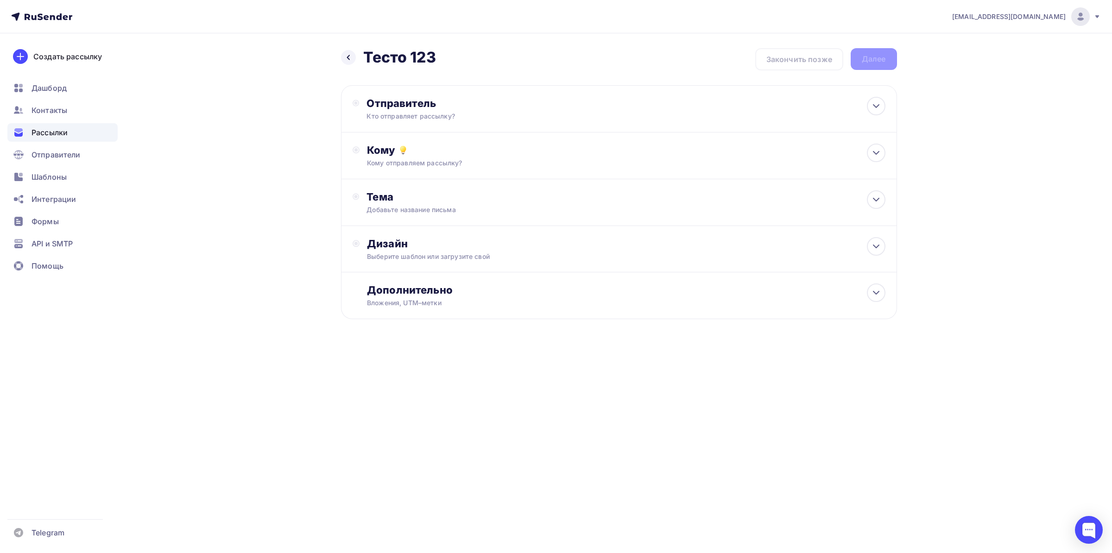
click at [2, 0] on nav "a.patsukevich@ucoz-team.net Аккаунт Тарифы Выйти Создать рассылку Дашборд Конта…" at bounding box center [556, 16] width 1112 height 33
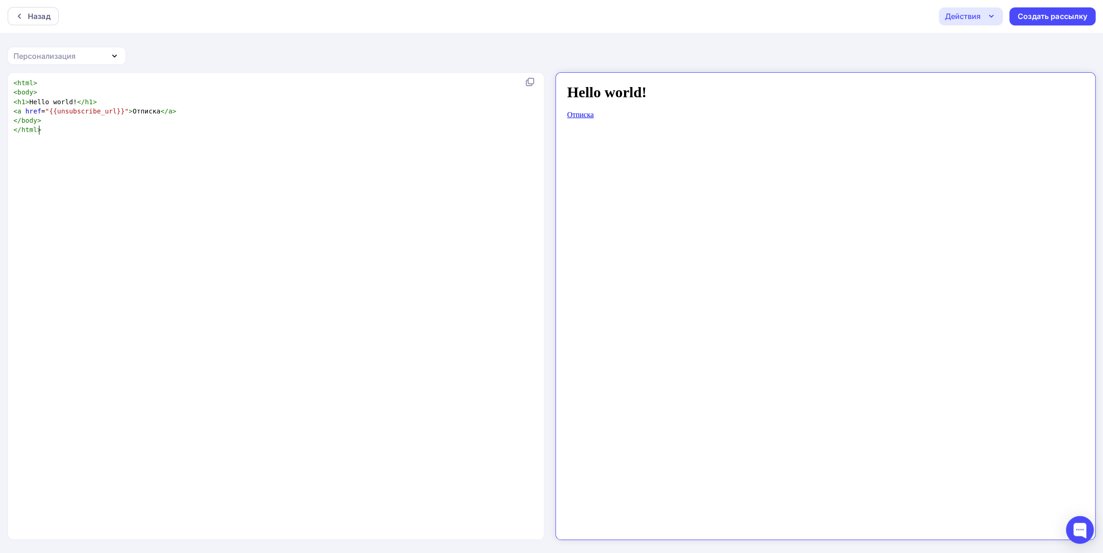
scroll to position [48, 25]
type textarea "<html> <body> <h1>Hello world!</h1> <a href="{{unsubscribe_url}}">Отписка</a> <…"
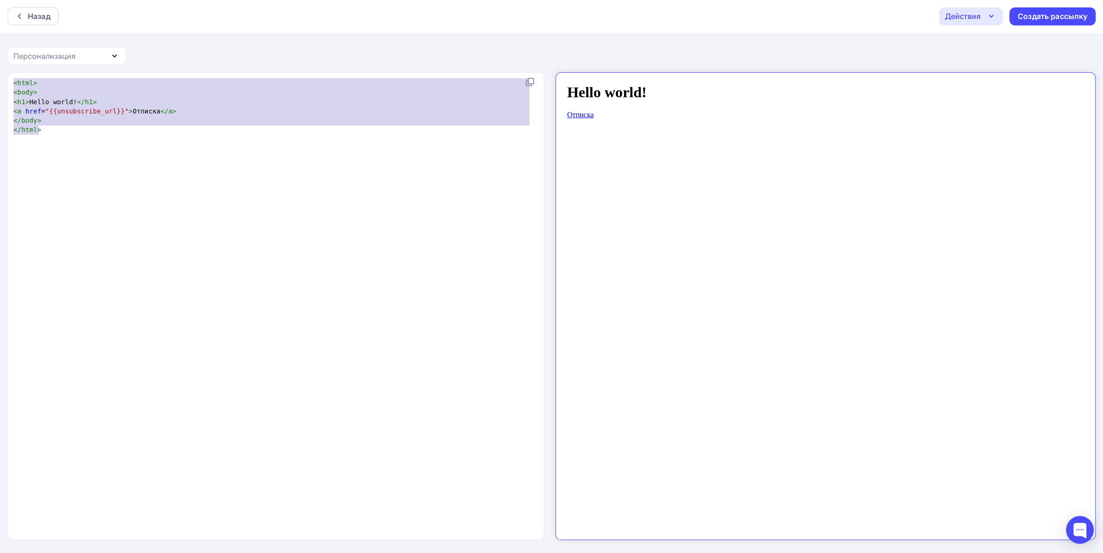
drag, startPoint x: 116, startPoint y: 157, endPoint x: 0, endPoint y: 42, distance: 163.9
click at [0, 42] on div "Назад Действия Отправить тестовое письмо Сохранить в Мои шаблоны Выйти без сохр…" at bounding box center [551, 277] width 1103 height 554
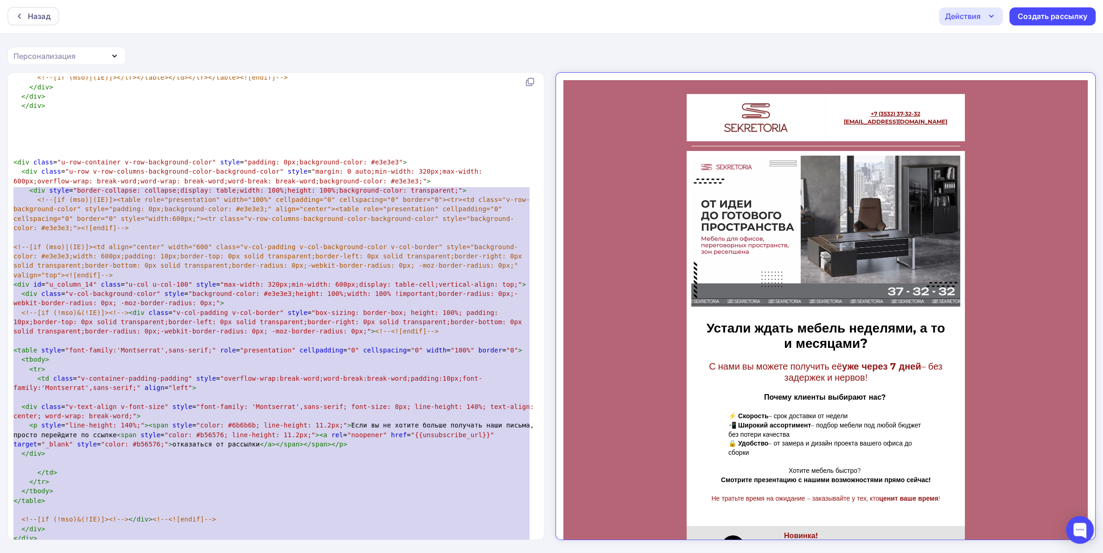
scroll to position [358, 25]
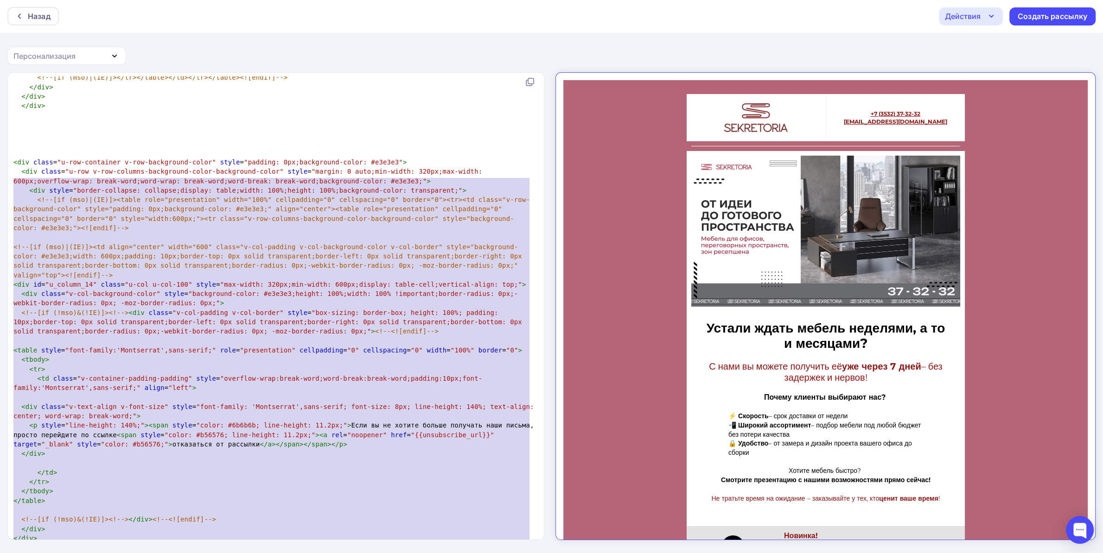
drag, startPoint x: 67, startPoint y: 519, endPoint x: 0, endPoint y: 185, distance: 340.3
click at [0, 185] on div "x <!DOCTYPE HTML PUBLIC "-//W3C//DTD XHTML 1.0 Transitional //EN" "http://www.w…" at bounding box center [551, 312] width 1103 height 481
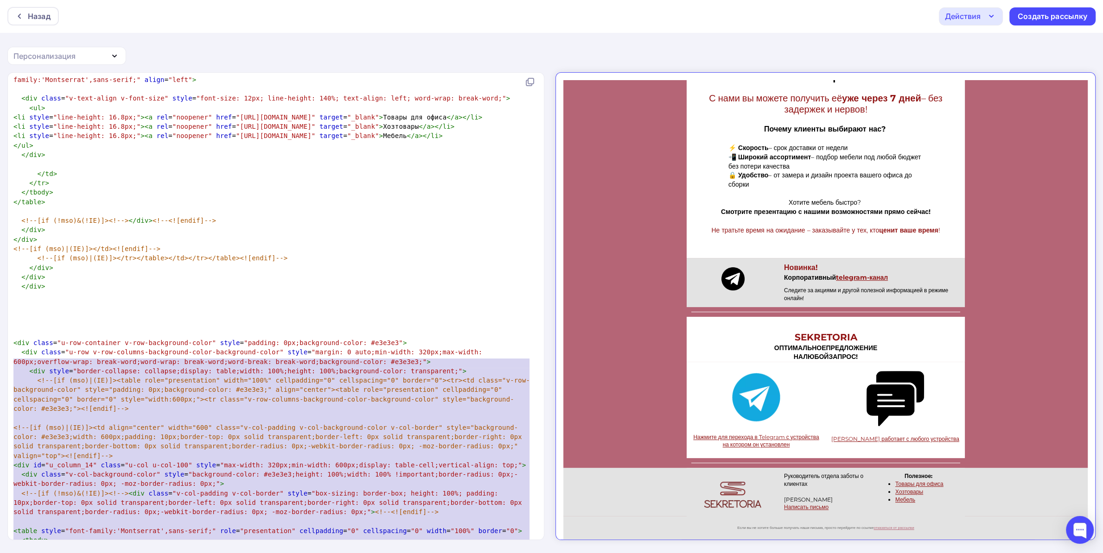
scroll to position [355, 25]
type textarea "​<div id="u_column_14" class="u-col u-col-100" style="max-width: 320px;min-widt…"
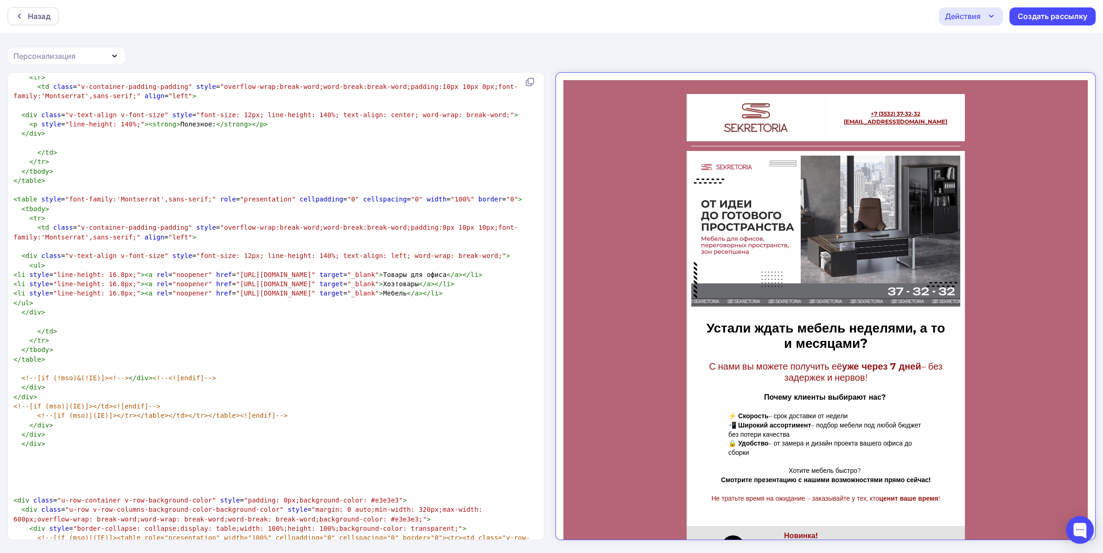
drag, startPoint x: 42, startPoint y: 229, endPoint x: 45, endPoint y: 213, distance: 16.2
click at [42, 317] on pre "​" at bounding box center [274, 321] width 525 height 9
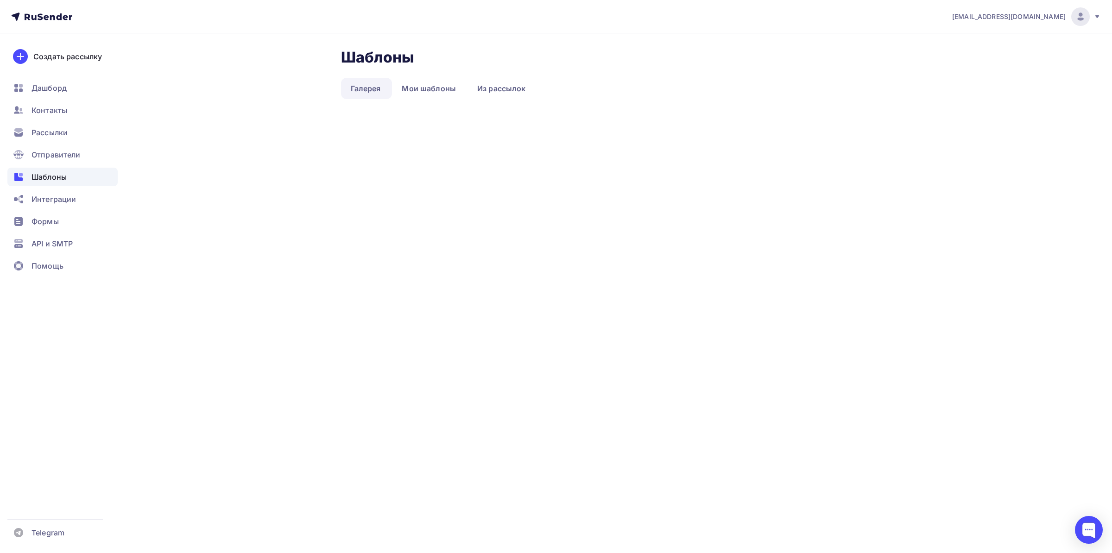
click at [51, 172] on span "Шаблоны" at bounding box center [49, 176] width 35 height 11
click at [32, 173] on span "Шаблоны" at bounding box center [49, 176] width 35 height 11
click at [50, 173] on span "Шаблоны" at bounding box center [49, 176] width 35 height 11
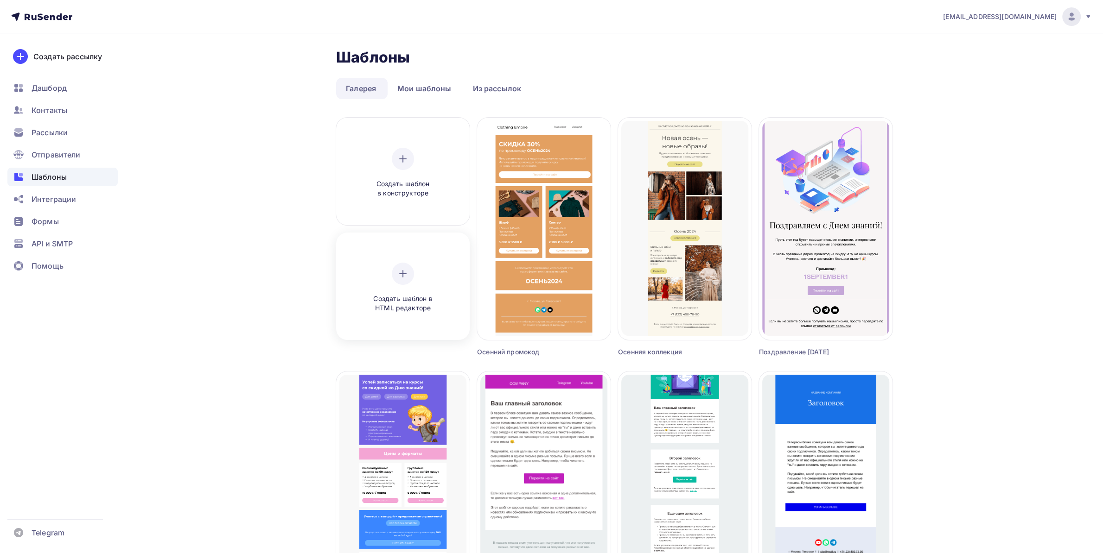
click at [401, 278] on icon at bounding box center [402, 273] width 11 height 11
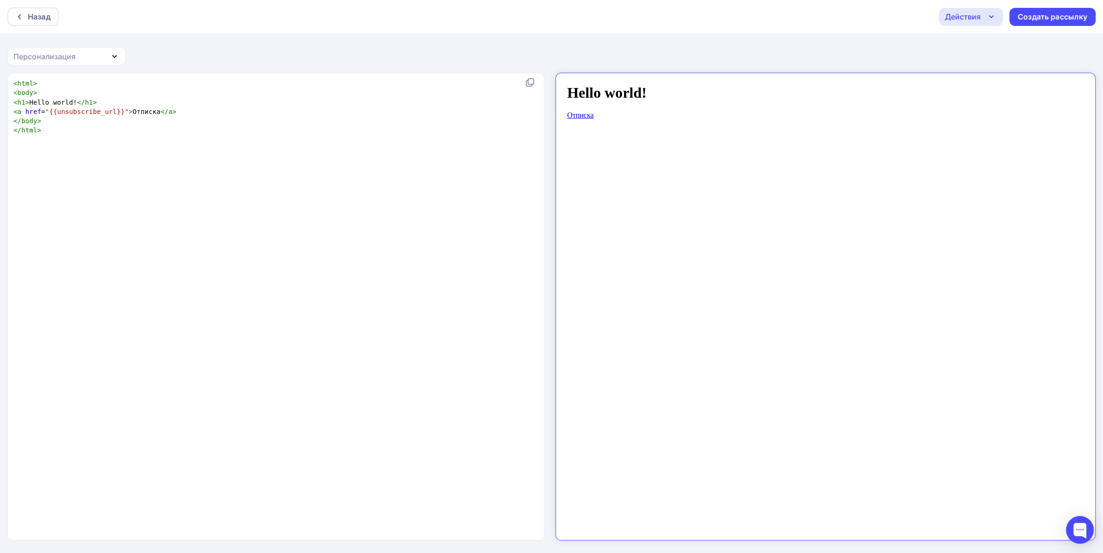
scroll to position [3, 0]
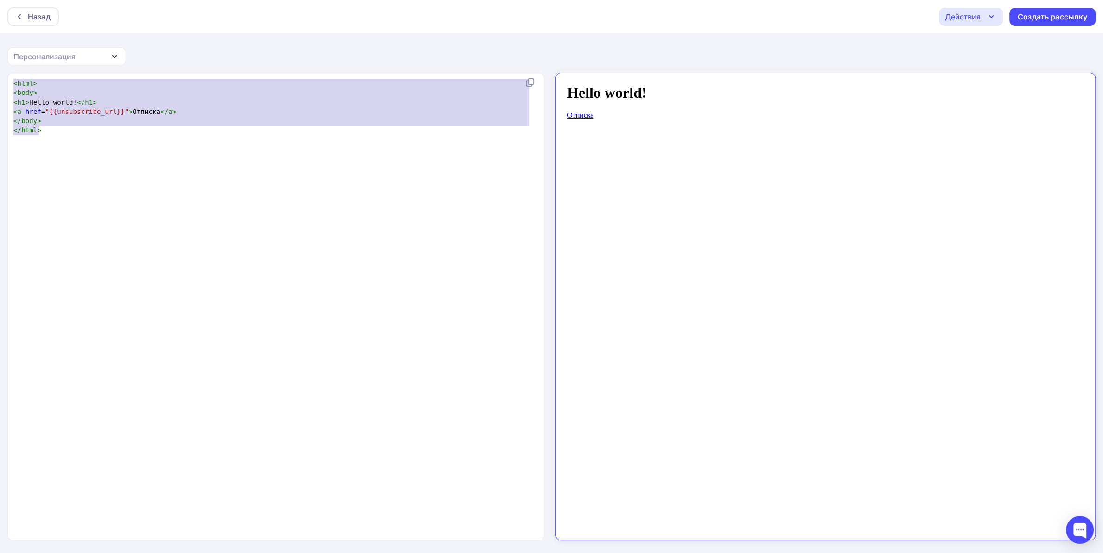
type textarea "<html> <body> <h1>Hello world!</h1> <a href="{{unsubscribe_url}}">Отписка</a> <…"
drag, startPoint x: 116, startPoint y: 131, endPoint x: 0, endPoint y: 41, distance: 146.7
click at [0, 41] on div "Назад Действия Отправить тестовое письмо Сохранить в Мои шаблоны Выйти без сохр…" at bounding box center [551, 277] width 1103 height 554
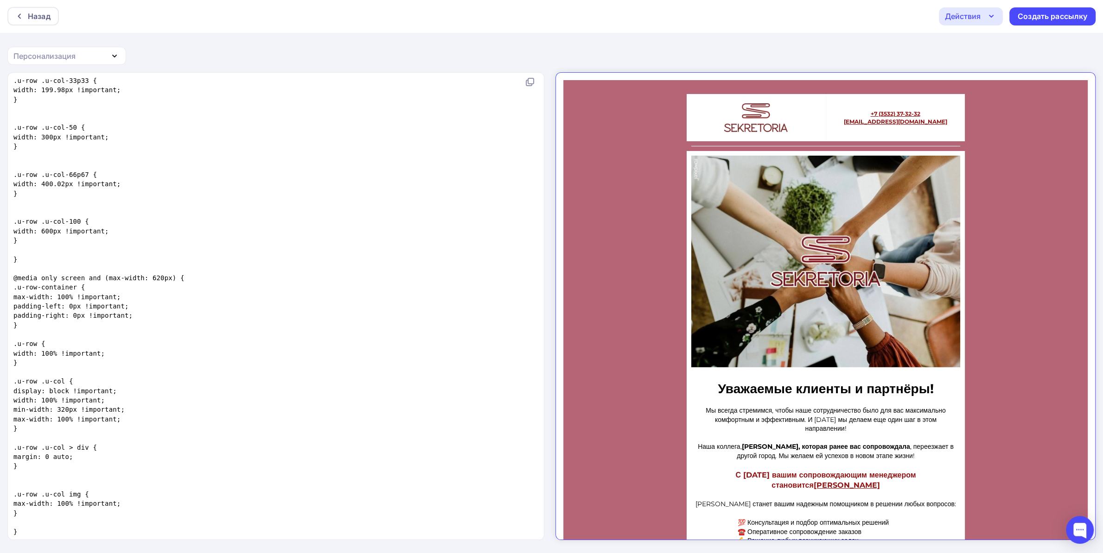
scroll to position [0, 0]
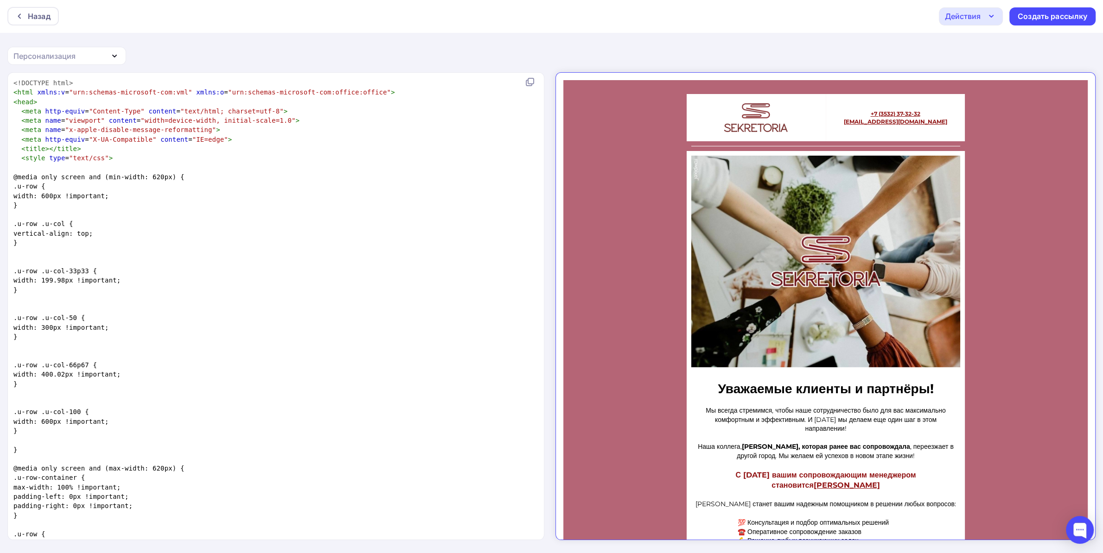
drag, startPoint x: 544, startPoint y: 505, endPoint x: 282, endPoint y: 88, distance: 492.3
click at [1031, 18] on div "Создать рассылку" at bounding box center [1052, 16] width 70 height 11
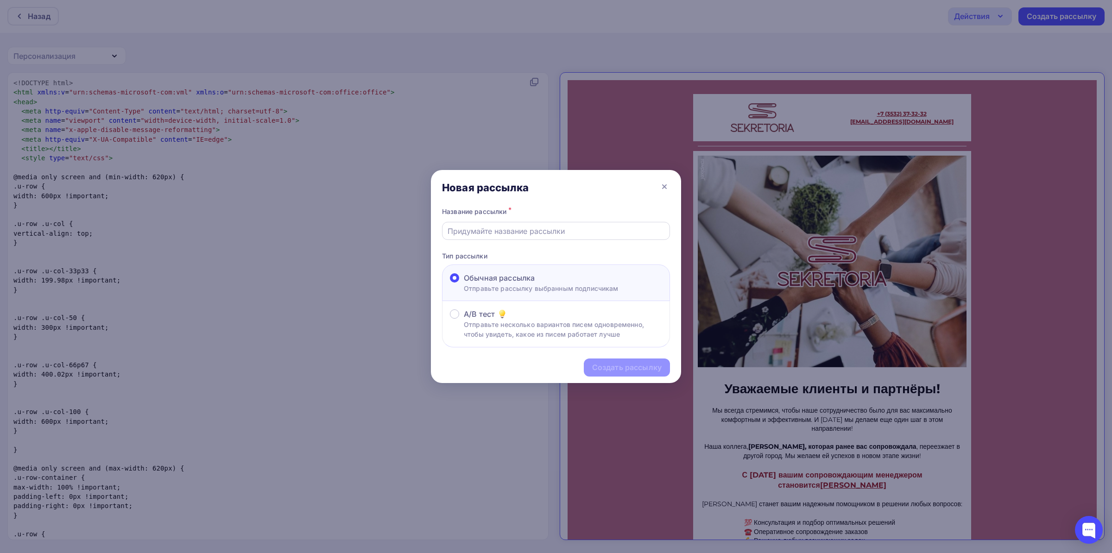
click at [582, 231] on input "text" at bounding box center [556, 231] width 217 height 11
type input "1ё22114321"
click at [609, 368] on div "Создать рассылку" at bounding box center [627, 367] width 70 height 11
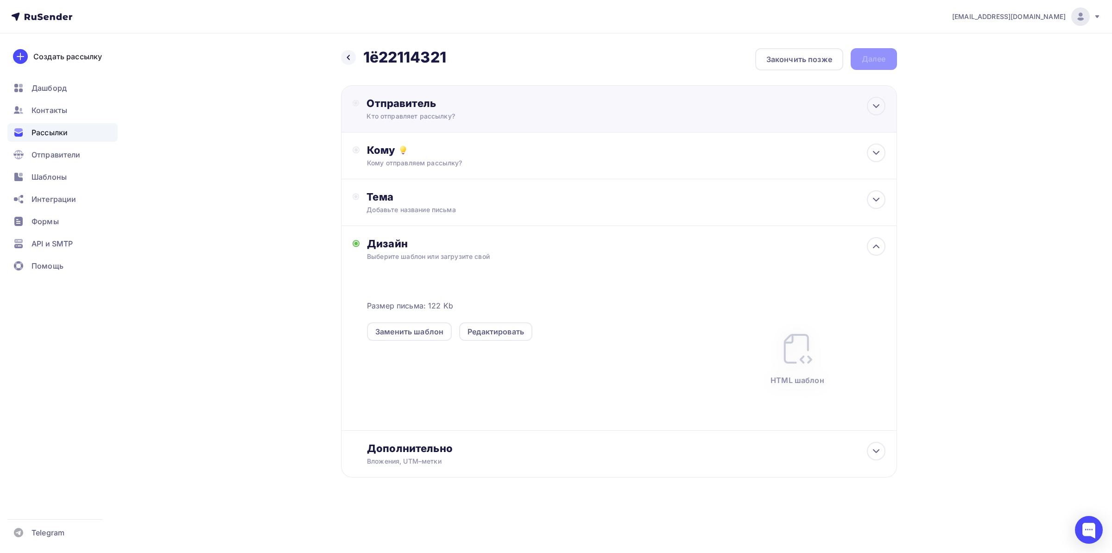
click at [461, 117] on div "Кто отправляет рассылку?" at bounding box center [457, 116] width 181 height 9
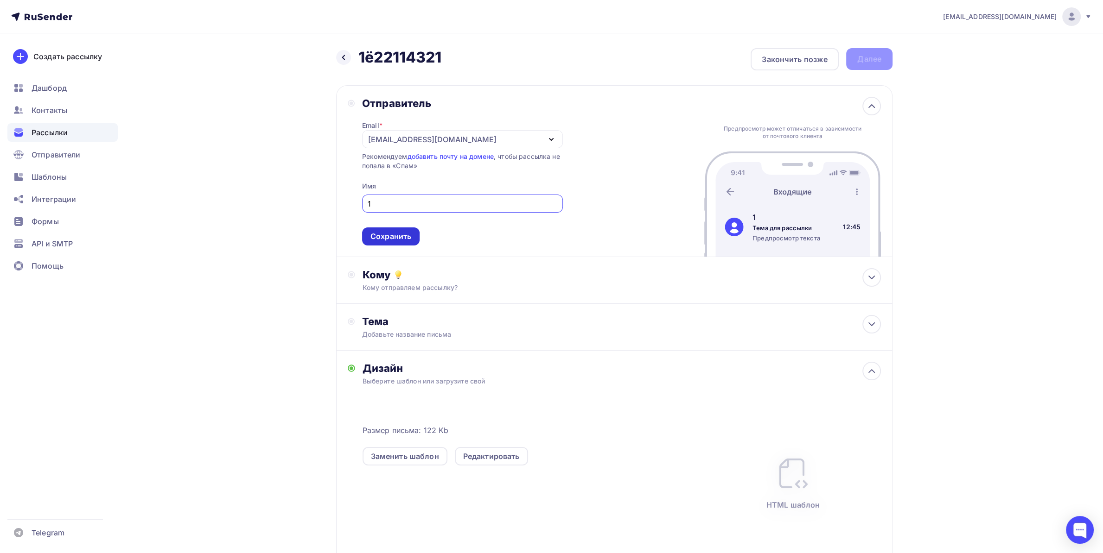
type input "1"
click at [386, 241] on div "Сохранить" at bounding box center [390, 236] width 41 height 11
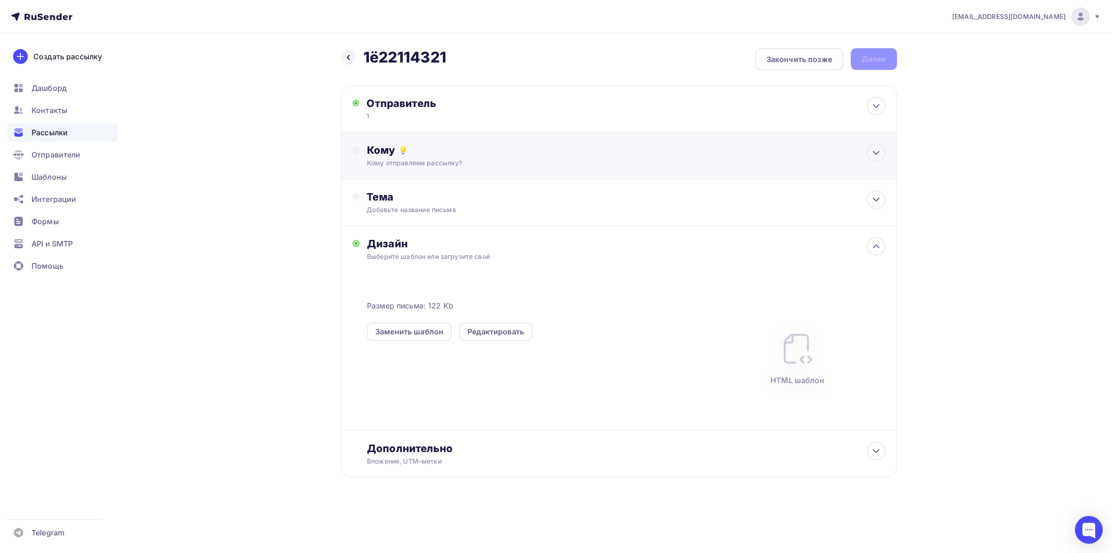
click at [431, 170] on div "Кому Кому отправляем рассылку? Списки получателей Выберите список Все списки id…" at bounding box center [619, 156] width 556 height 47
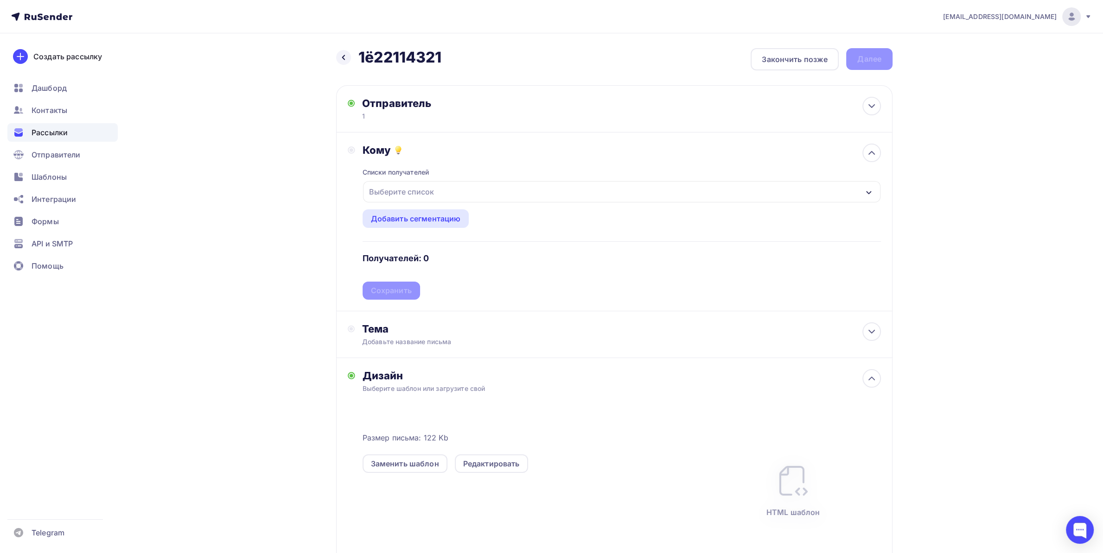
click at [422, 196] on div "Выберите список" at bounding box center [401, 192] width 72 height 17
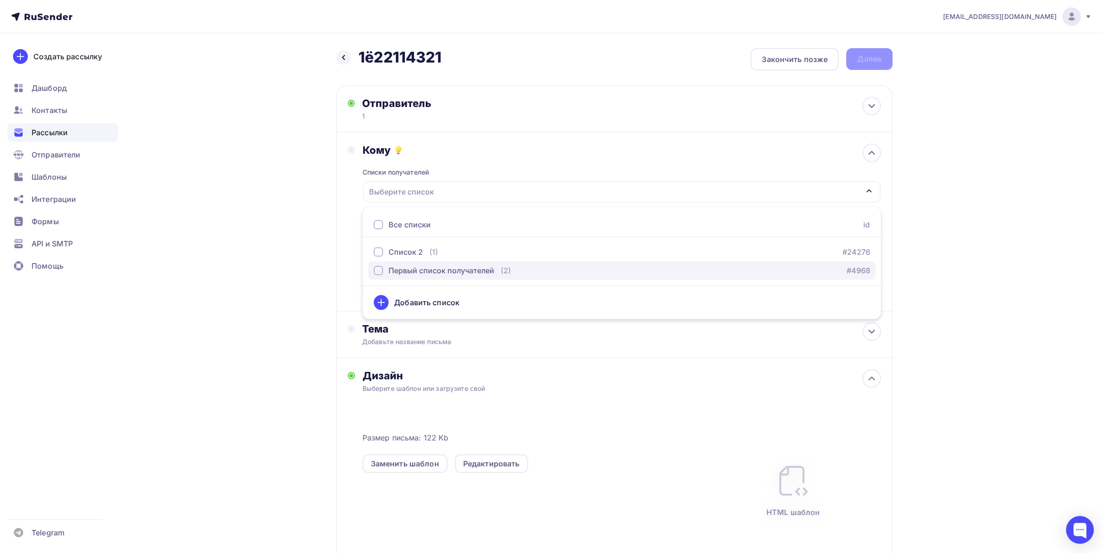
click at [410, 273] on div "Первый список получателей" at bounding box center [441, 270] width 106 height 11
click at [241, 257] on div "Назад 1ё22114321 1ё22114321 Закончить позже Далее Отправитель 1 Email * a.patsu…" at bounding box center [551, 351] width 760 height 636
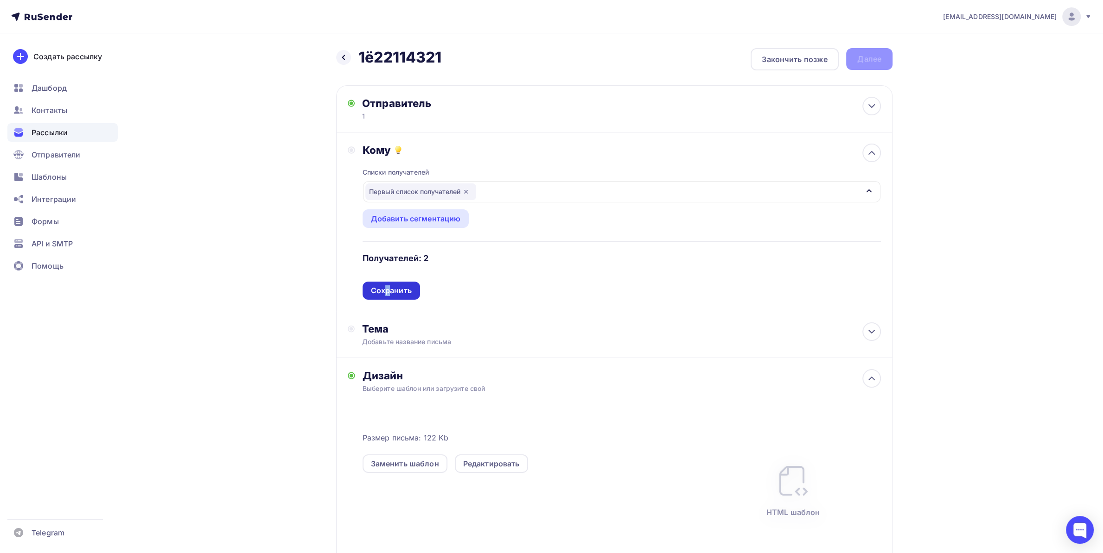
click at [387, 294] on div "Сохранить" at bounding box center [391, 291] width 41 height 11
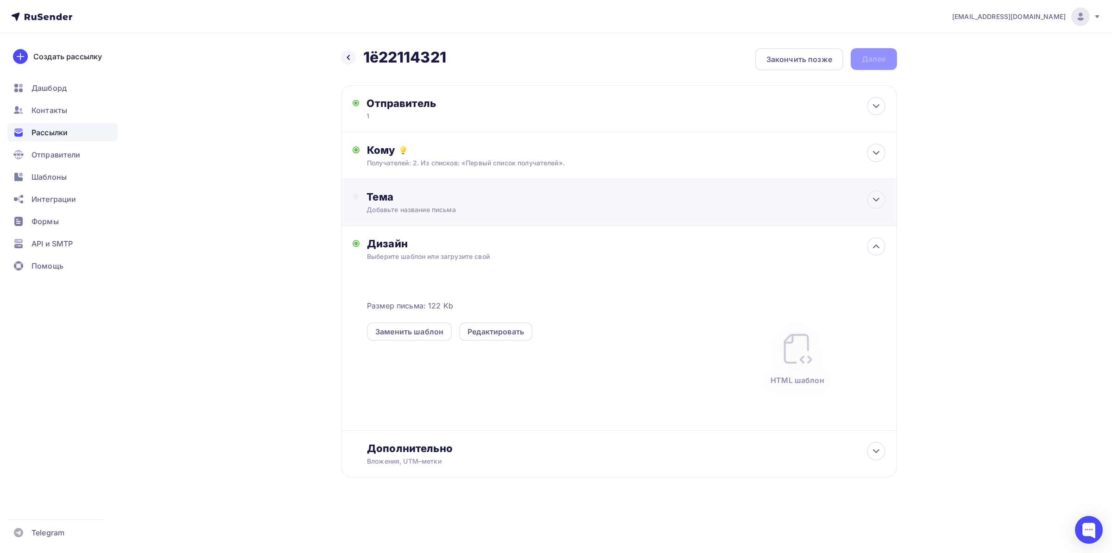
click at [405, 211] on div "Добавьте название письма" at bounding box center [449, 209] width 165 height 9
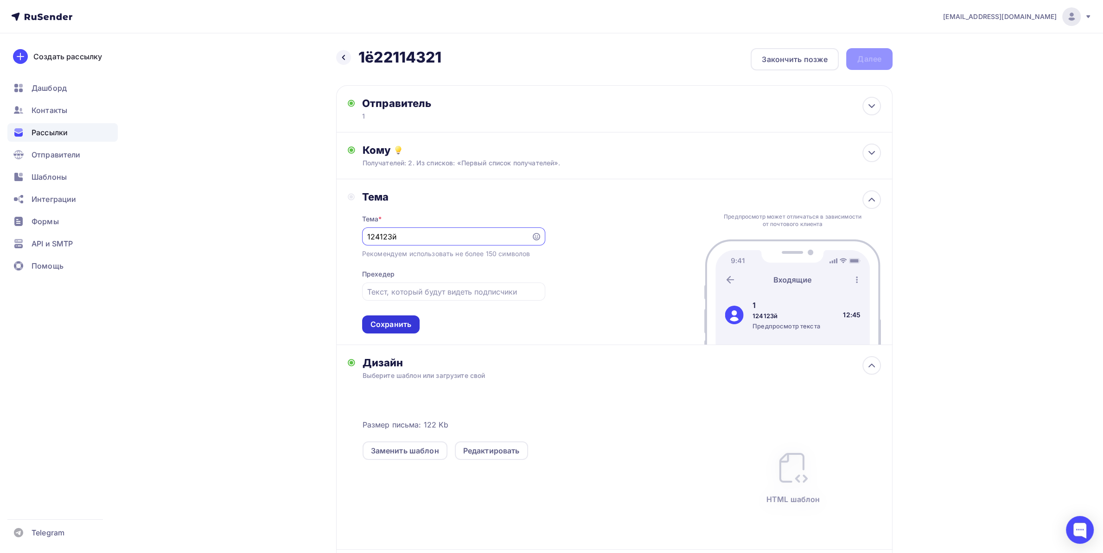
type input "124123й"
click at [404, 322] on div "Сохранить" at bounding box center [390, 324] width 41 height 11
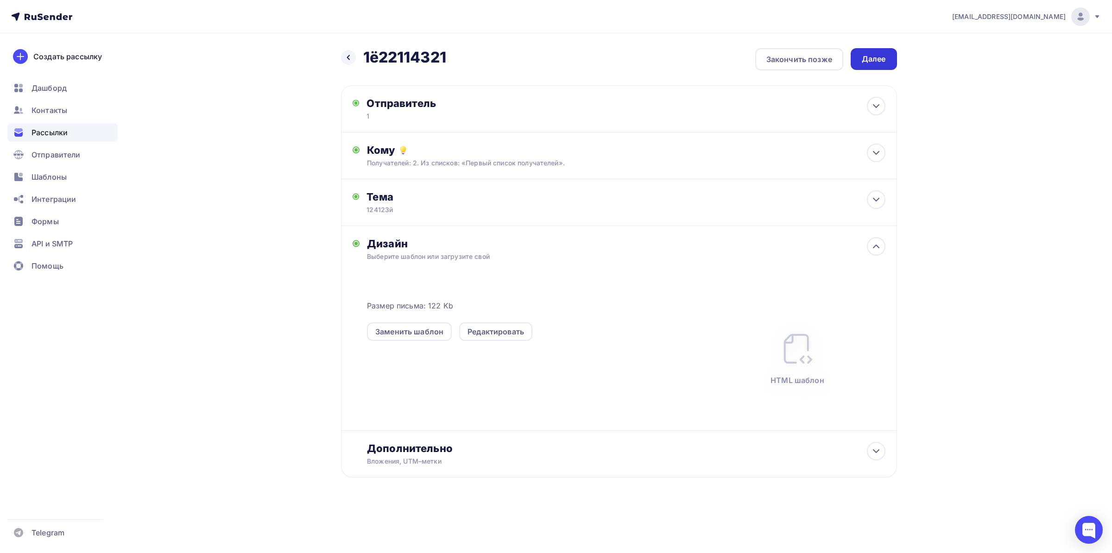
click at [869, 63] on div "Далее" at bounding box center [874, 59] width 24 height 11
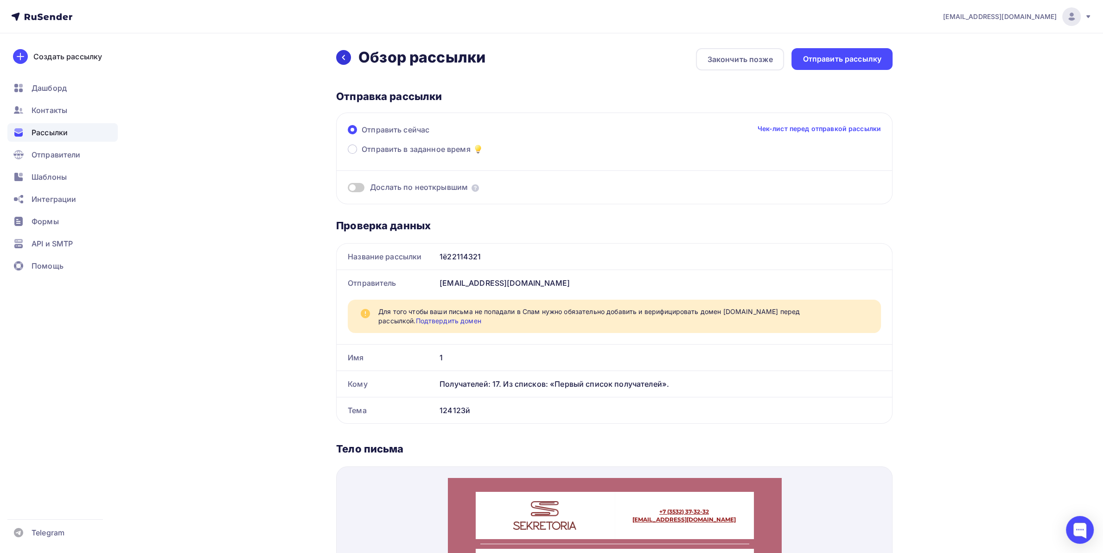
click at [341, 54] on icon at bounding box center [343, 57] width 7 height 7
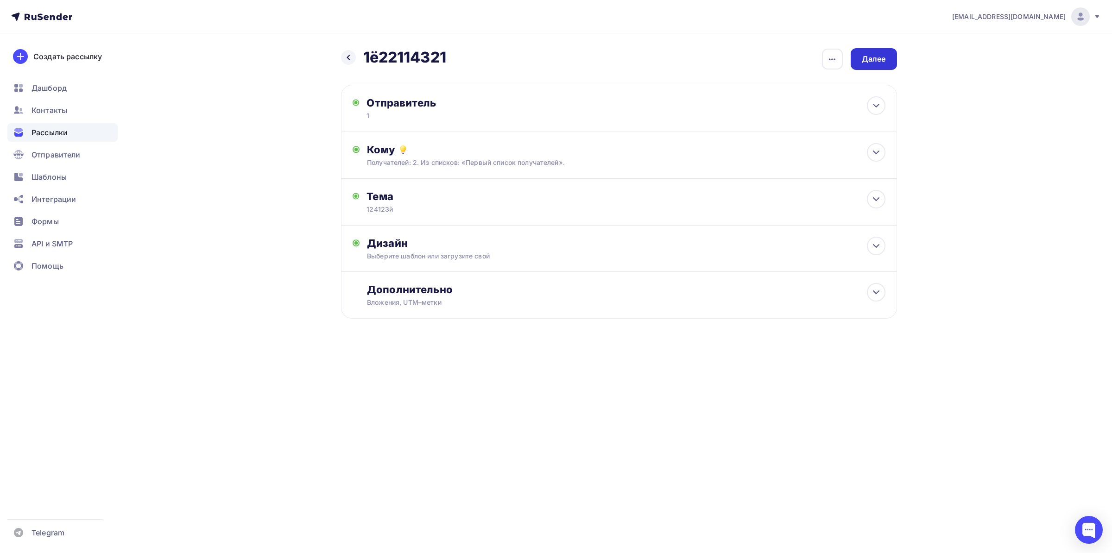
click at [870, 58] on div "Далее" at bounding box center [874, 59] width 24 height 11
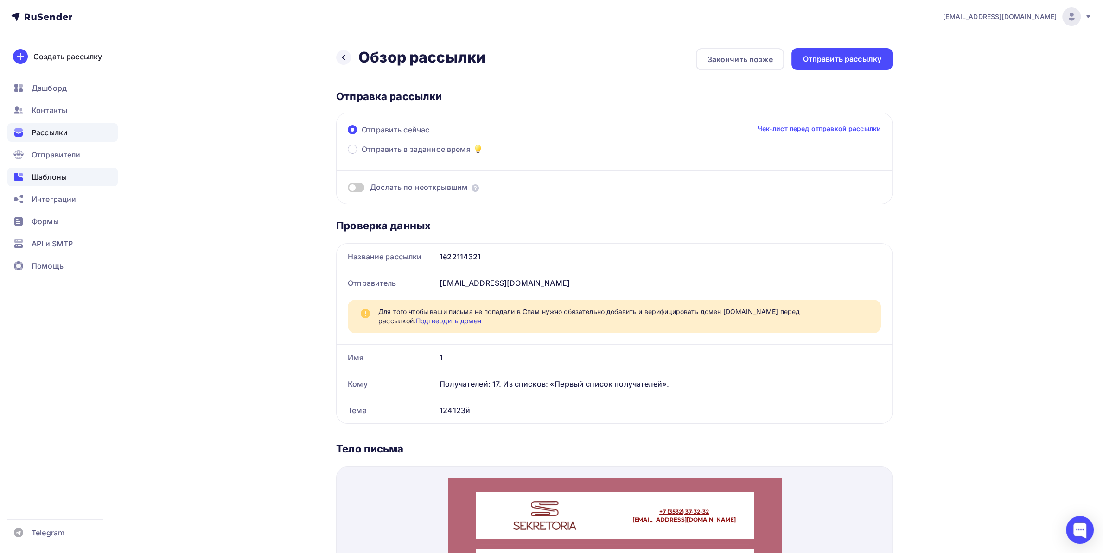
click at [44, 171] on span "Шаблоны" at bounding box center [49, 176] width 35 height 11
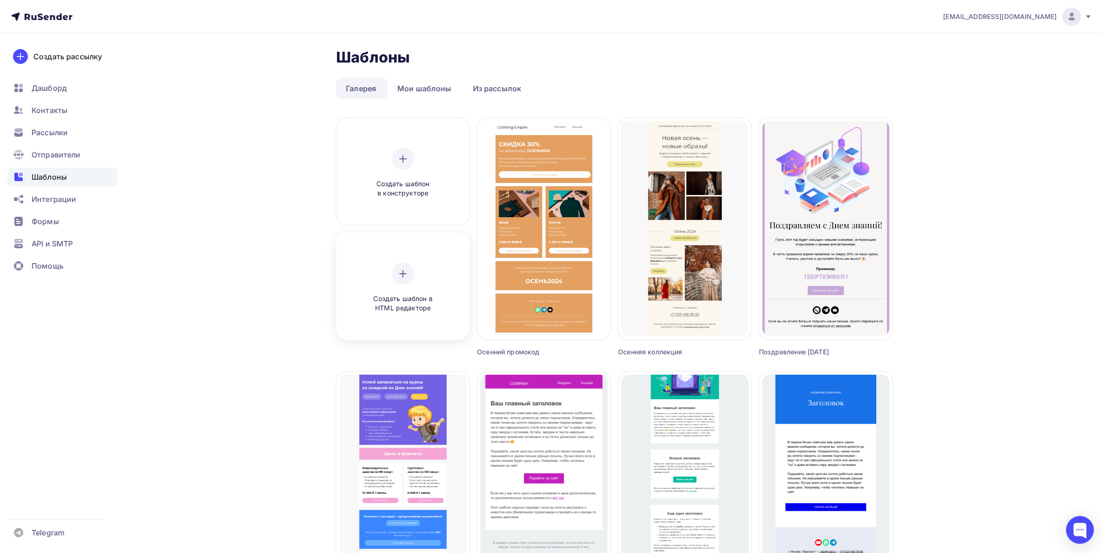
click at [401, 287] on div "Создать шаблон в HTML редакторе" at bounding box center [403, 288] width 88 height 51
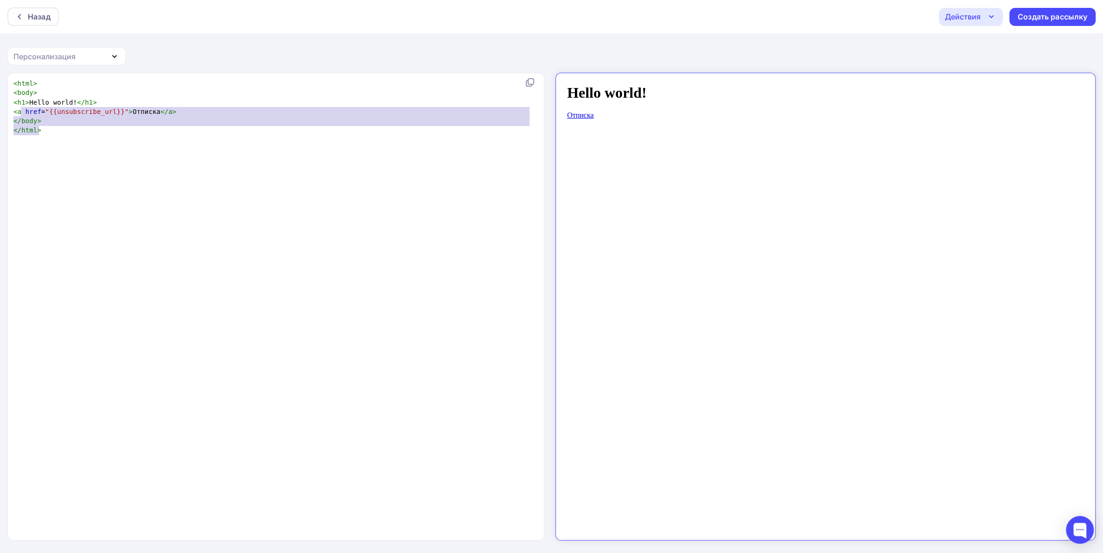
scroll to position [48, 25]
type textarea "<html> <body> <h1>Hello world!</h1> <a href="{{unsubscribe_url}}">Отписка</a> <…"
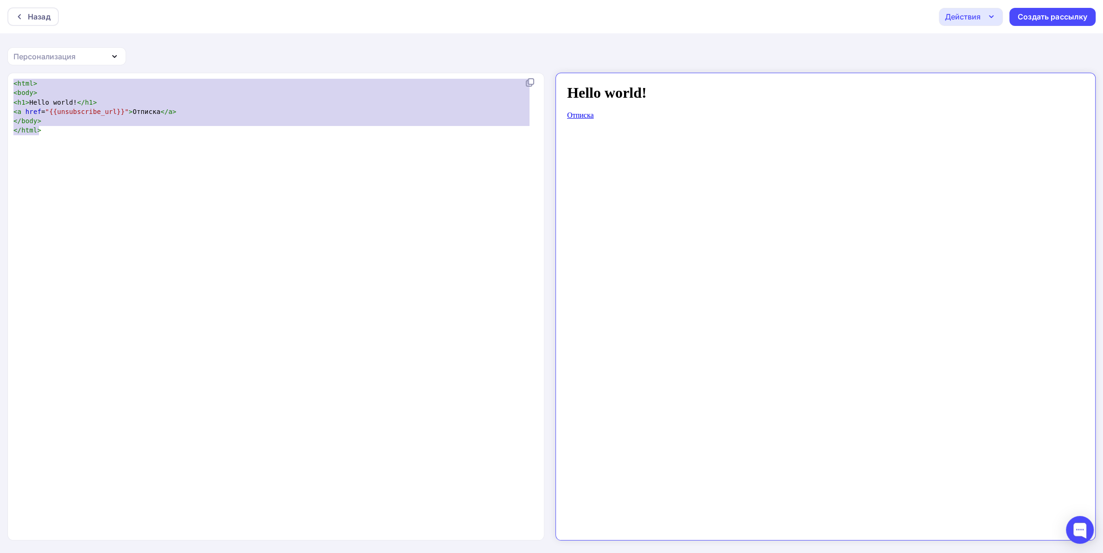
drag, startPoint x: 116, startPoint y: 141, endPoint x: 0, endPoint y: 37, distance: 155.9
click at [0, 38] on div "Назад Действия Отправить тестовое письмо Сохранить в Мои шаблоны Выйти без сохр…" at bounding box center [551, 277] width 1103 height 554
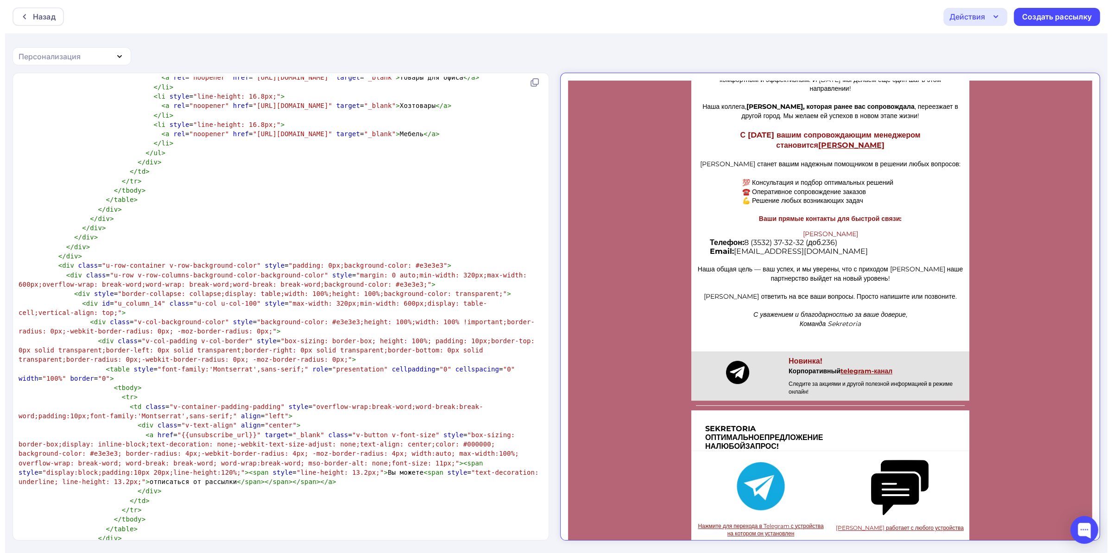
scroll to position [443, 0]
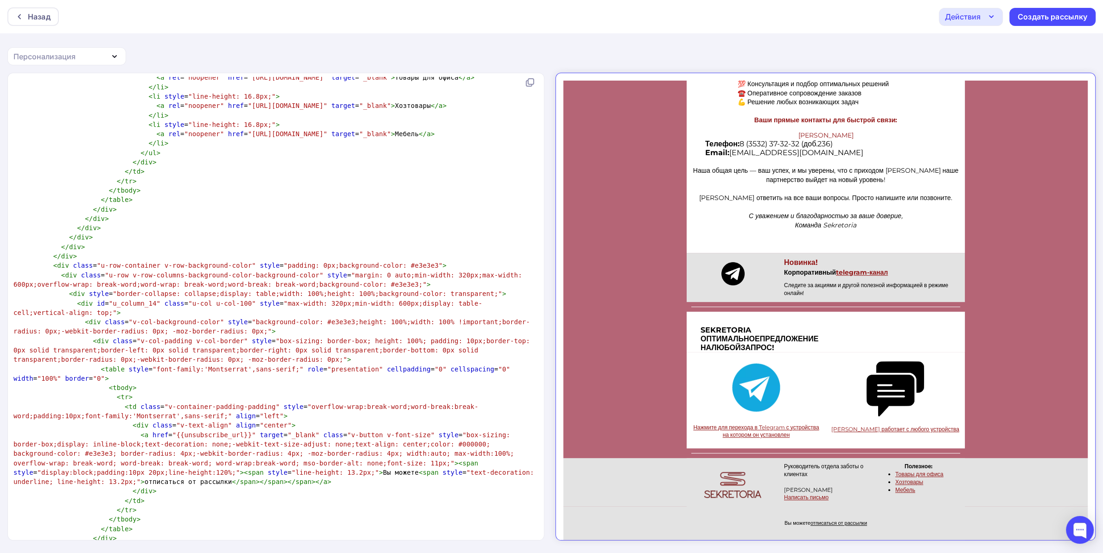
click at [1040, 8] on div "Действия Отправить тестовое письмо Сохранить в Мои шаблоны Выйти без сохранения…" at bounding box center [1017, 17] width 157 height 18
click at [1042, 12] on div "Создать рассылку" at bounding box center [1052, 17] width 70 height 11
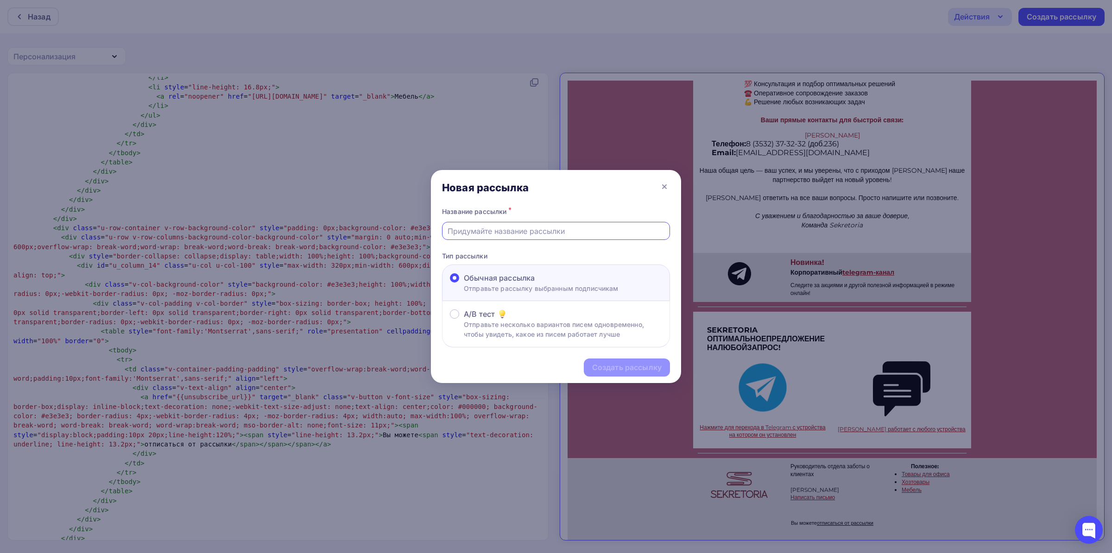
click at [561, 231] on input "text" at bounding box center [556, 231] width 217 height 11
type input "2321556"
click at [624, 369] on div "Создать рассылку" at bounding box center [627, 367] width 70 height 11
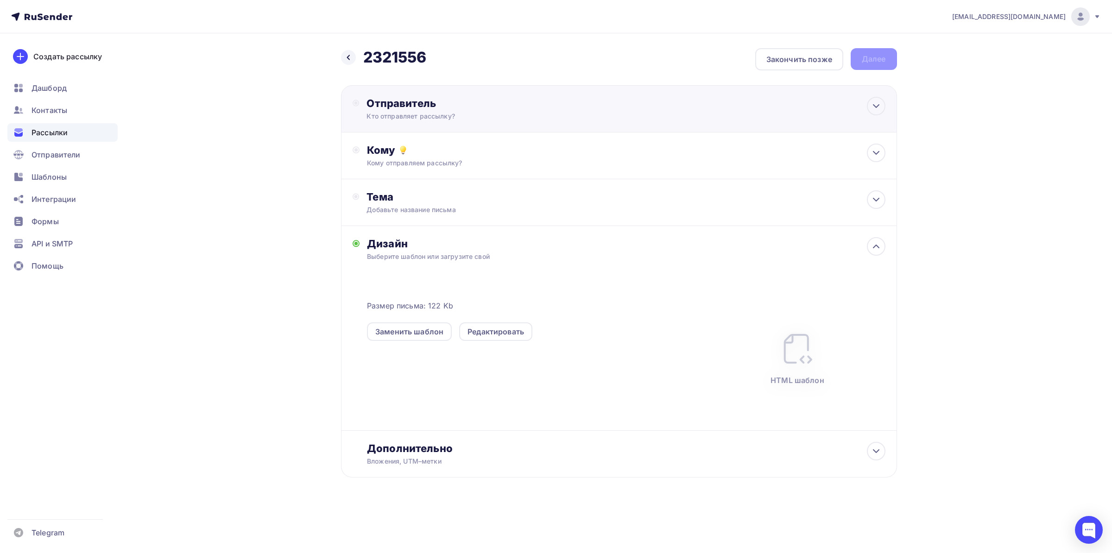
click at [470, 110] on div "Отправитель Кто отправляет рассылку? Email * a.patsukevich@ucoz-team.net progva…" at bounding box center [467, 109] width 201 height 24
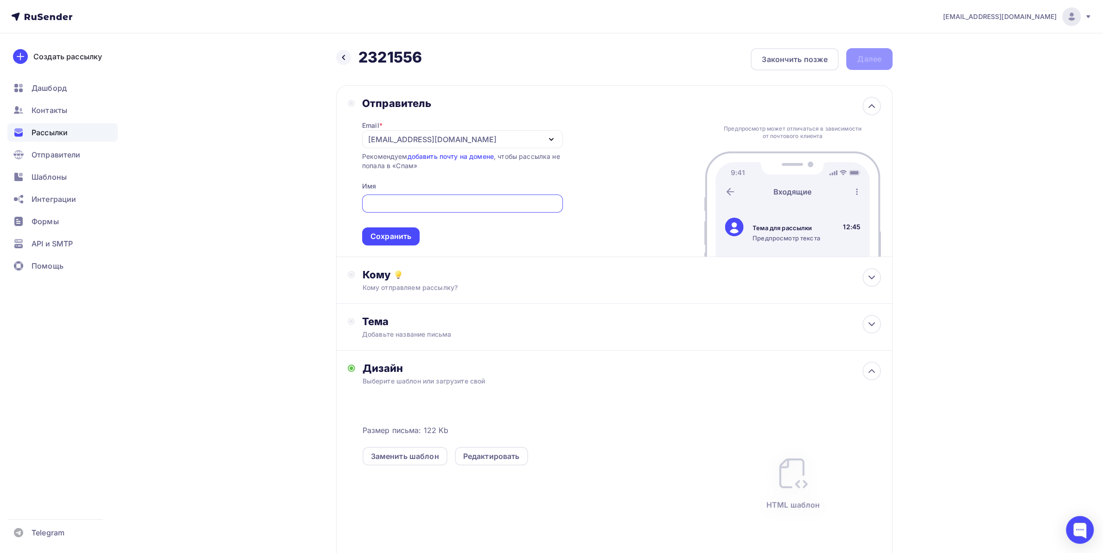
click at [428, 199] on input "text" at bounding box center [462, 203] width 190 height 11
type input "ё"
click at [386, 234] on div "Сохранить" at bounding box center [390, 236] width 41 height 11
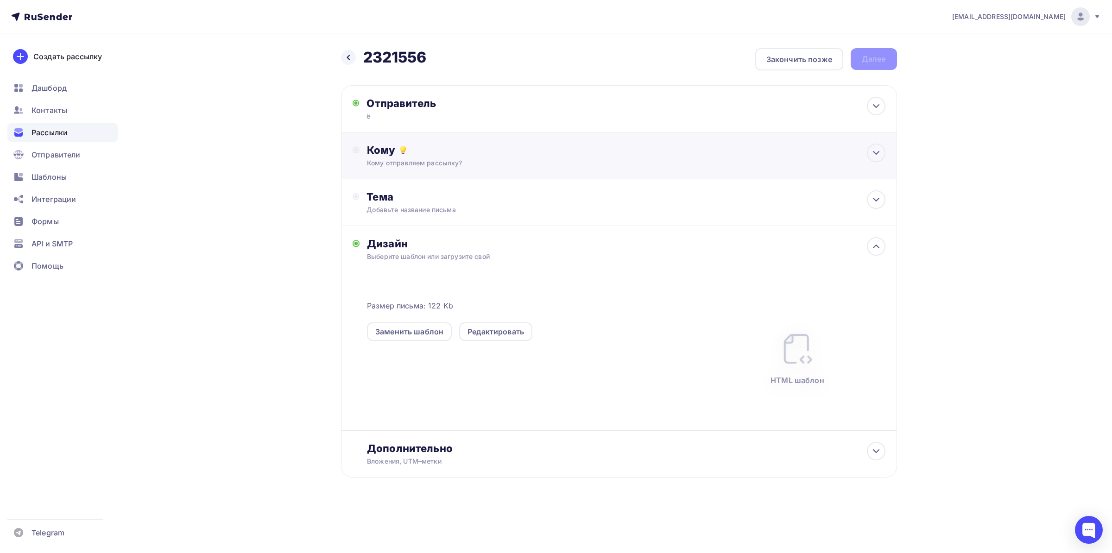
click at [400, 165] on div "Кому отправляем рассылку?" at bounding box center [600, 163] width 467 height 9
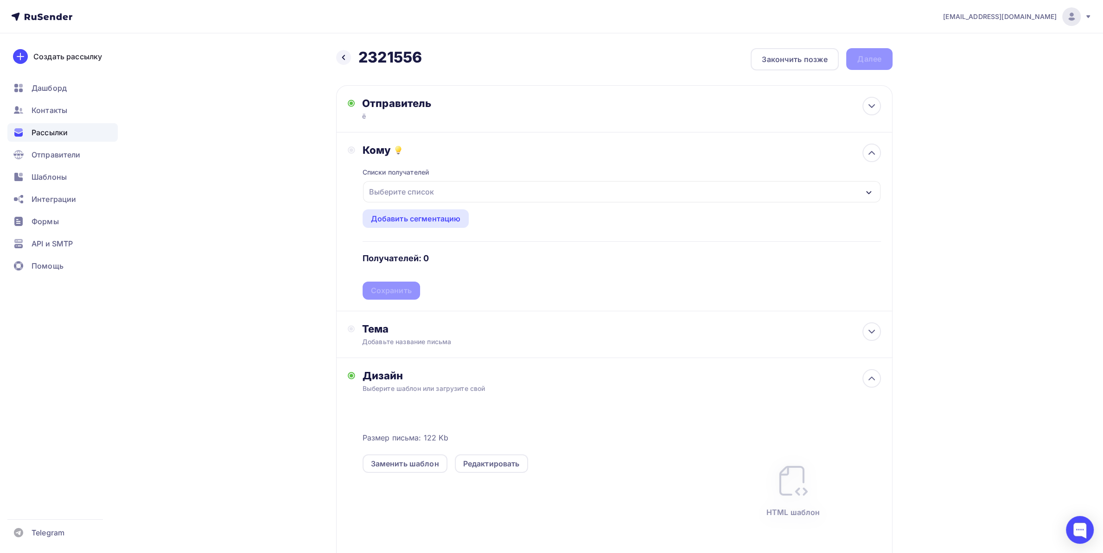
click at [433, 192] on div "Выберите список" at bounding box center [401, 192] width 72 height 17
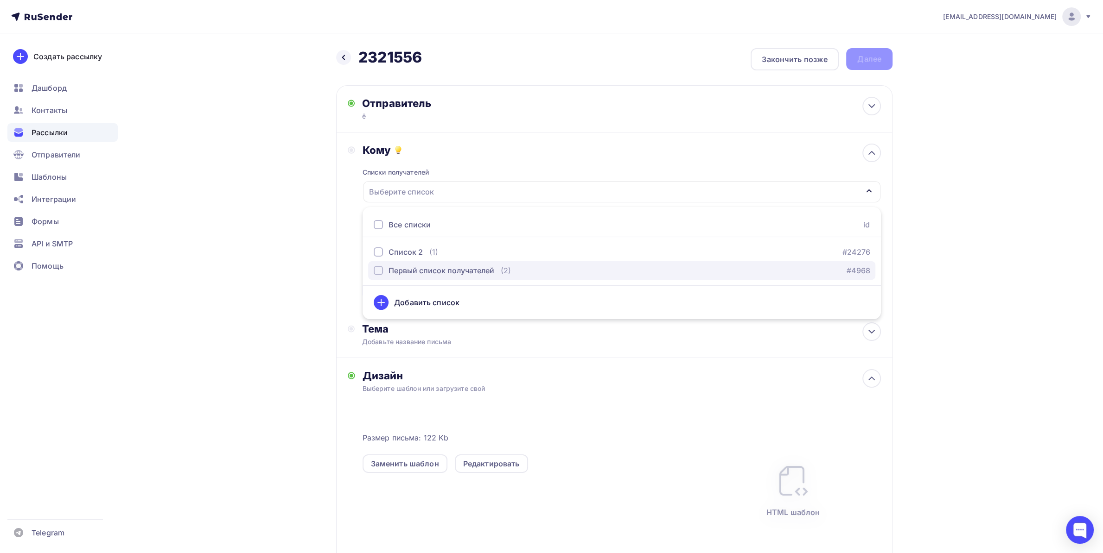
click at [399, 266] on div "Первый список получателей" at bounding box center [441, 270] width 106 height 11
click at [275, 260] on div "Назад 2321556 2321556 Закончить позже Далее Отправитель ё Email * a.patsukevich…" at bounding box center [551, 351] width 760 height 636
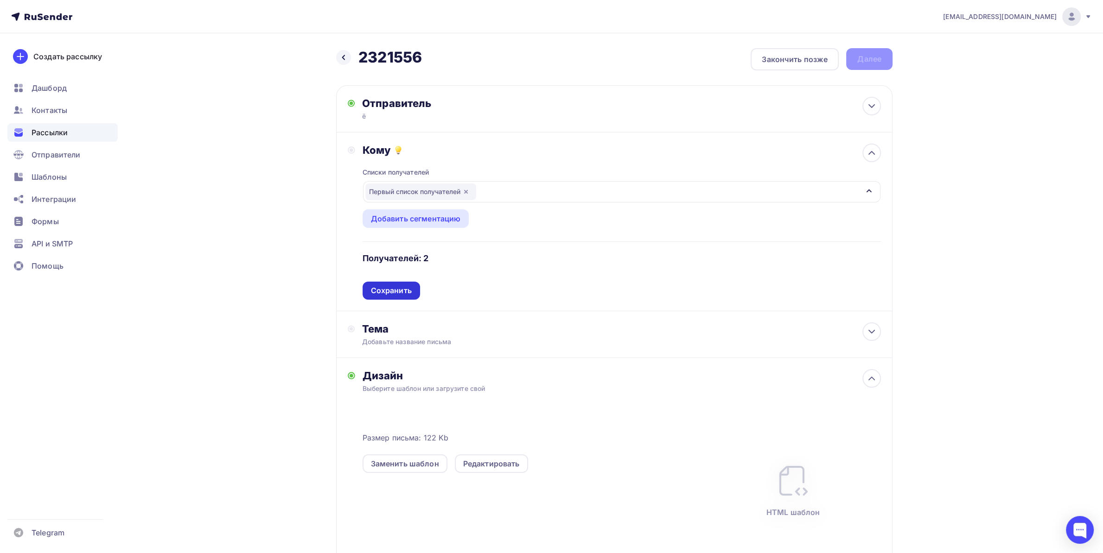
click at [392, 289] on div "Сохранить" at bounding box center [391, 291] width 41 height 11
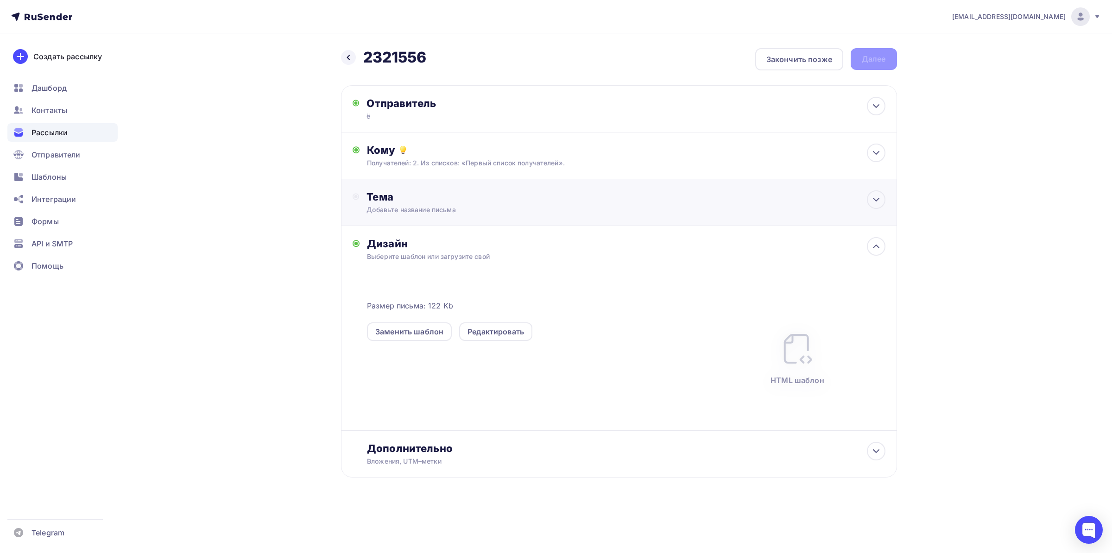
click at [410, 203] on div "Тема Добавьте название письма Тема * Рекомендуем использовать не более 150 симв…" at bounding box center [458, 202] width 183 height 24
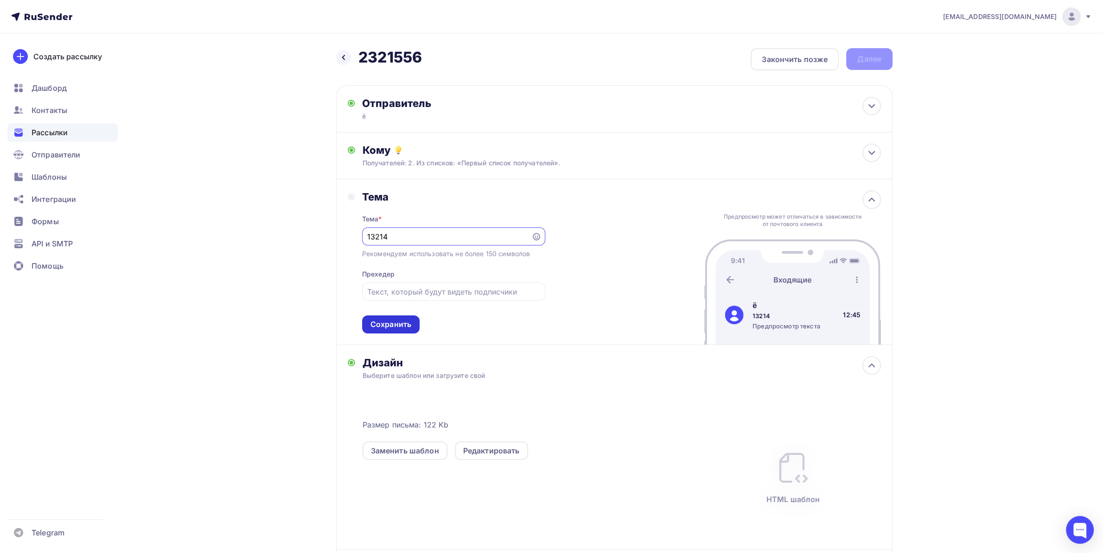
type input "13214"
click at [387, 326] on div "Сохранить" at bounding box center [390, 324] width 41 height 11
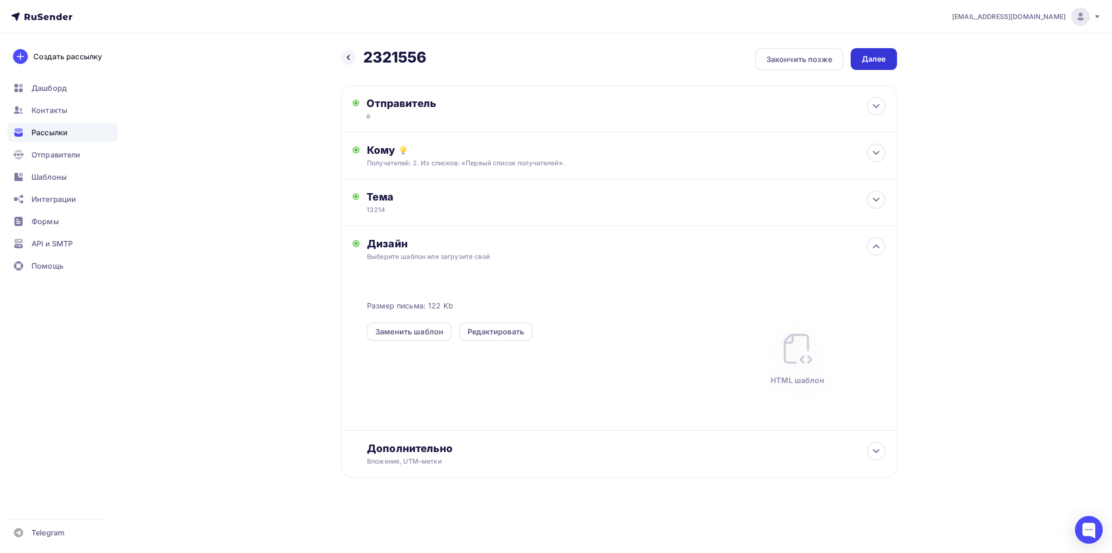
click at [867, 56] on div "Далее" at bounding box center [874, 59] width 24 height 11
